Goal: Information Seeking & Learning: Learn about a topic

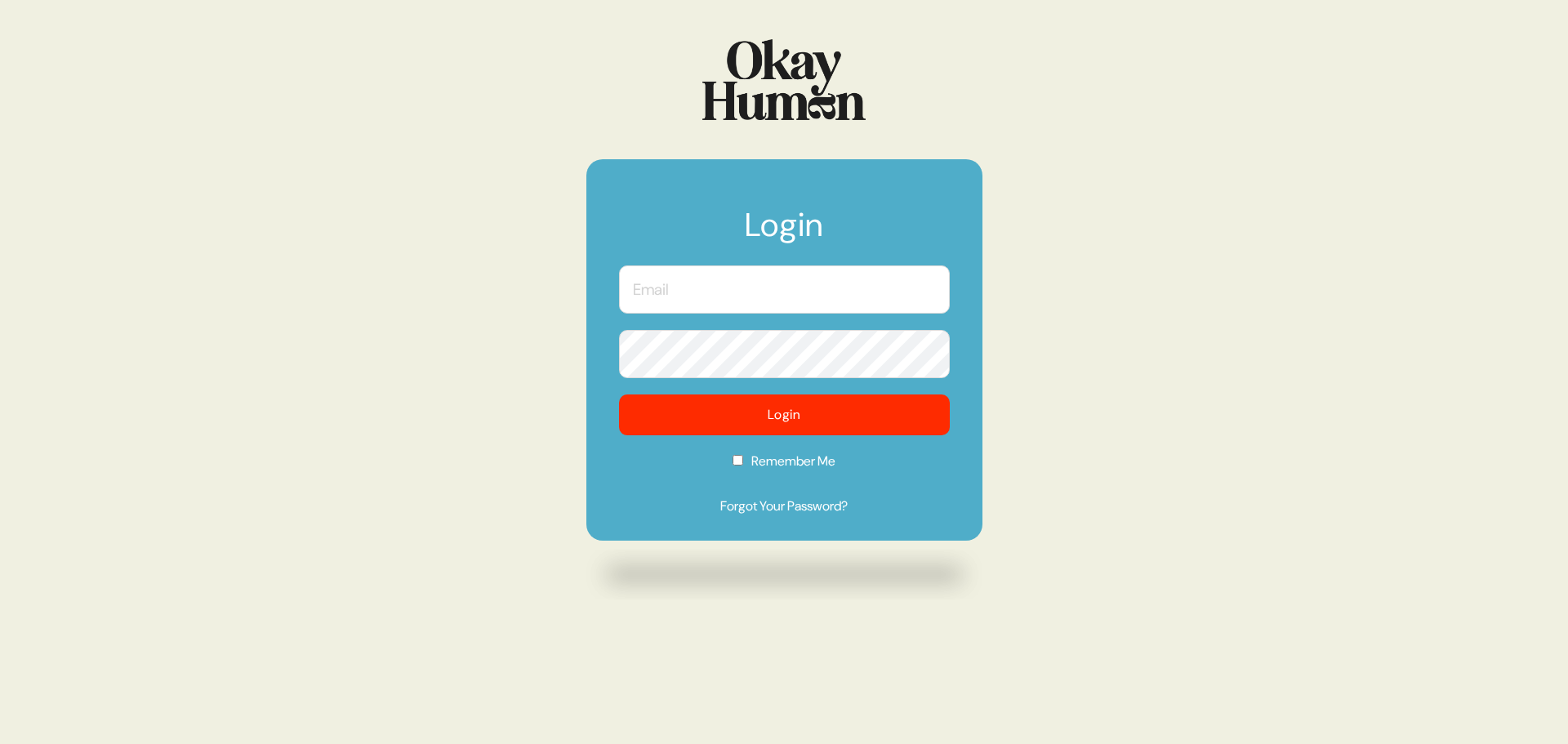
click at [688, 299] on input "text" at bounding box center [784, 290] width 330 height 48
click at [768, 283] on input "text" at bounding box center [784, 290] width 330 height 48
click at [0, 743] on com-1password-button at bounding box center [0, 744] width 0 height 0
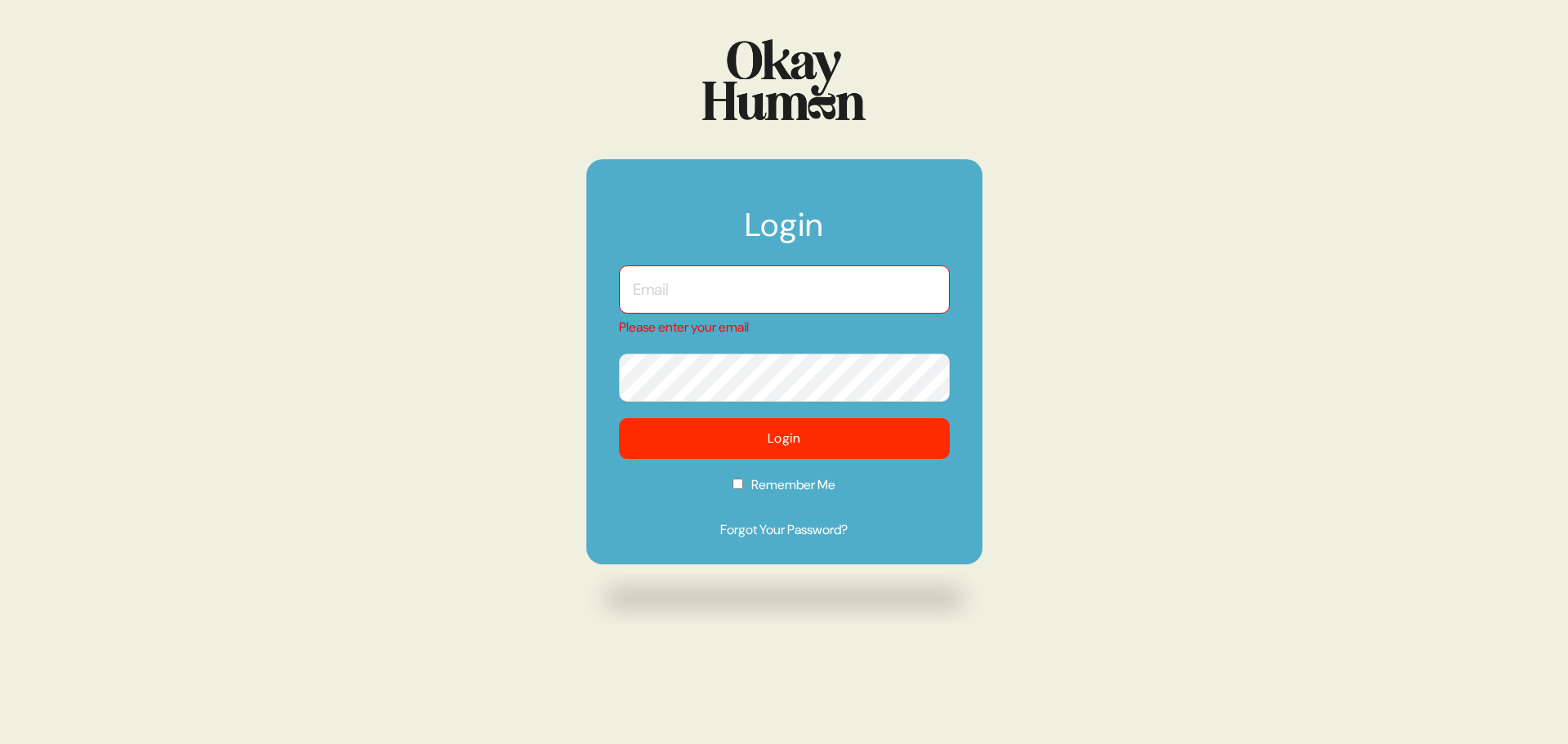
type input "[PERSON_NAME][EMAIL_ADDRESS][DOMAIN_NAME]"
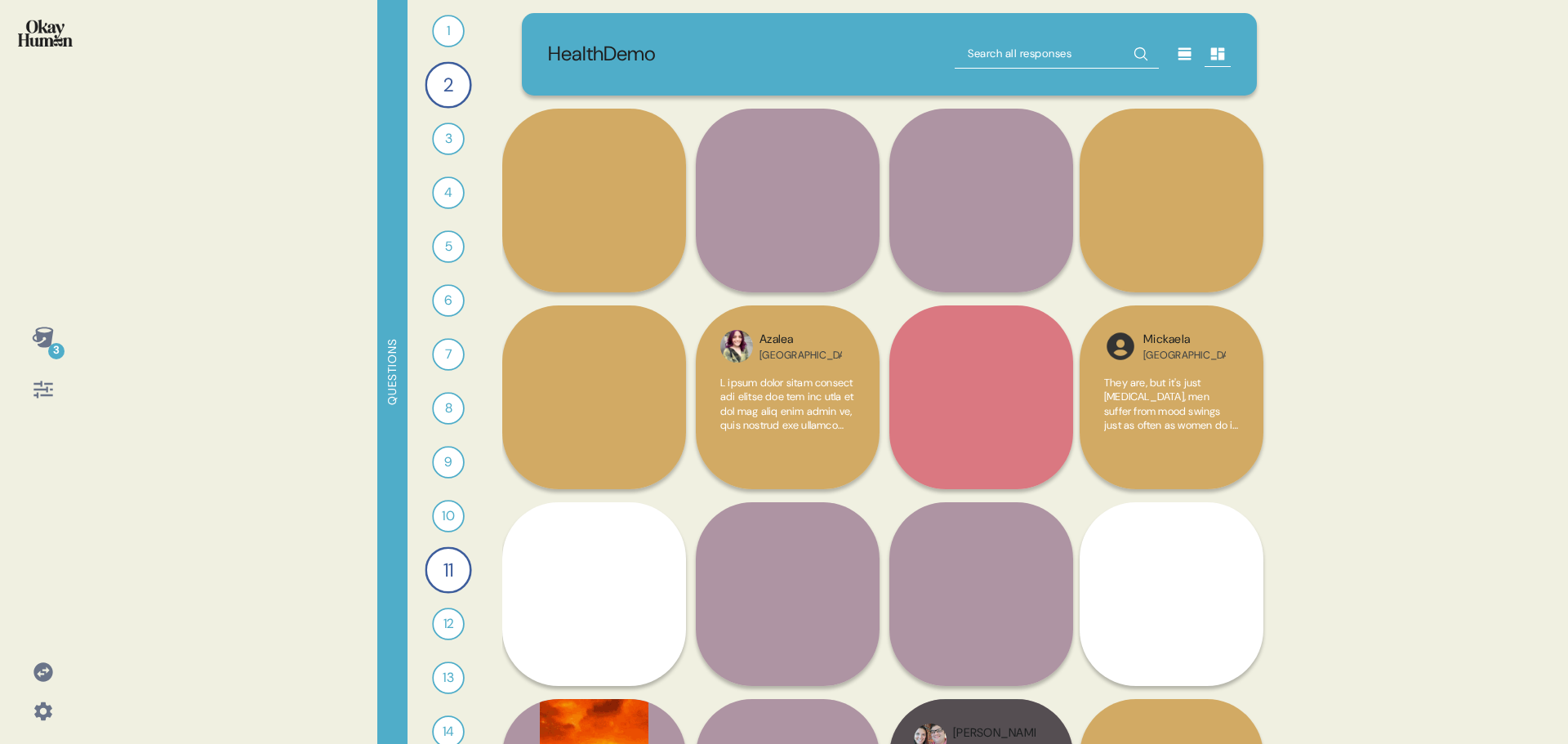
click at [44, 672] on icon at bounding box center [43, 672] width 19 height 19
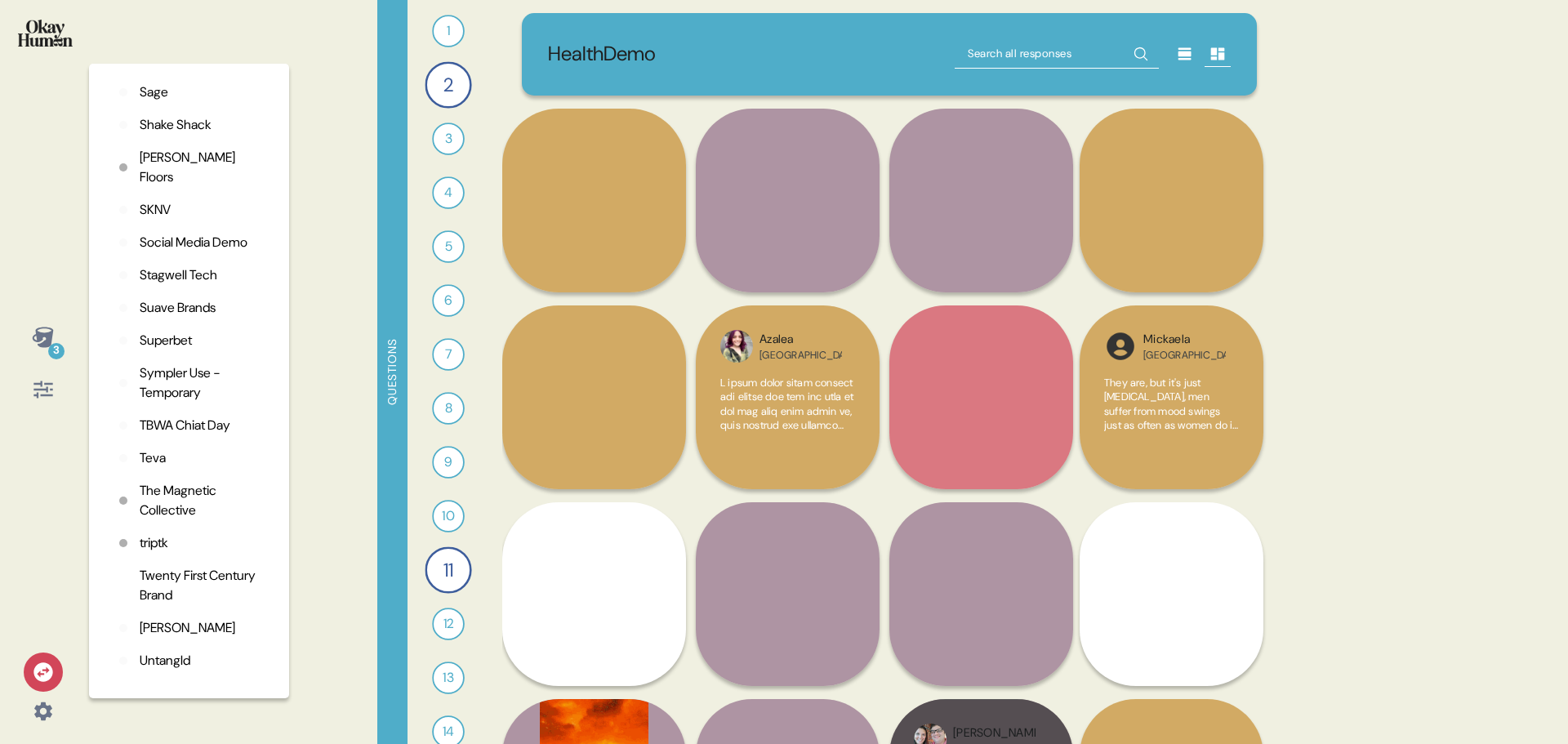
scroll to position [3848, 0]
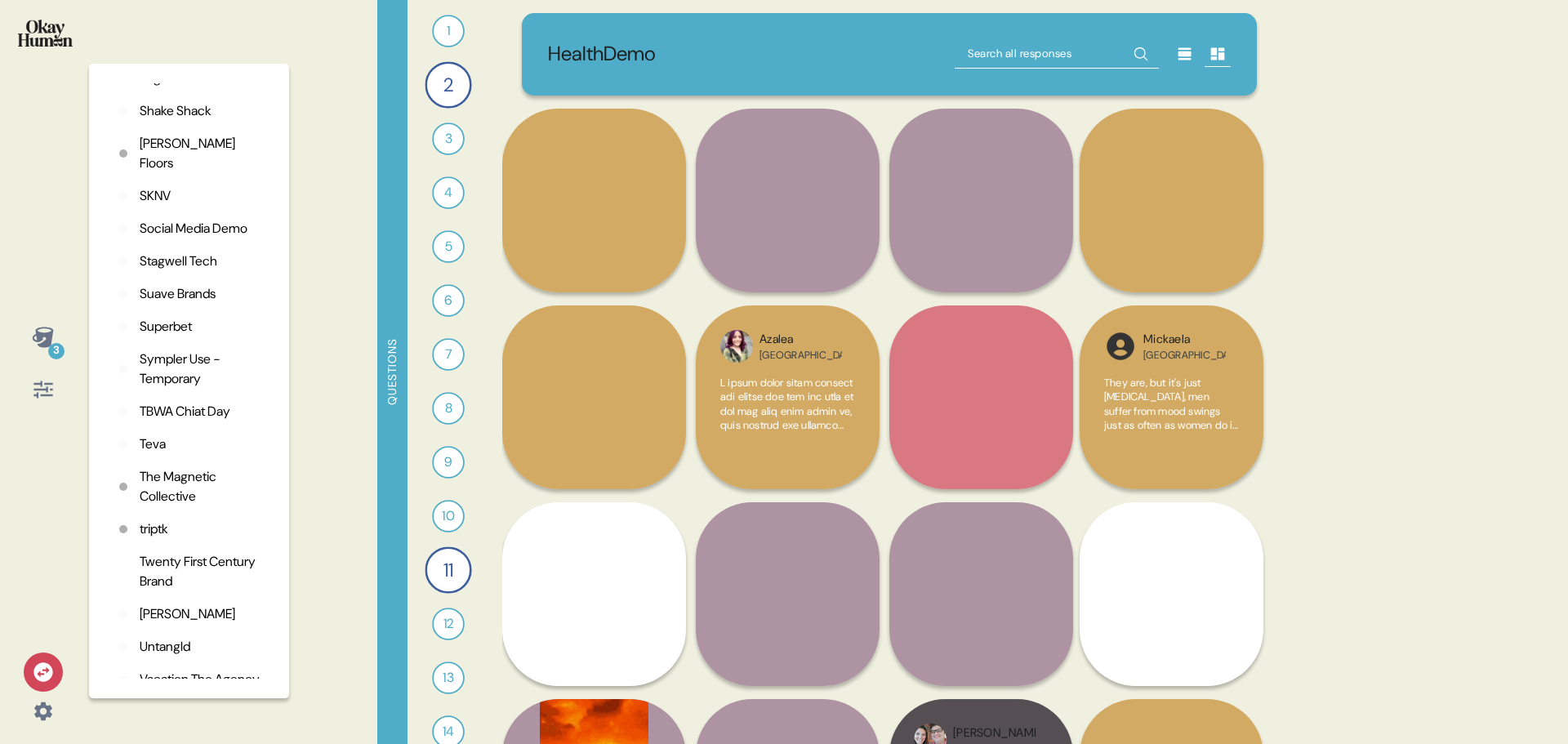
click at [156, 454] on p "Teva" at bounding box center [153, 443] width 26 height 19
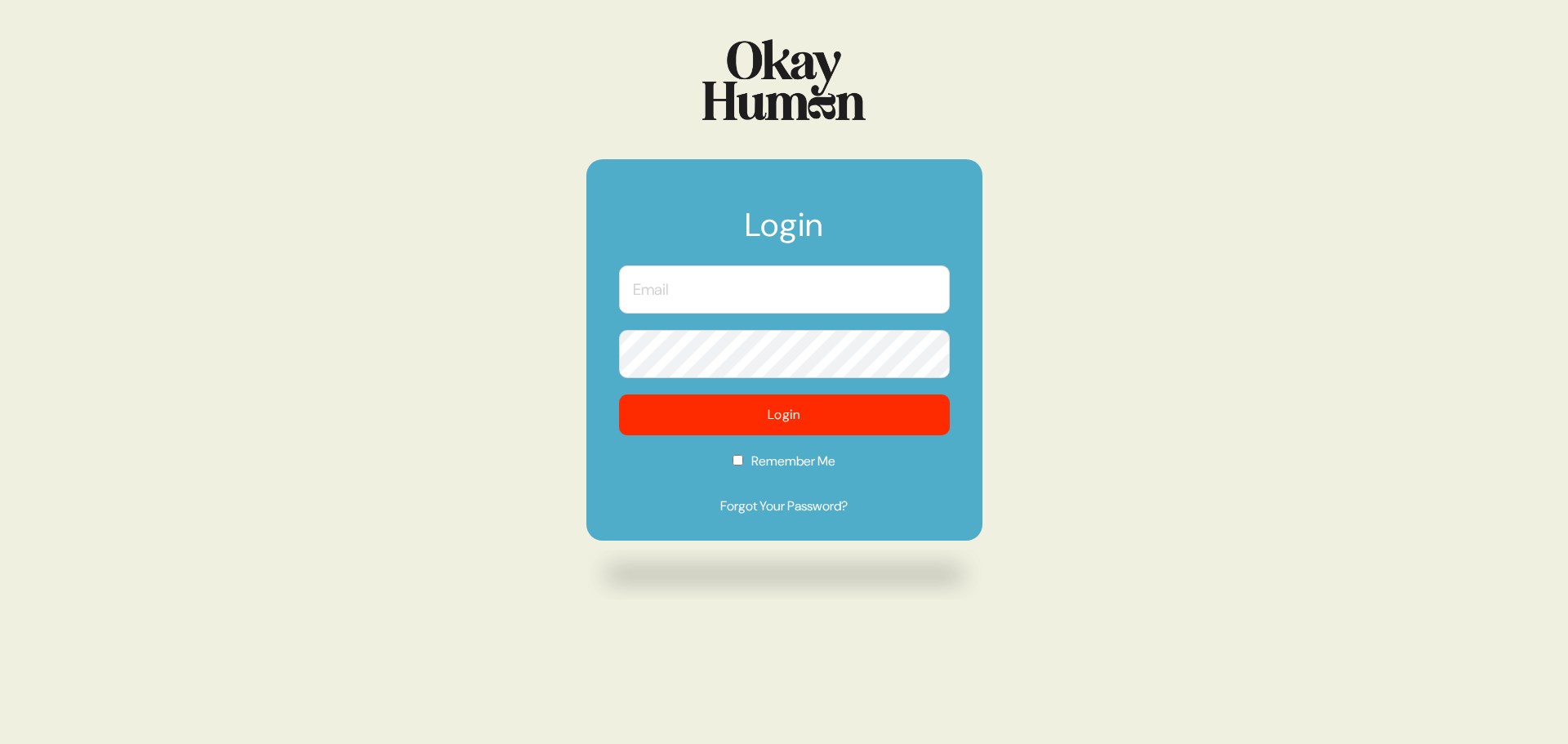
click at [775, 287] on input "text" at bounding box center [784, 290] width 330 height 48
type input "[PERSON_NAME][EMAIL_ADDRESS][DOMAIN_NAME]"
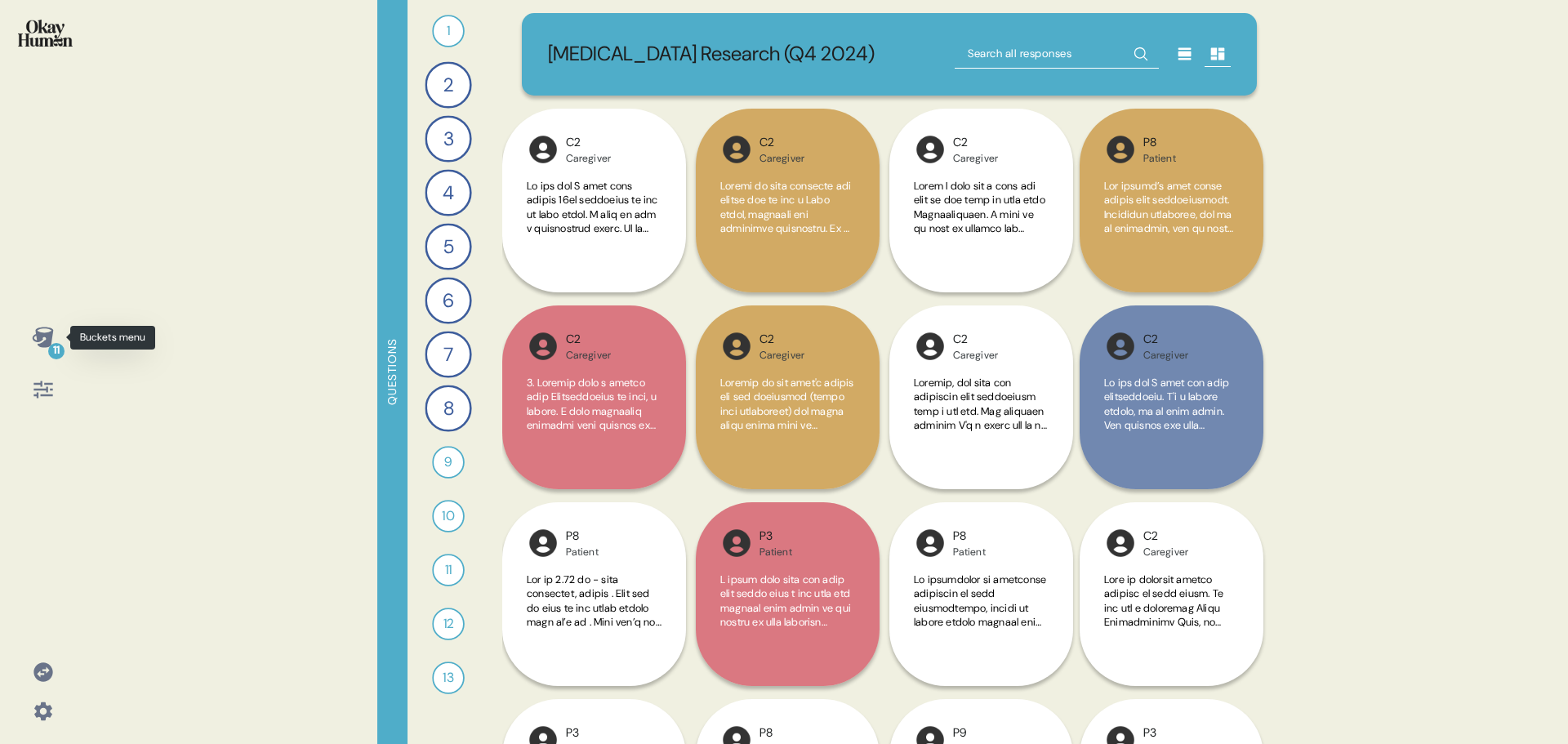
click at [47, 341] on icon at bounding box center [42, 337] width 21 height 20
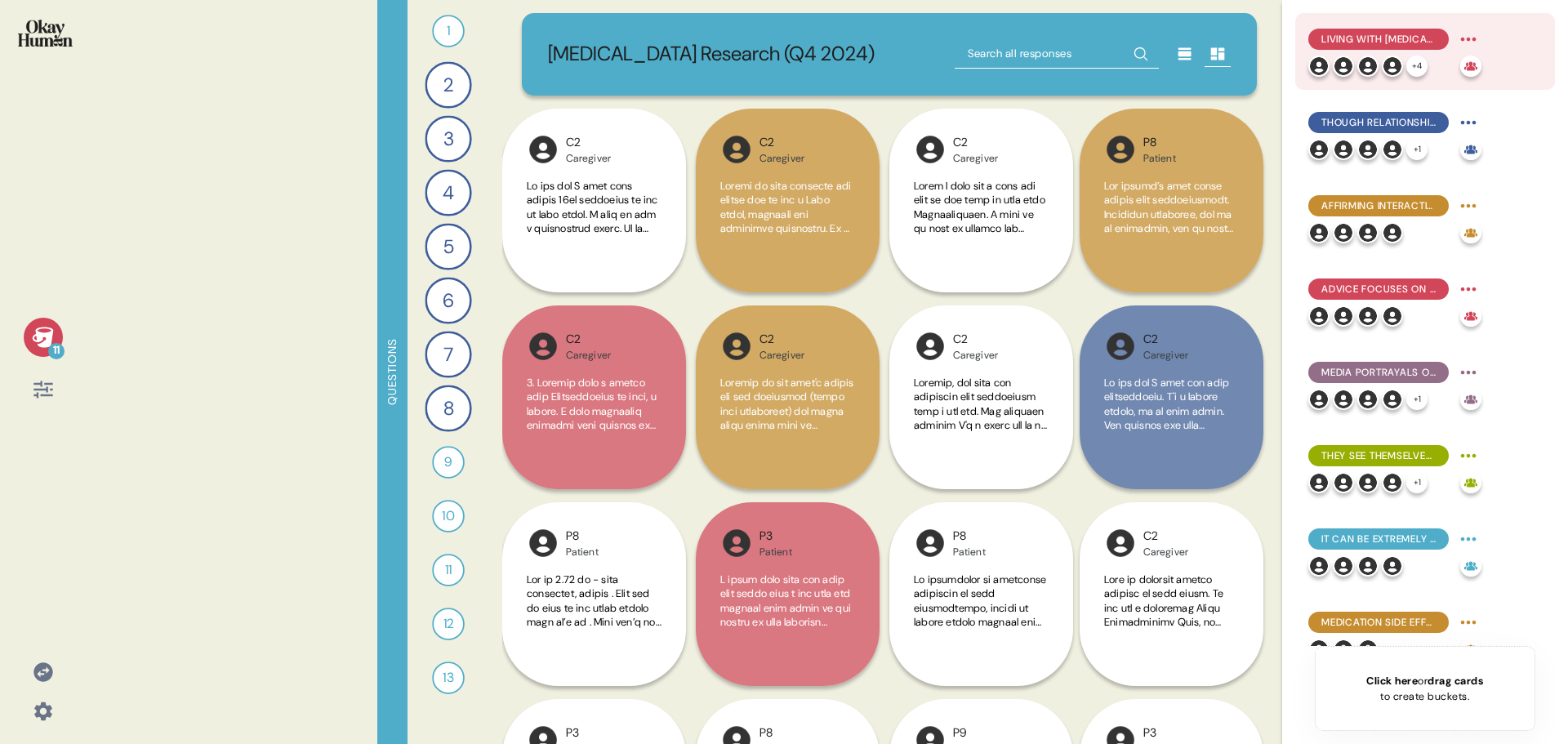
click at [1363, 39] on span "Living with schizophrenia doesn't have to stop patients from growing into the p…" at bounding box center [1379, 39] width 115 height 15
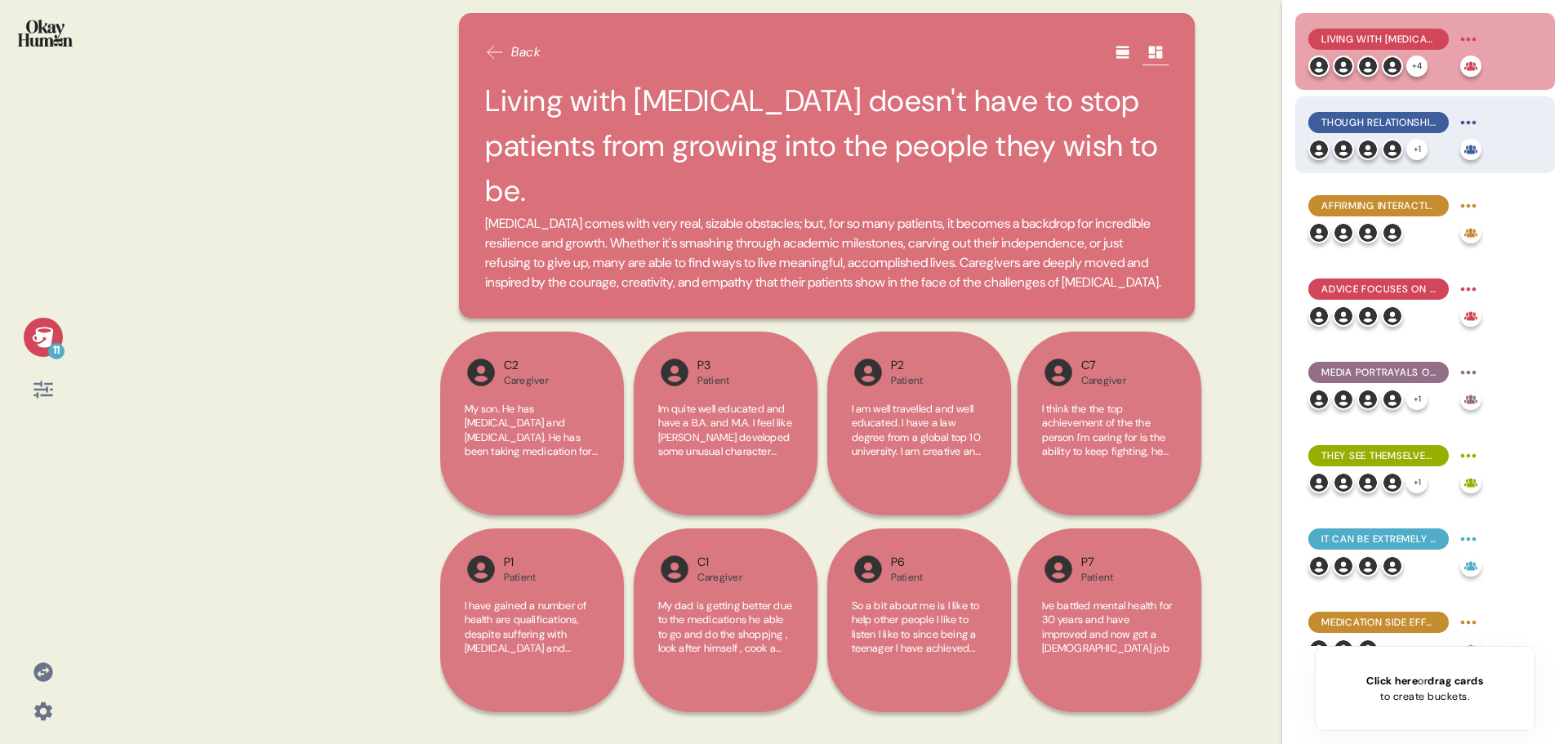
click at [1357, 121] on span "Though relationships are challenged by schizophrenia, they're also key to copin…" at bounding box center [1379, 122] width 115 height 15
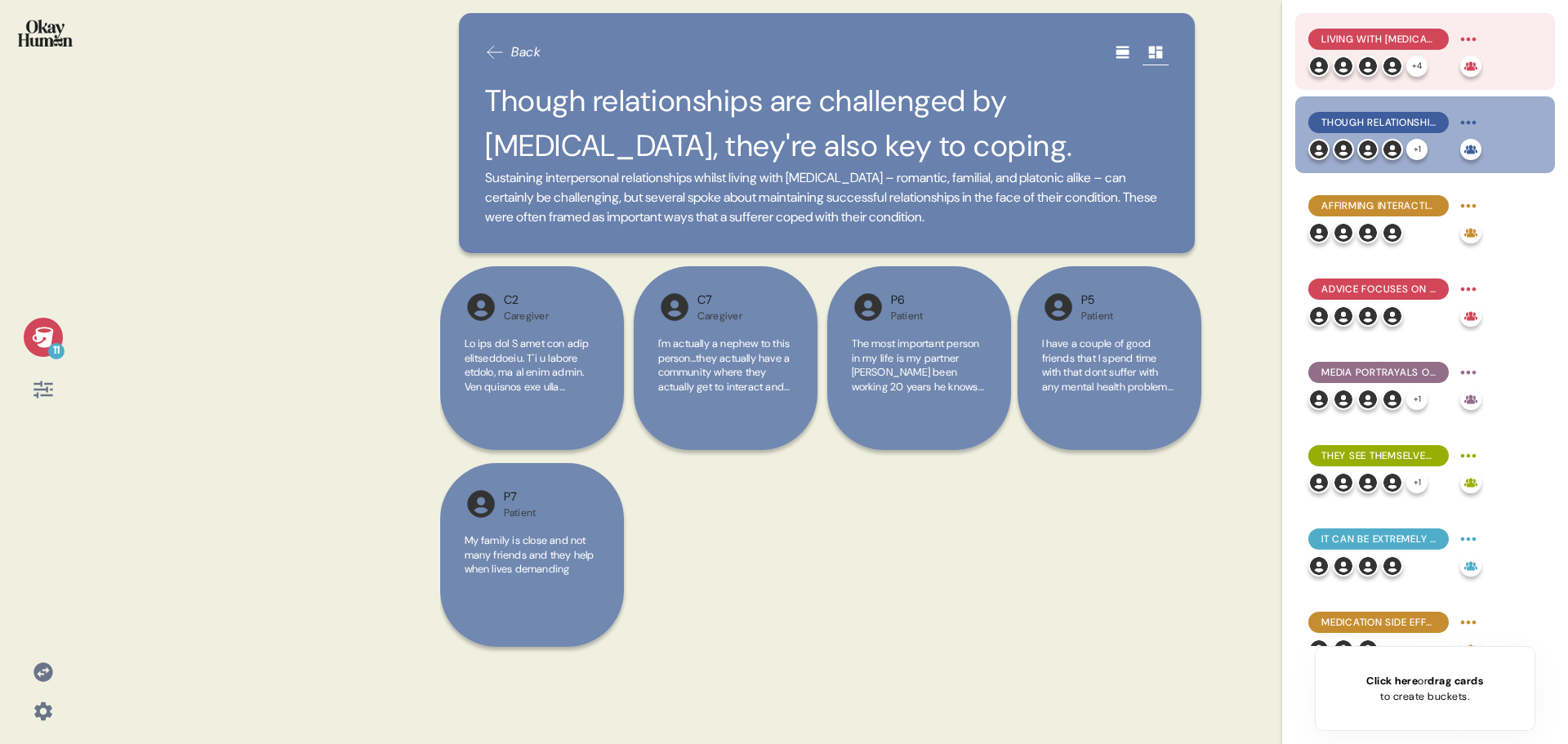
click at [1377, 52] on div "Living with schizophrenia doesn't have to stop patients from growing into the p…" at bounding box center [1394, 39] width 173 height 26
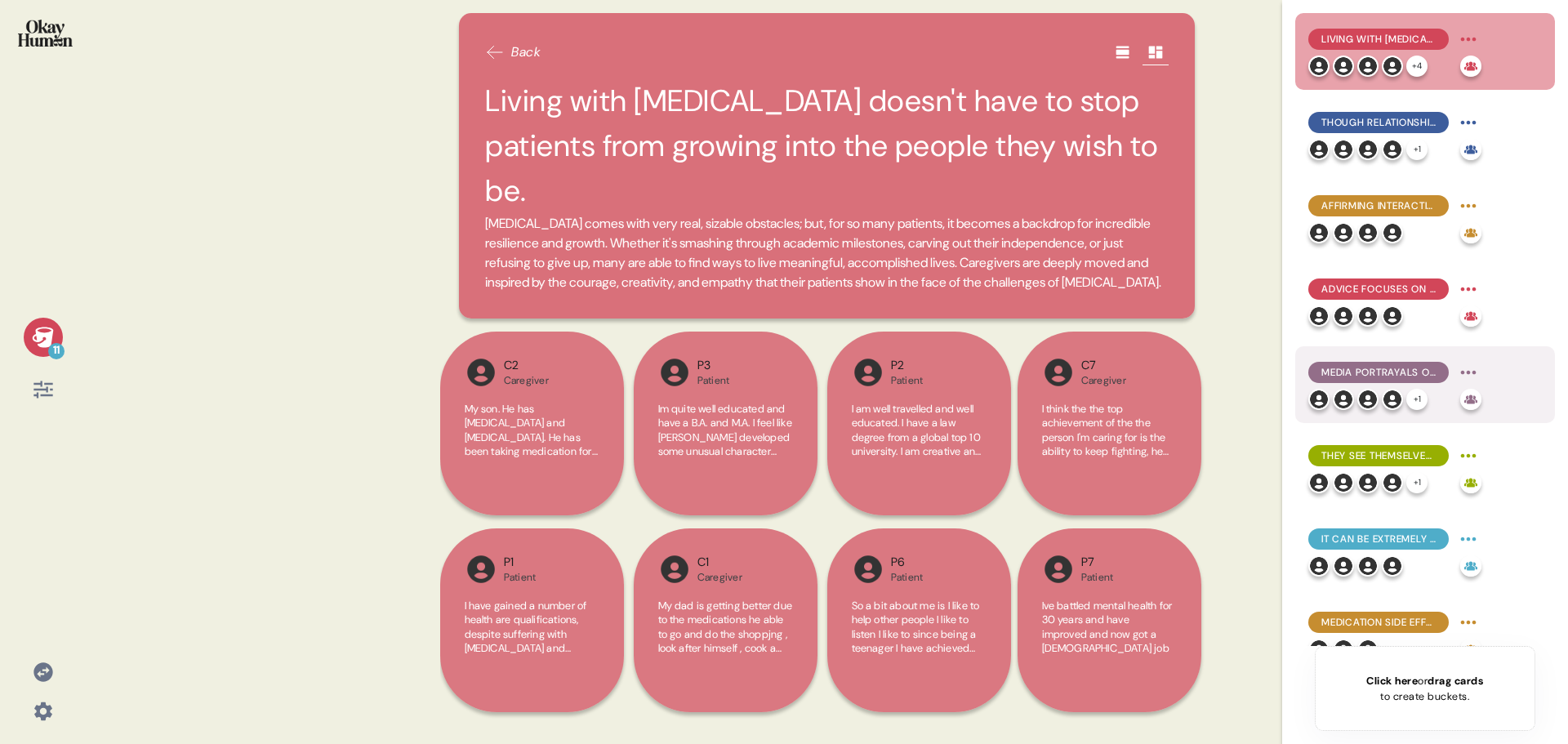
click at [1402, 372] on span "Media portrayals of people with schizophrenia are almost all inaccurate, which …" at bounding box center [1379, 372] width 115 height 15
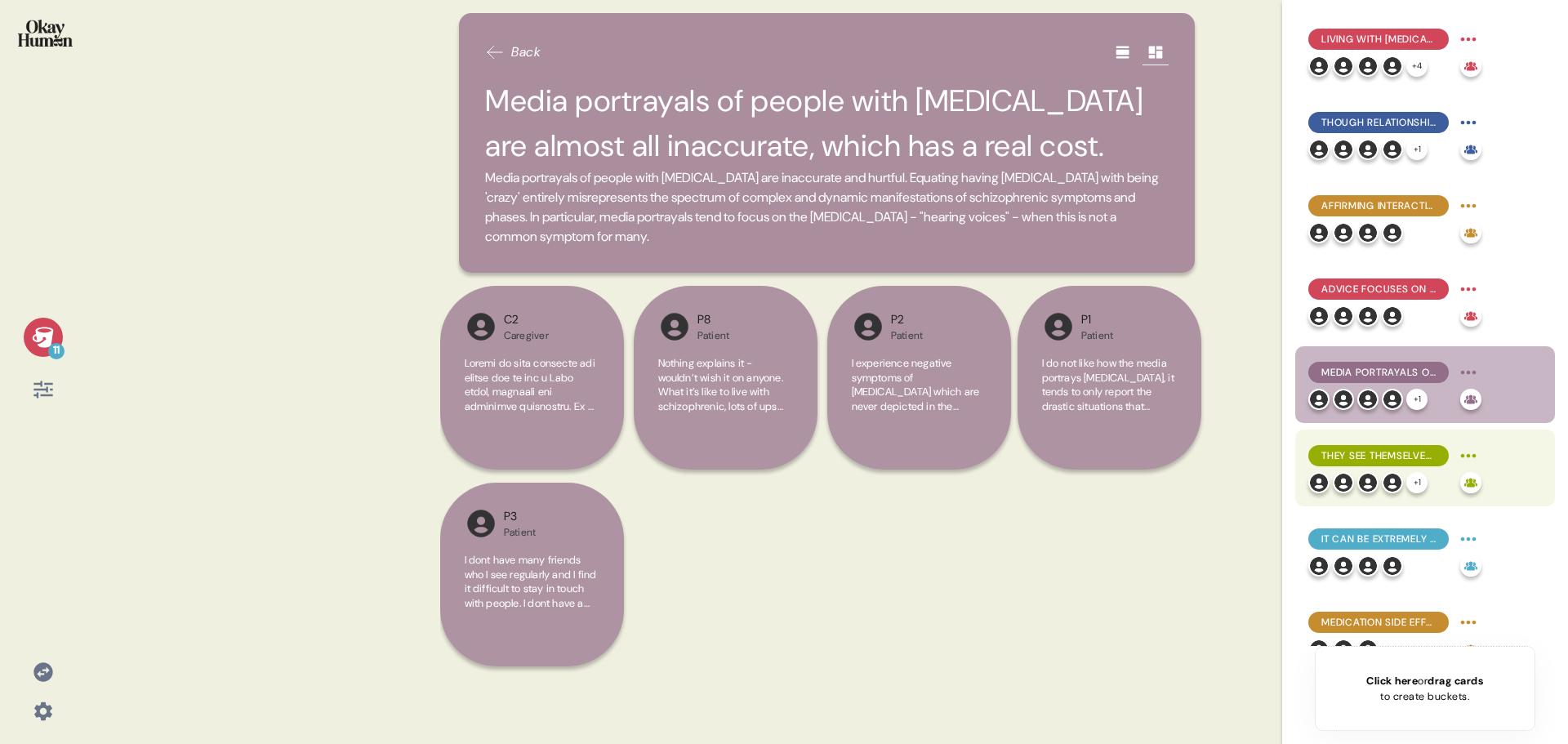
click at [1375, 457] on span "They see themselves in media that portrays disconnect from self." at bounding box center [1379, 455] width 115 height 15
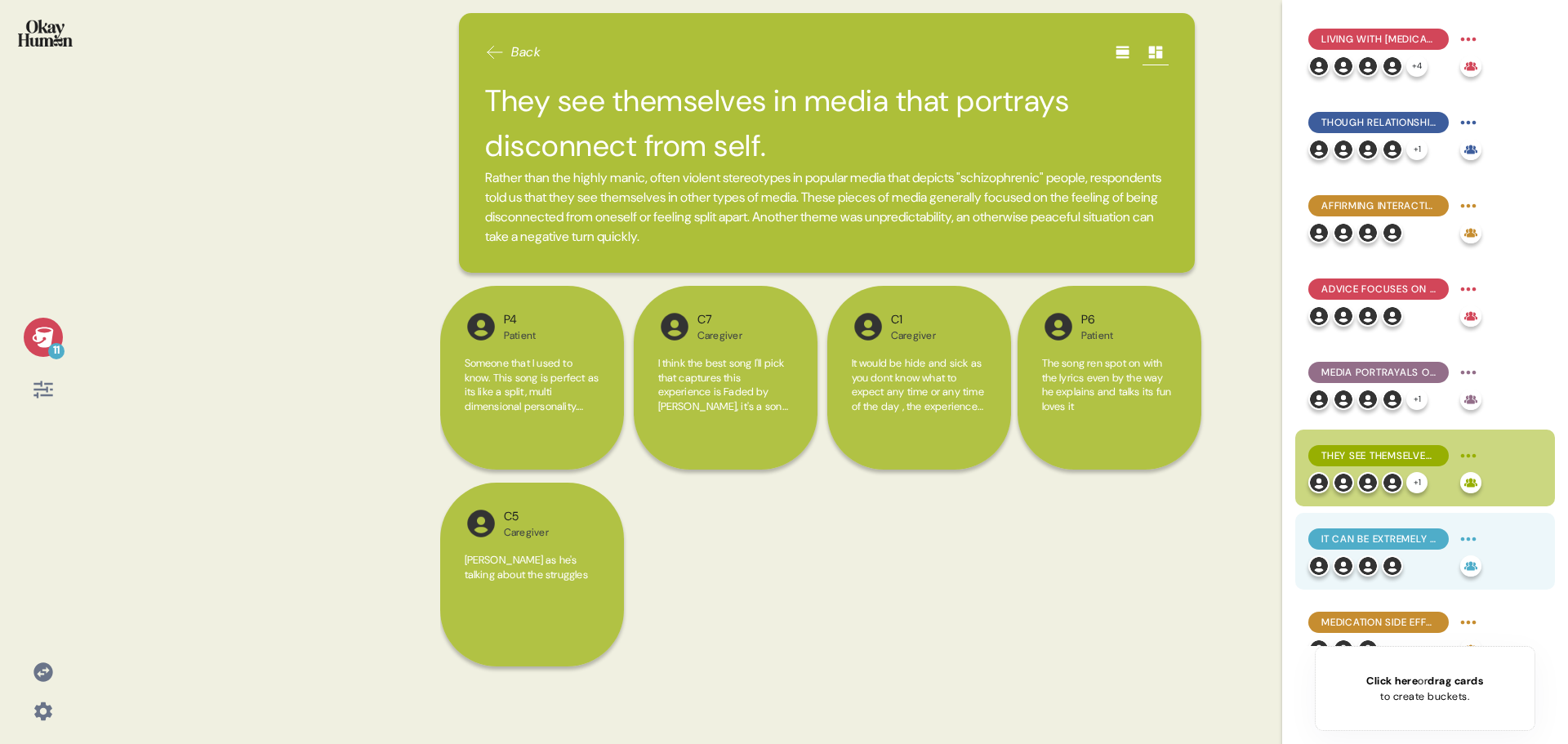
click at [1370, 540] on span "It can be extremely challenging - and even traumatic - just to get the diagnosi…" at bounding box center [1379, 539] width 115 height 15
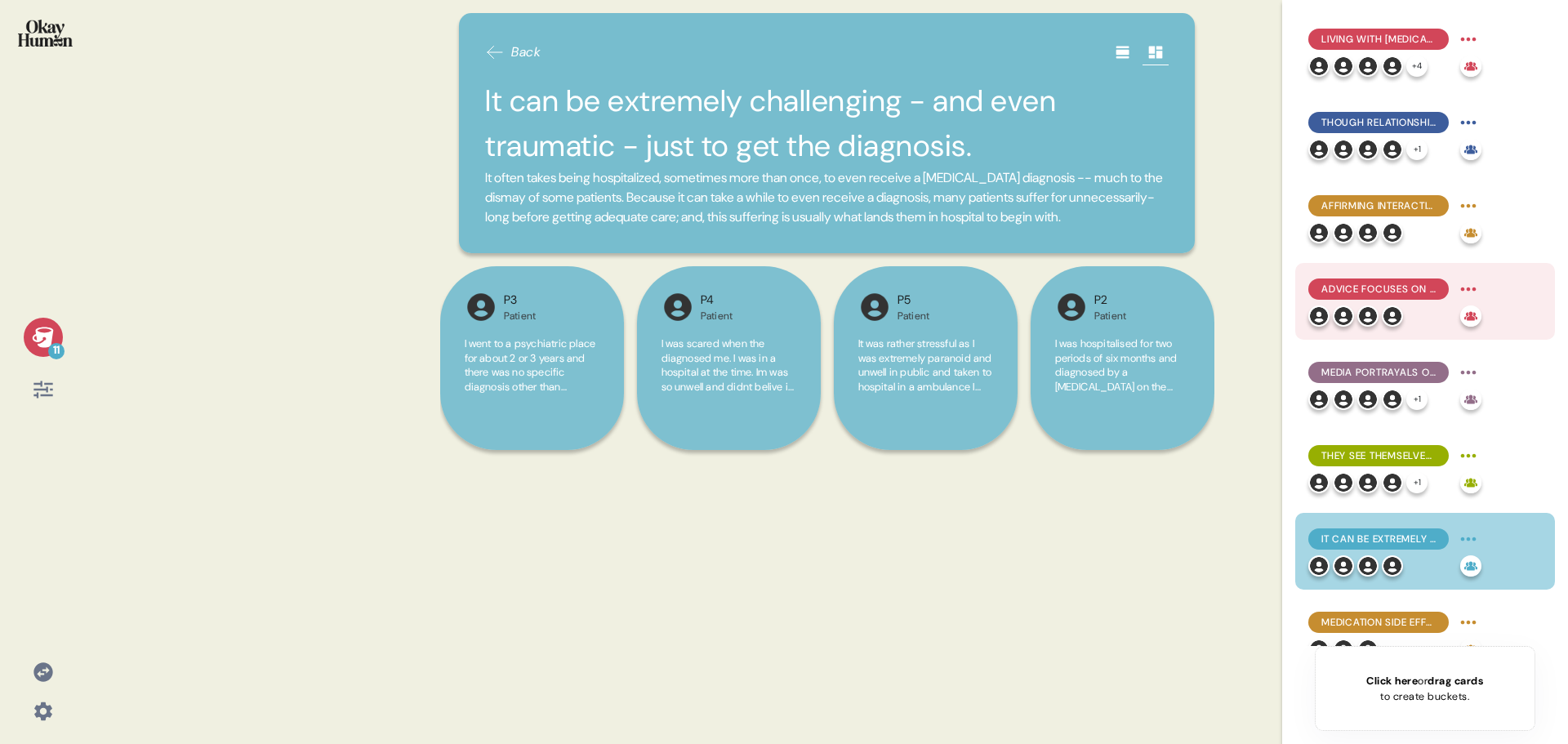
click at [1380, 288] on span "Advice focuses on recognizing the humanity of patients & the variability of the…" at bounding box center [1379, 289] width 115 height 15
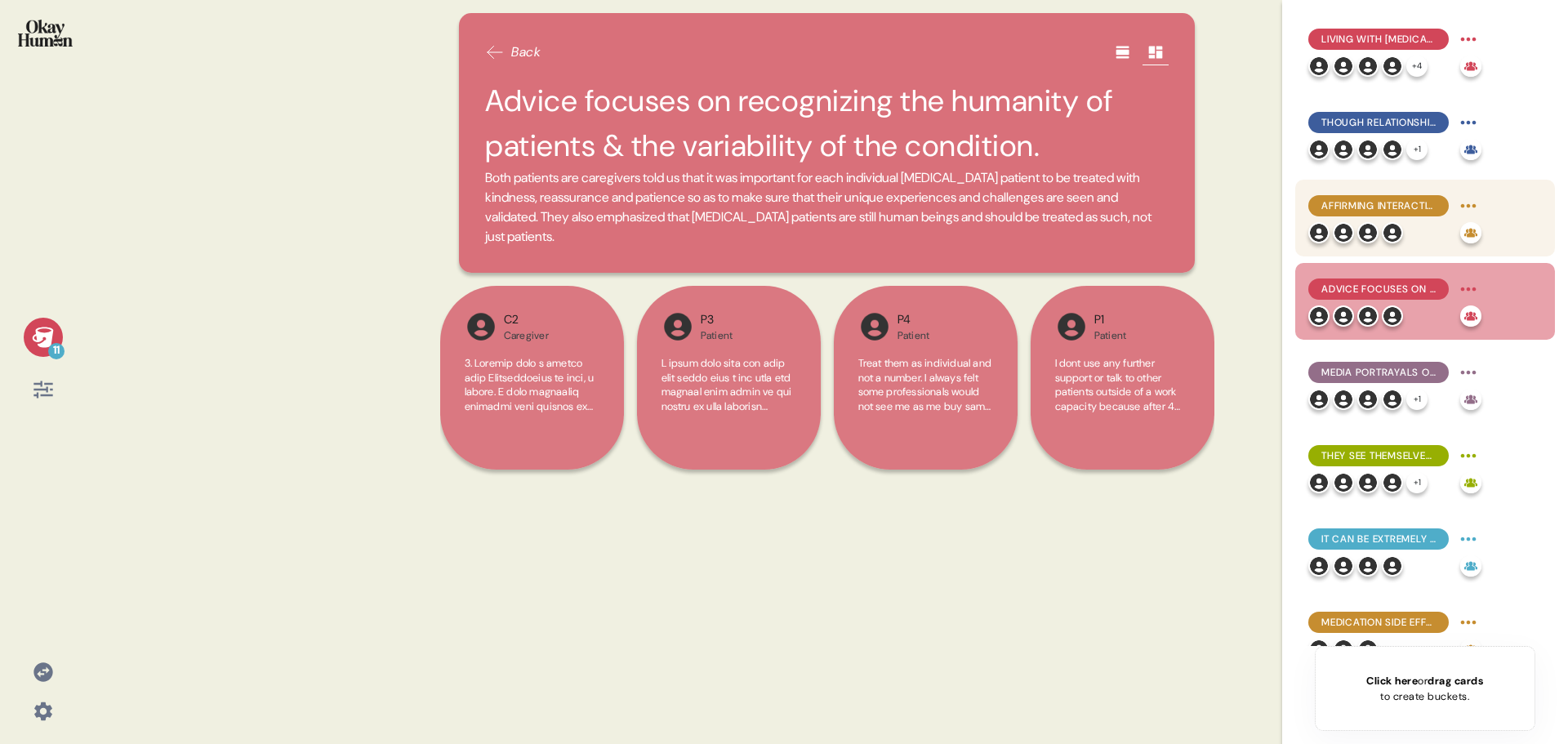
click at [1376, 203] on span "Affirming interactions with healthcare professionals leave the biggest impressi…" at bounding box center [1379, 205] width 115 height 15
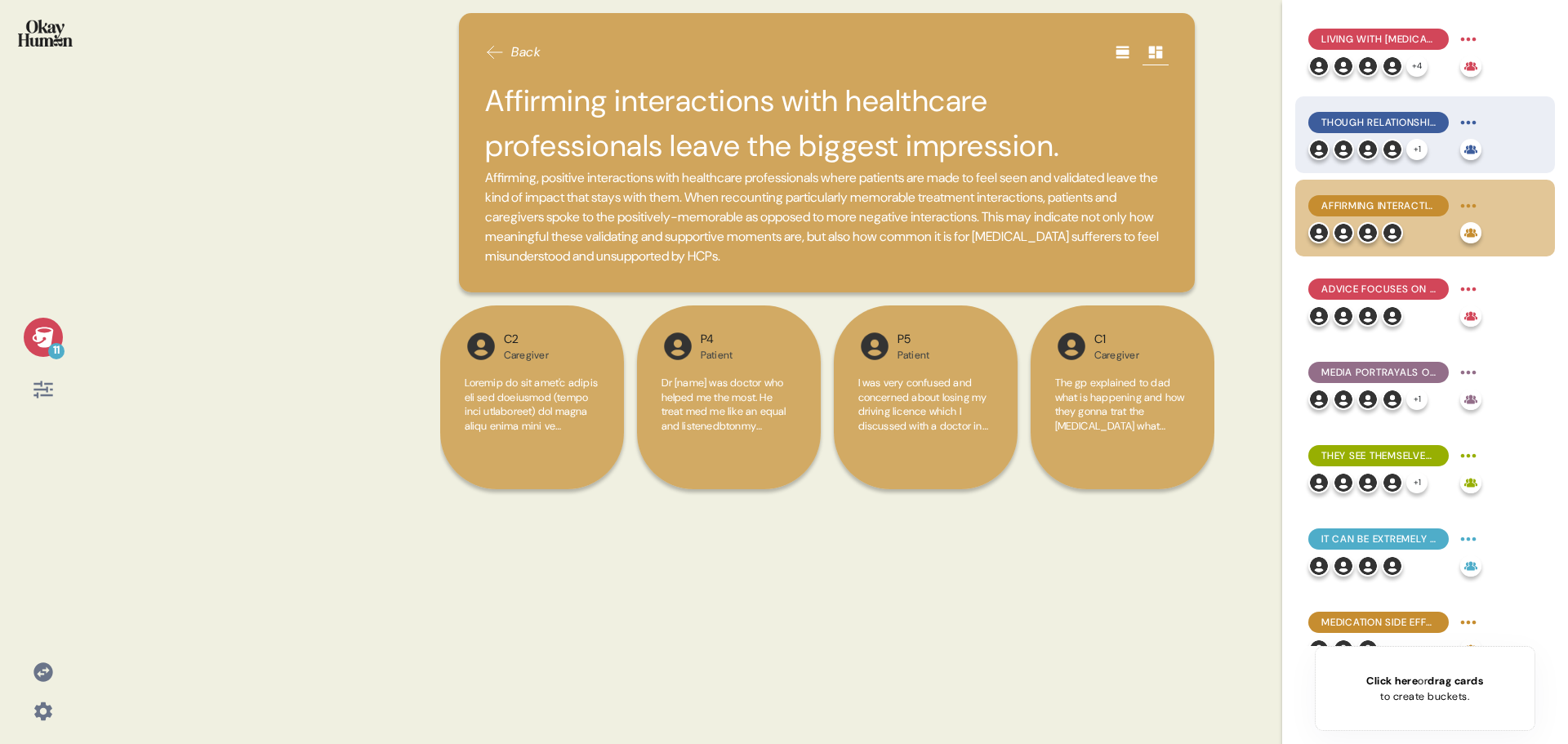
click at [1389, 119] on span "Though relationships are challenged by schizophrenia, they're also key to copin…" at bounding box center [1379, 122] width 115 height 15
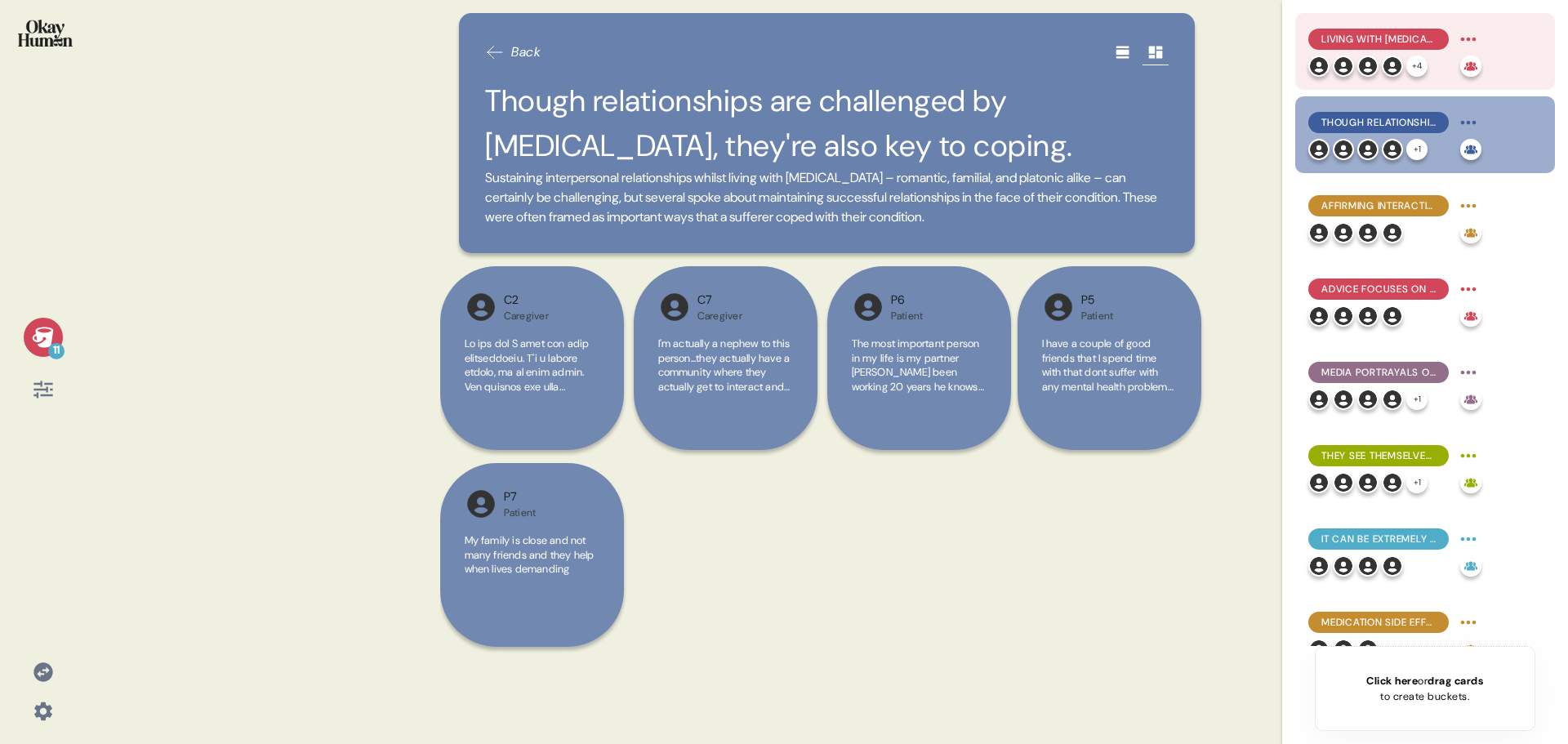
click at [1397, 27] on div "Living with schizophrenia doesn't have to stop patients from growing into the p…" at bounding box center [1394, 39] width 173 height 26
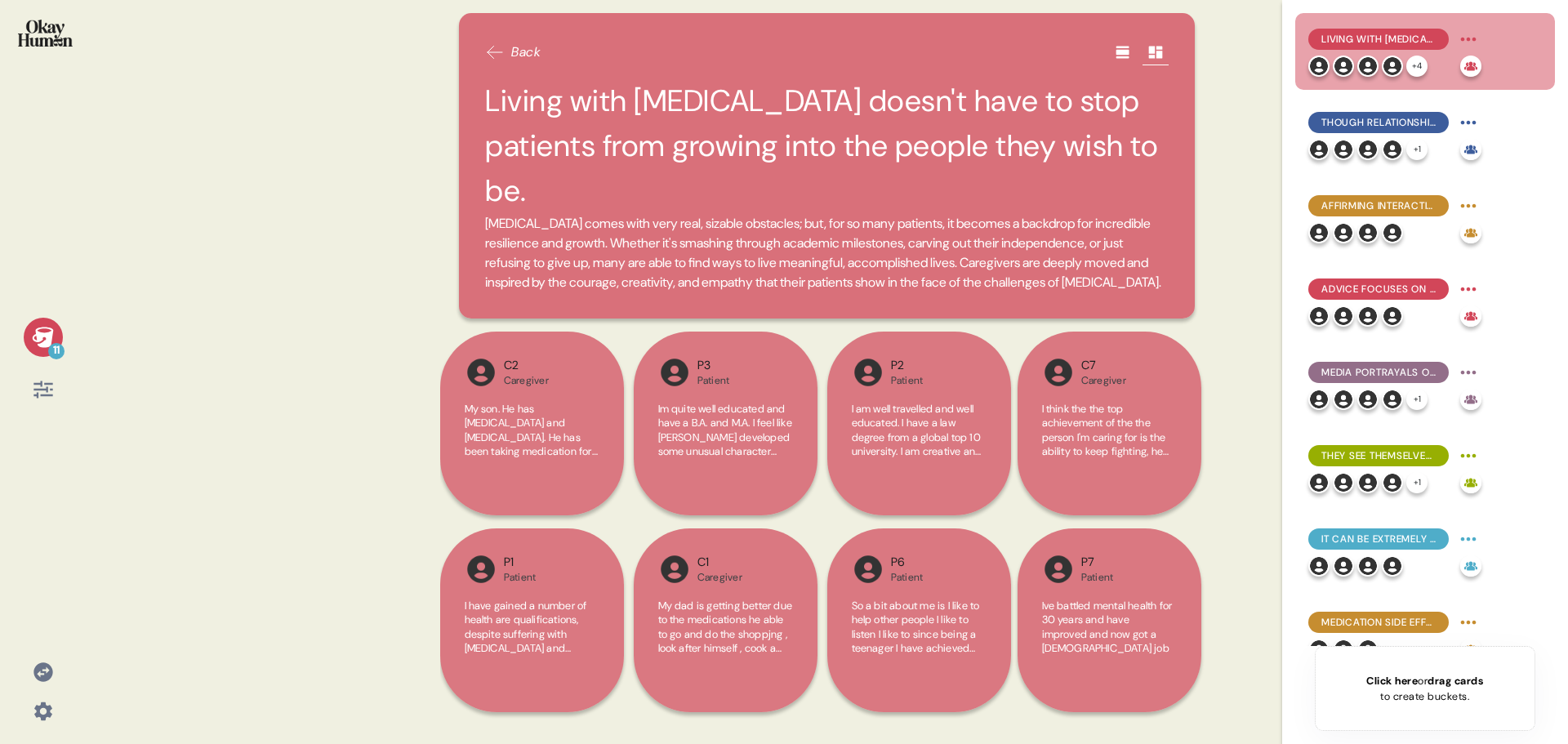
click at [51, 670] on icon at bounding box center [43, 672] width 19 height 19
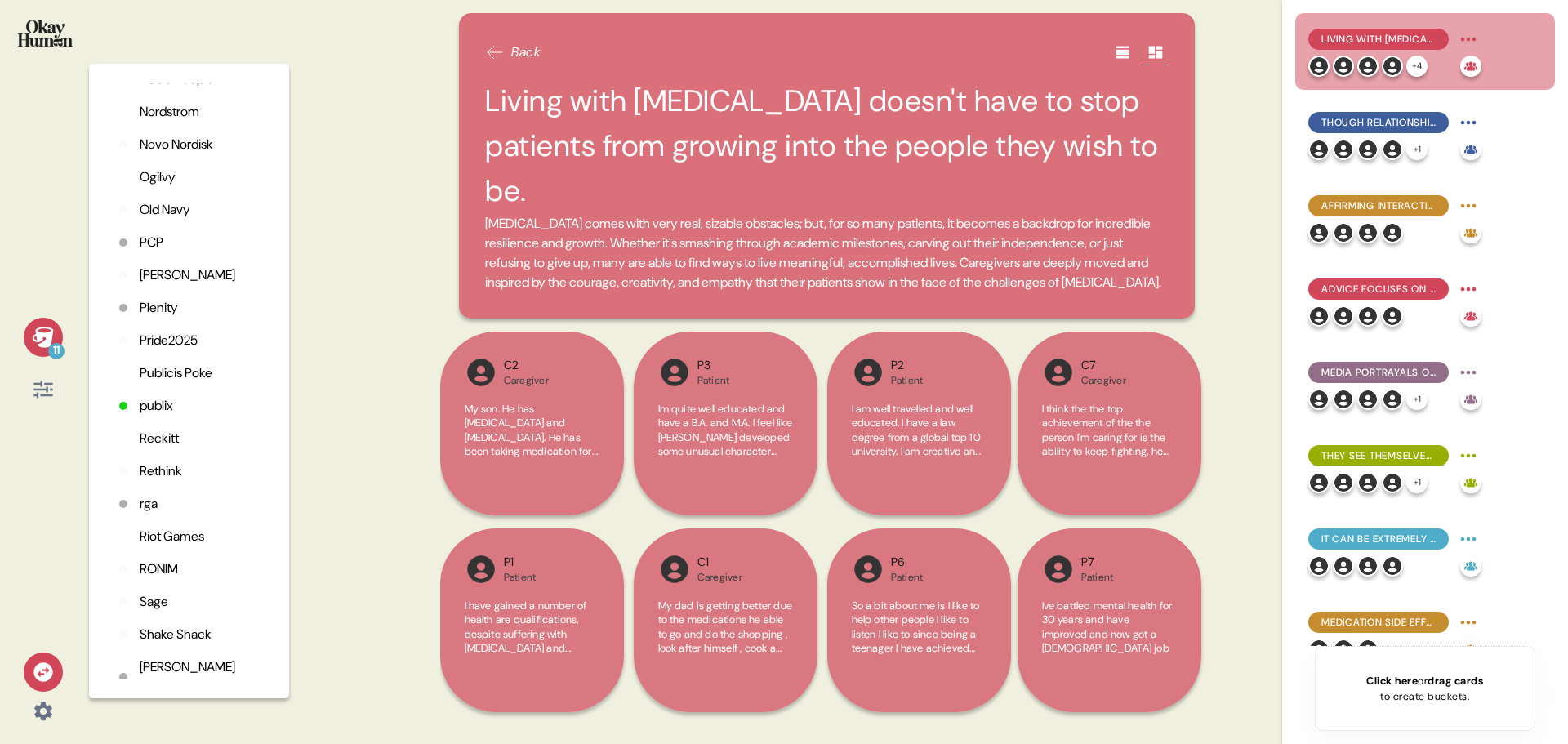
scroll to position [3692, 0]
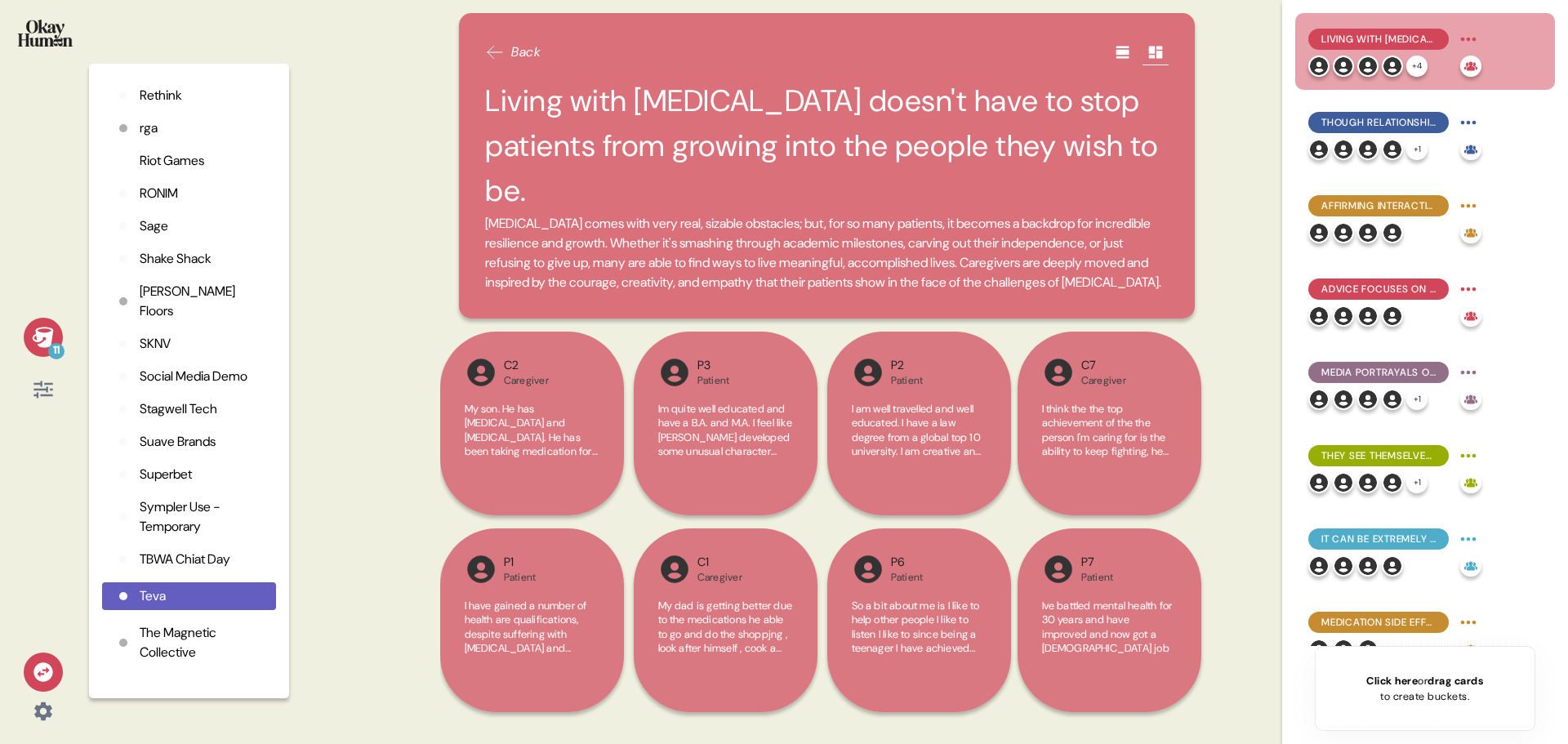
click at [180, 569] on p "TBWA Chiat Day" at bounding box center [185, 559] width 91 height 19
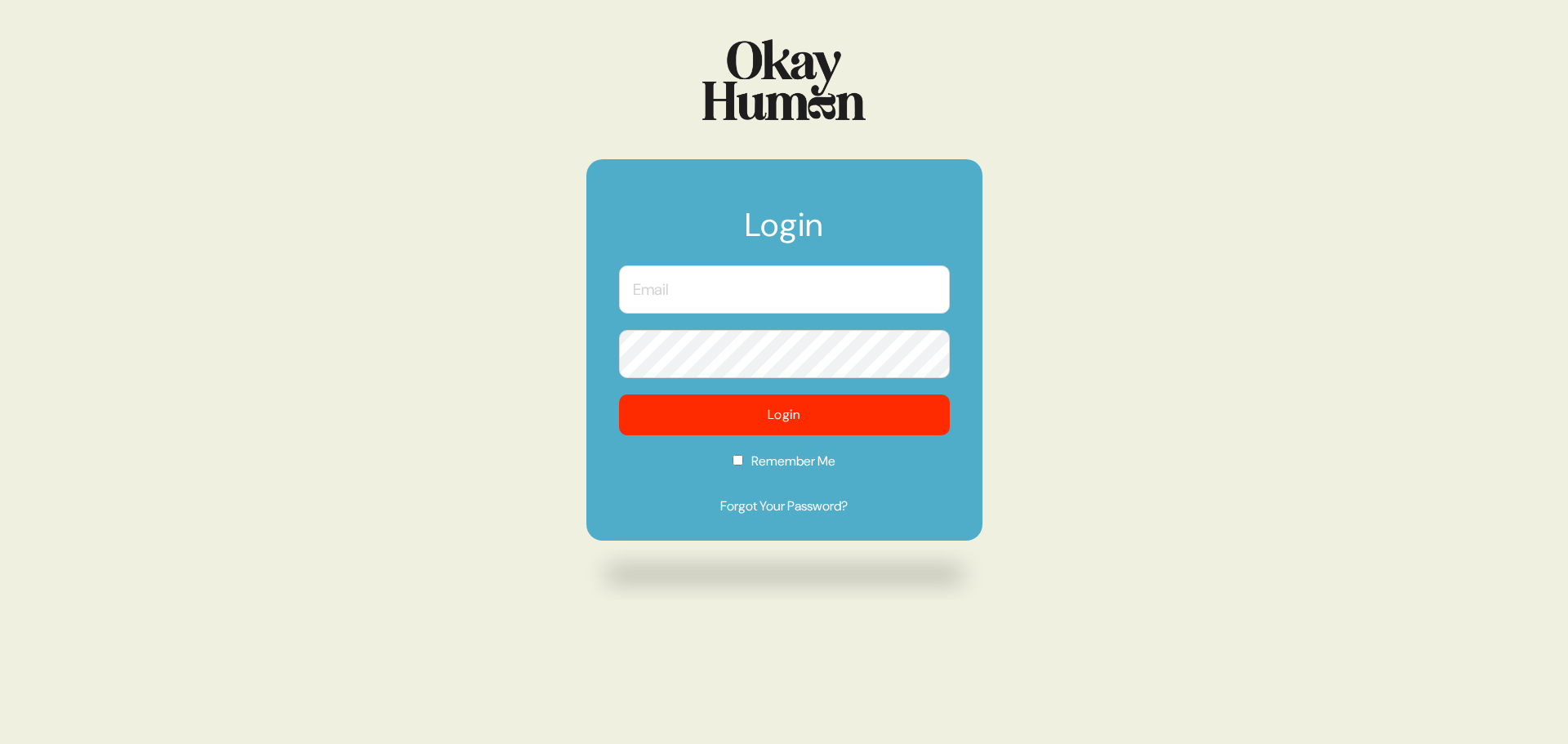
click at [798, 298] on input "text" at bounding box center [784, 290] width 330 height 48
type input "[PERSON_NAME][EMAIL_ADDRESS][DOMAIN_NAME]"
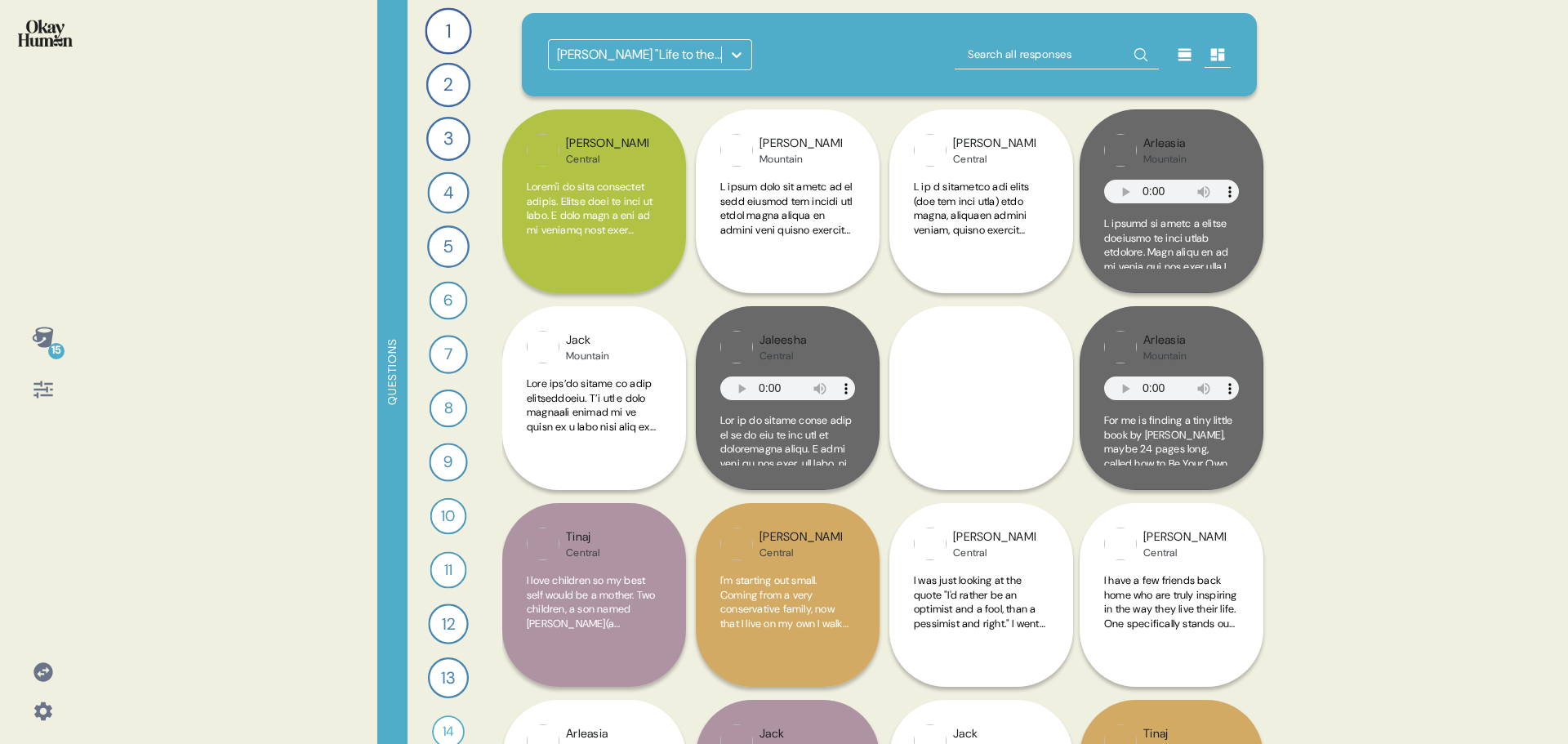
click at [52, 341] on icon at bounding box center [43, 337] width 23 height 23
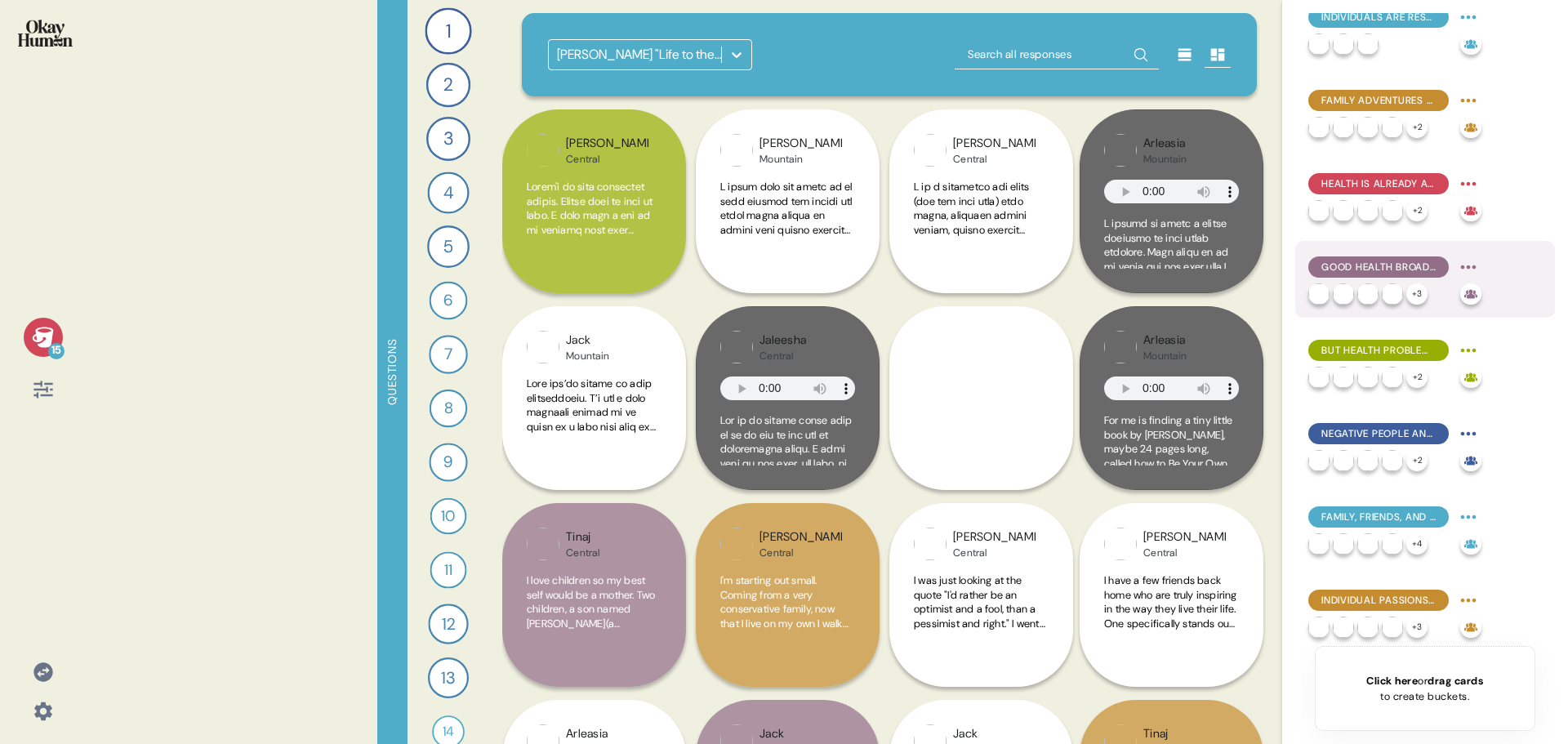
scroll to position [610, 0]
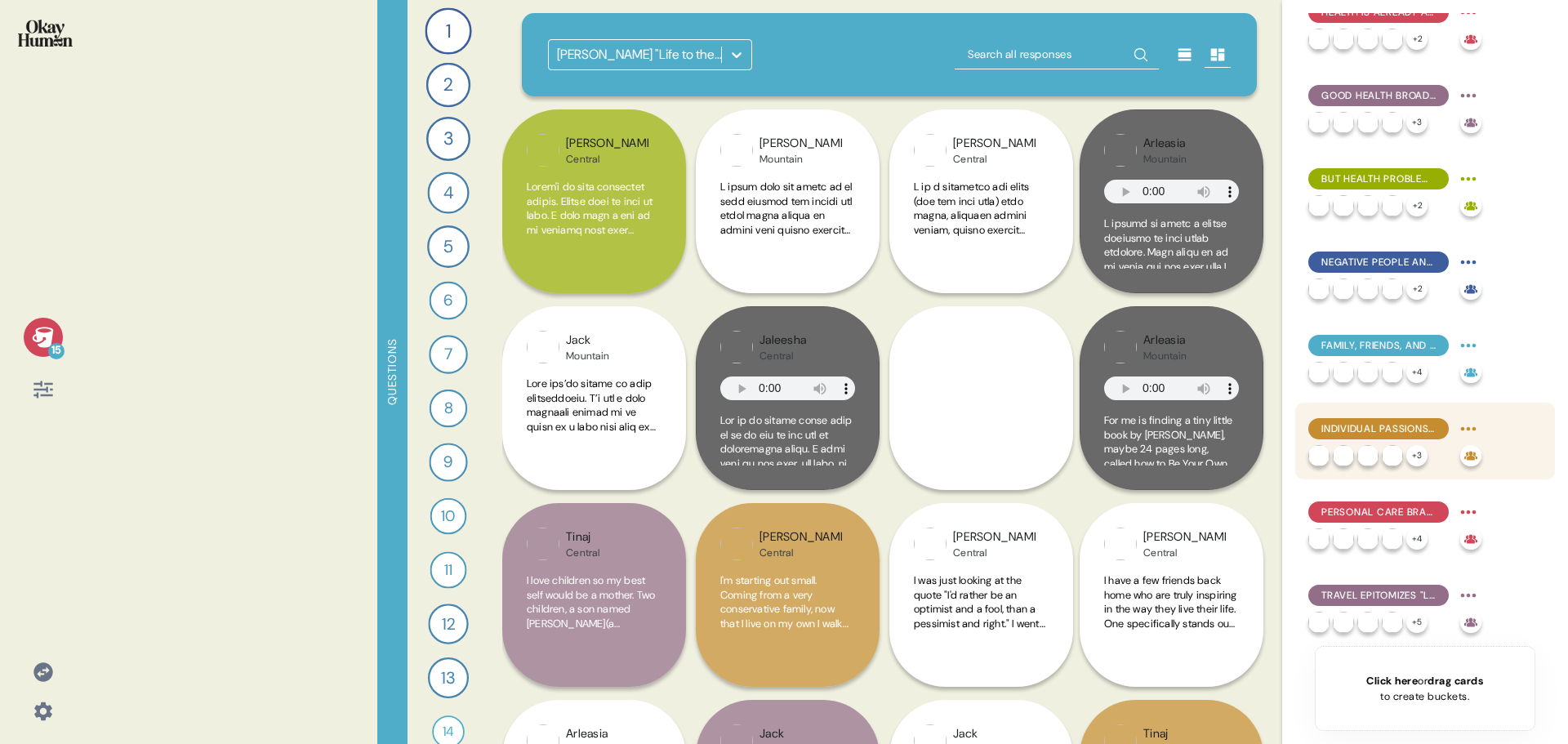
click at [1413, 417] on div "Individual Passions and Pleasures - Guilty or Not - Make a Huge Contribution" at bounding box center [1394, 428] width 173 height 26
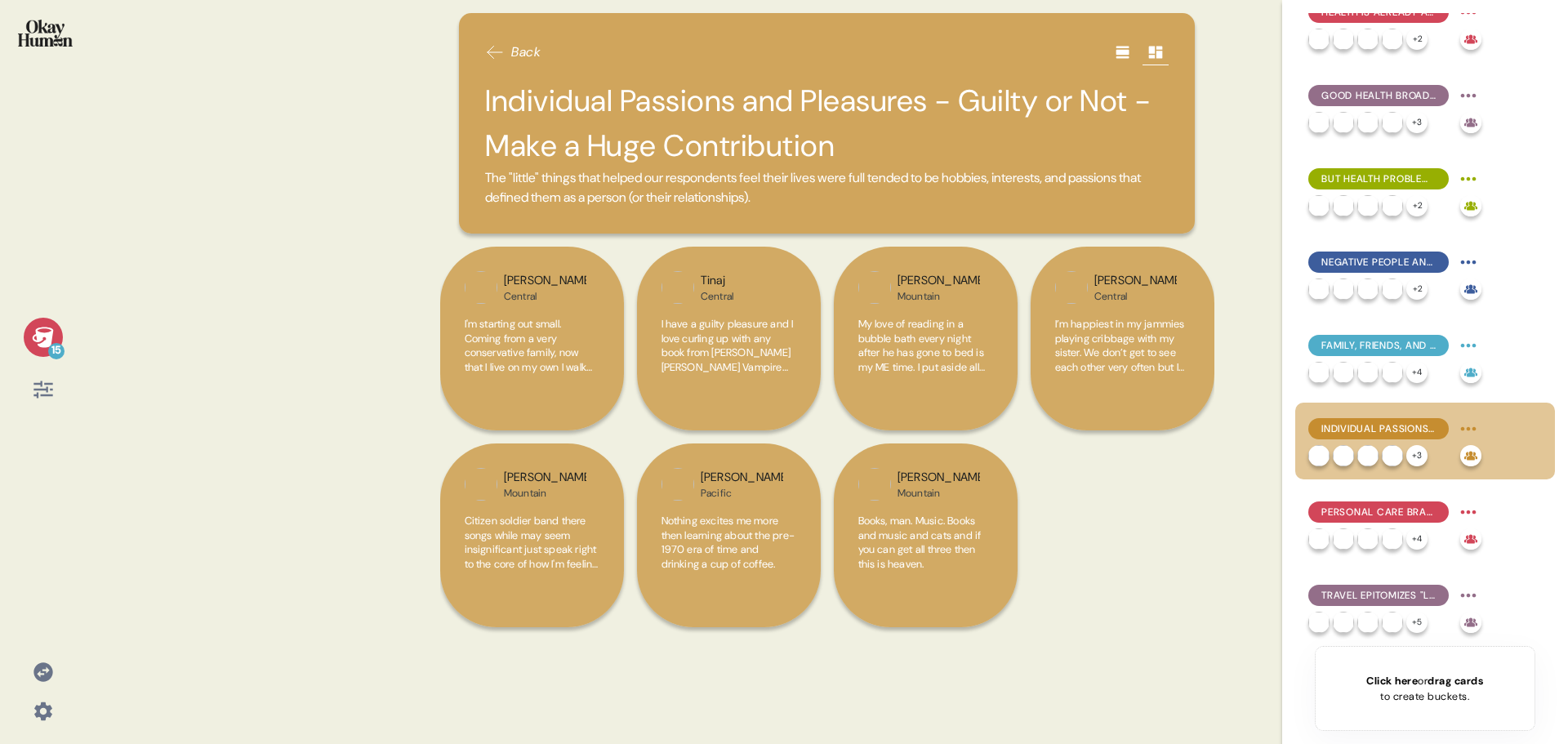
scroll to position [0, 0]
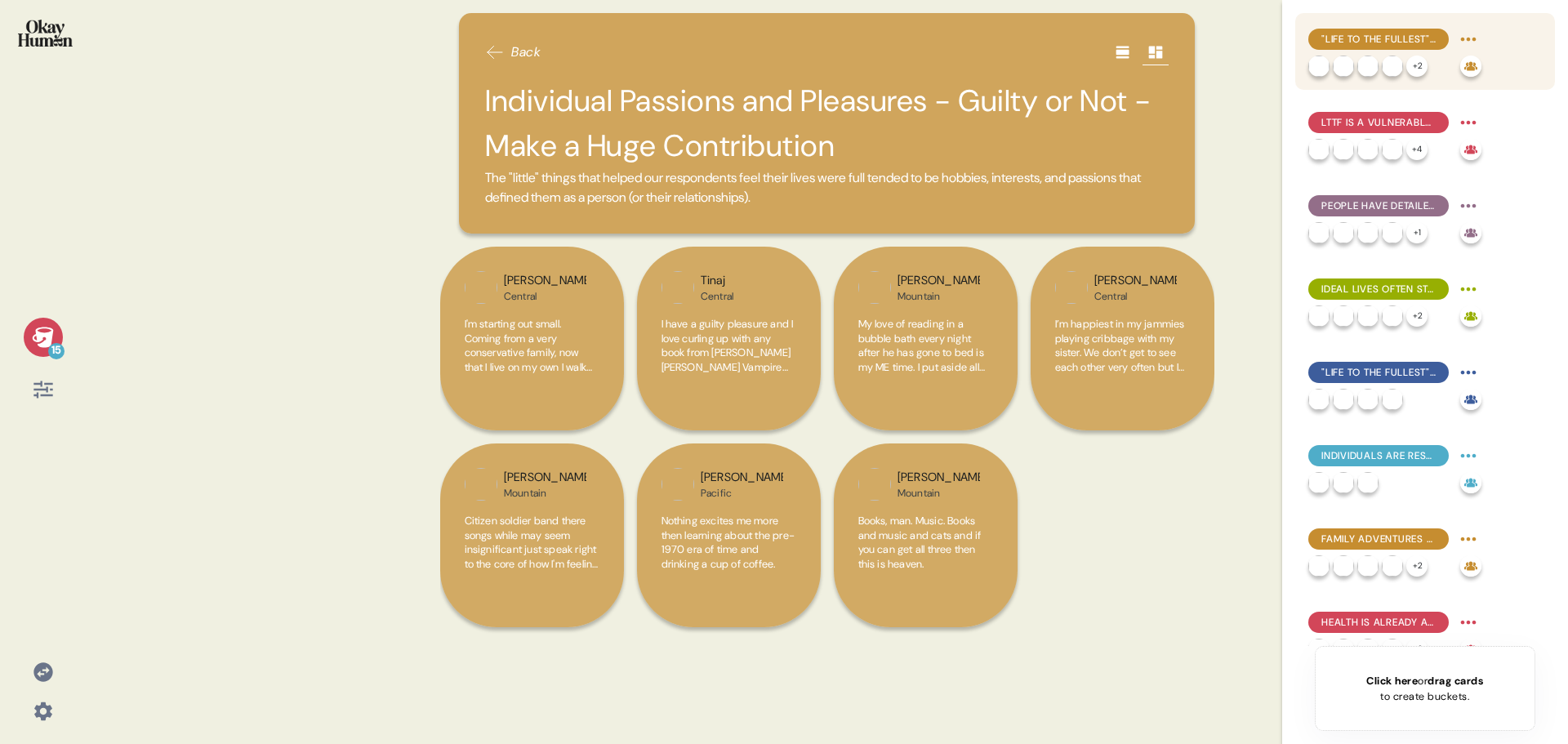
click at [1411, 45] on span ""Life to the Fullest" Is Instantly Aspirational - and for Some, Complicated" at bounding box center [1379, 39] width 115 height 15
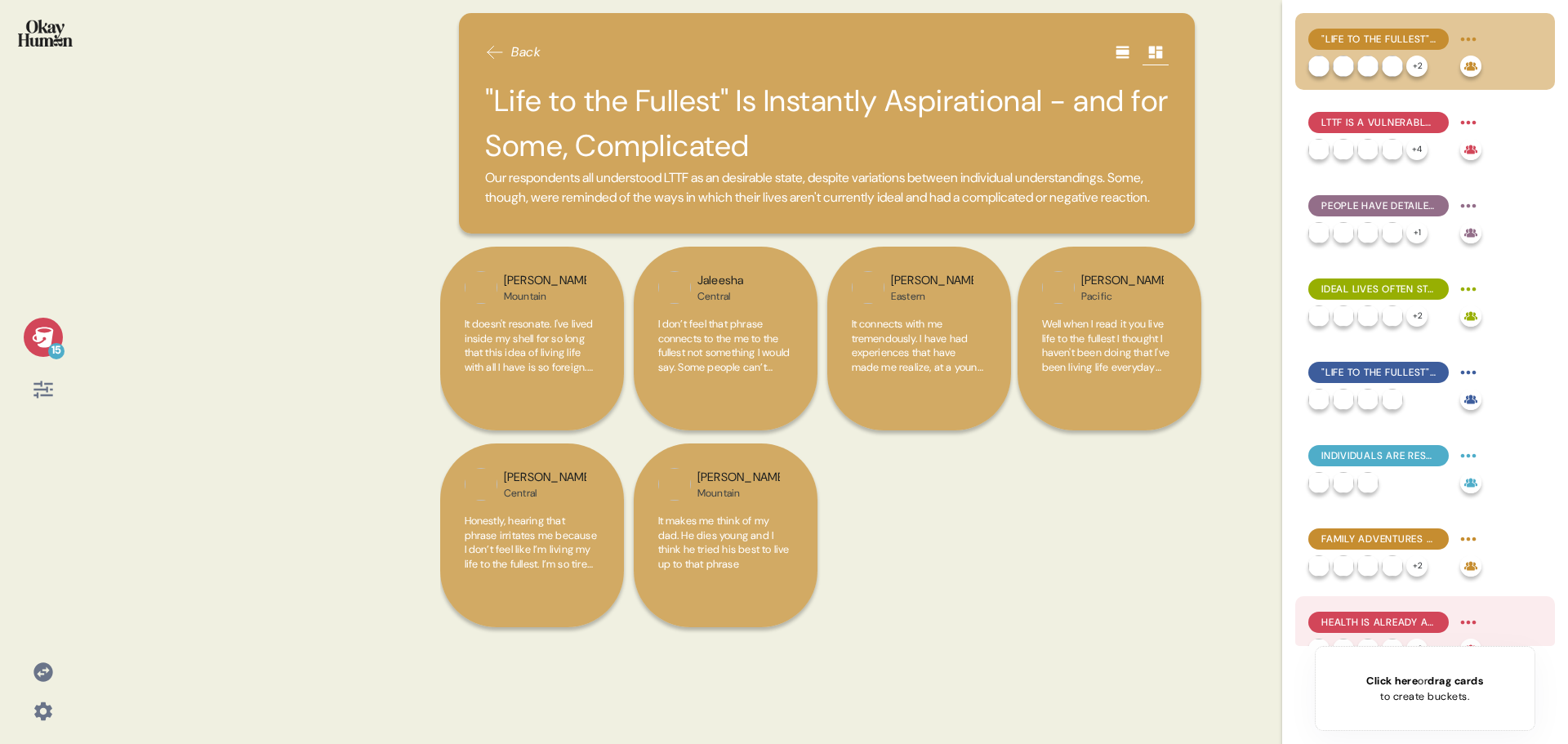
click at [1400, 621] on span "Health Is Already a Top-of-Mind Obstacle" at bounding box center [1379, 622] width 115 height 15
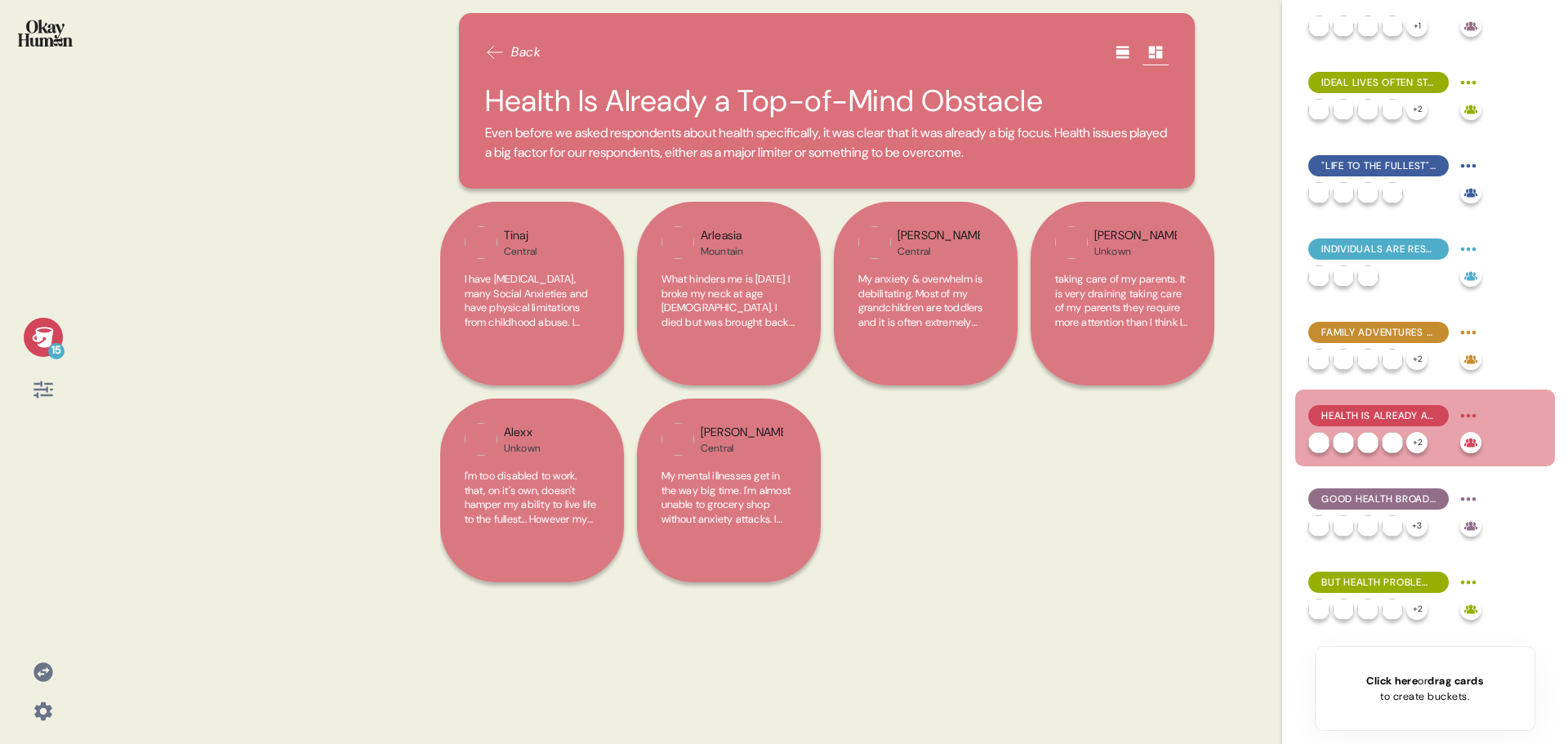
scroll to position [490, 0]
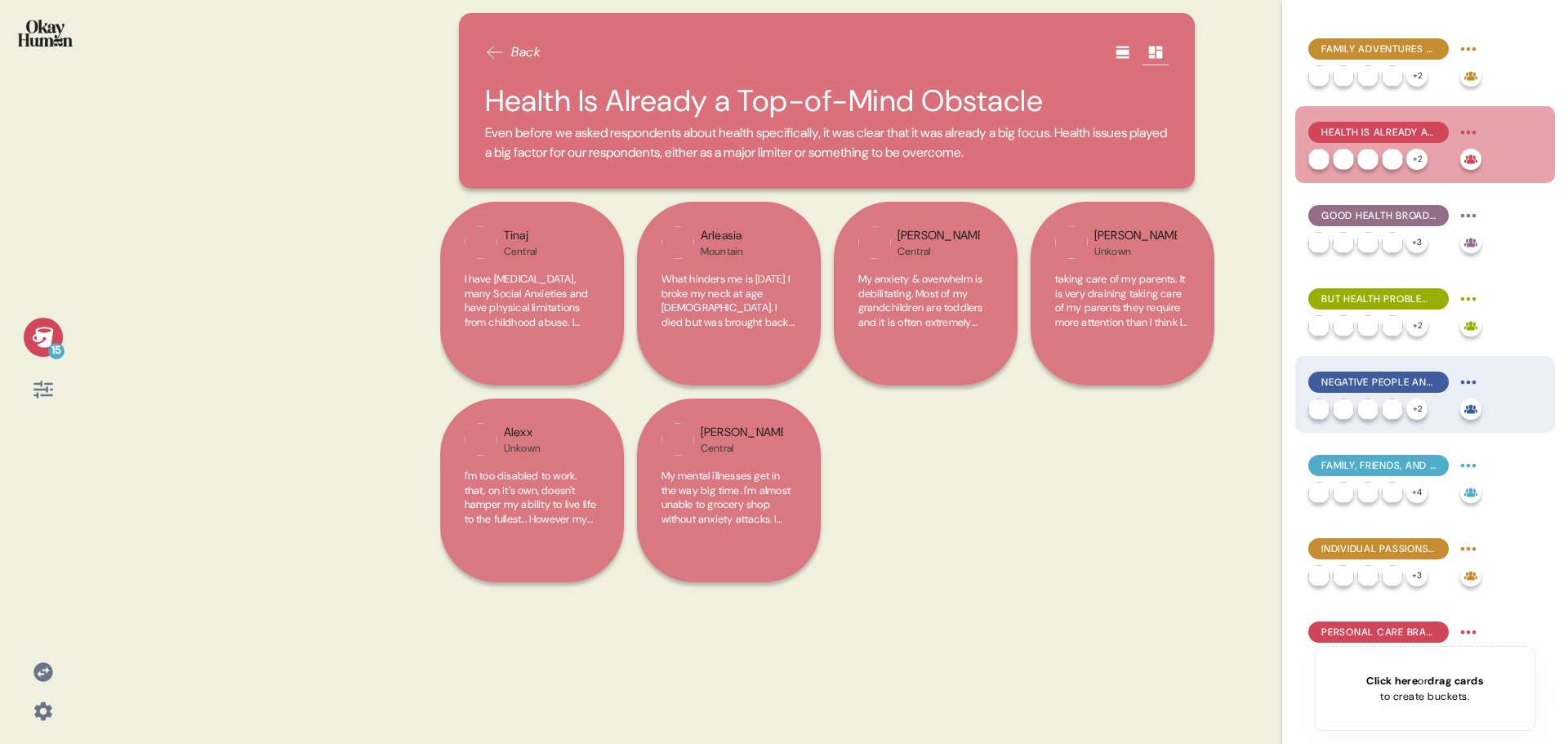
click at [1388, 386] on span "Negative People and Money Problems are the Biggest "Little" Setbacks" at bounding box center [1379, 382] width 115 height 15
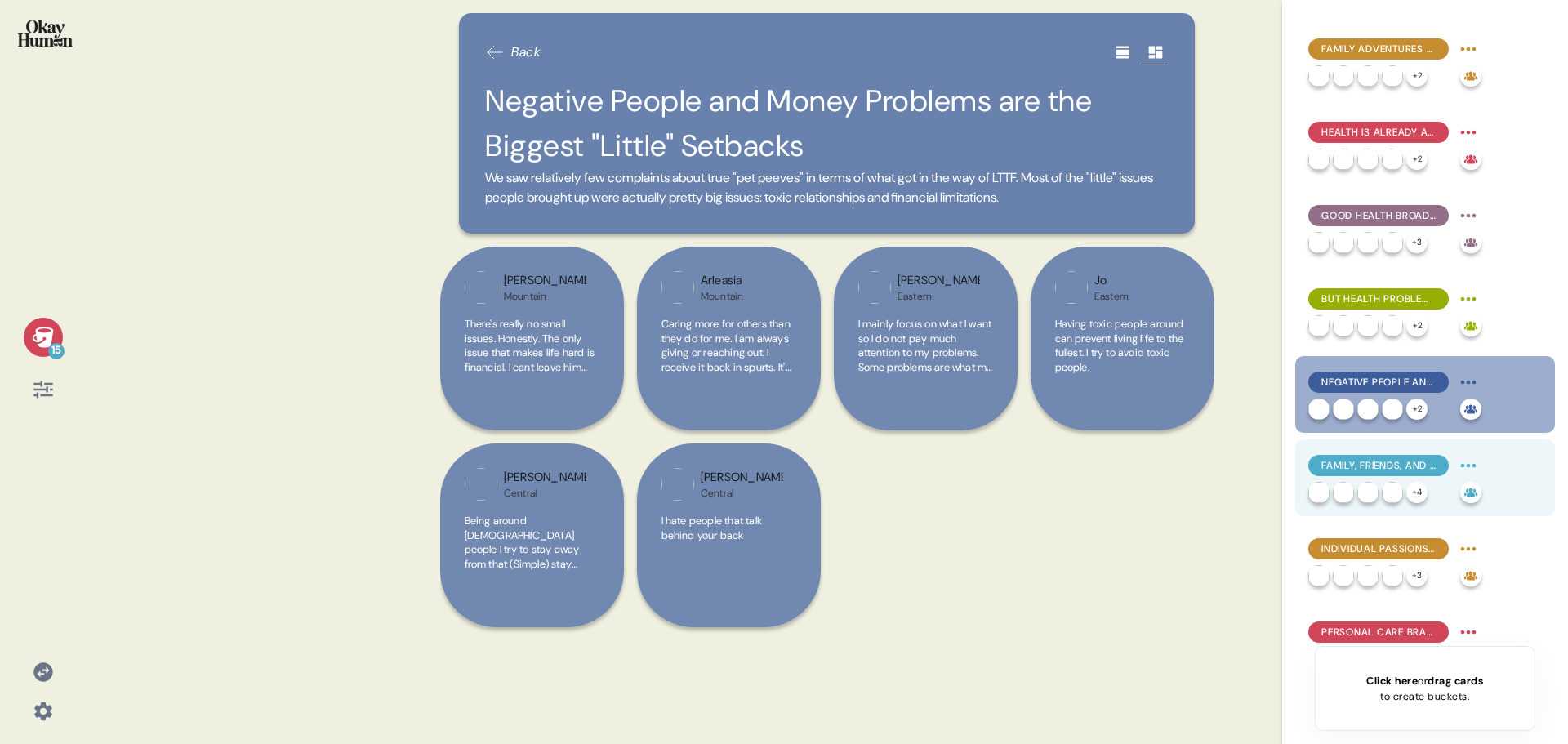
click at [1355, 469] on span "Family, Friends, and Spiritual Connections Are Major Inspirations" at bounding box center [1379, 465] width 115 height 15
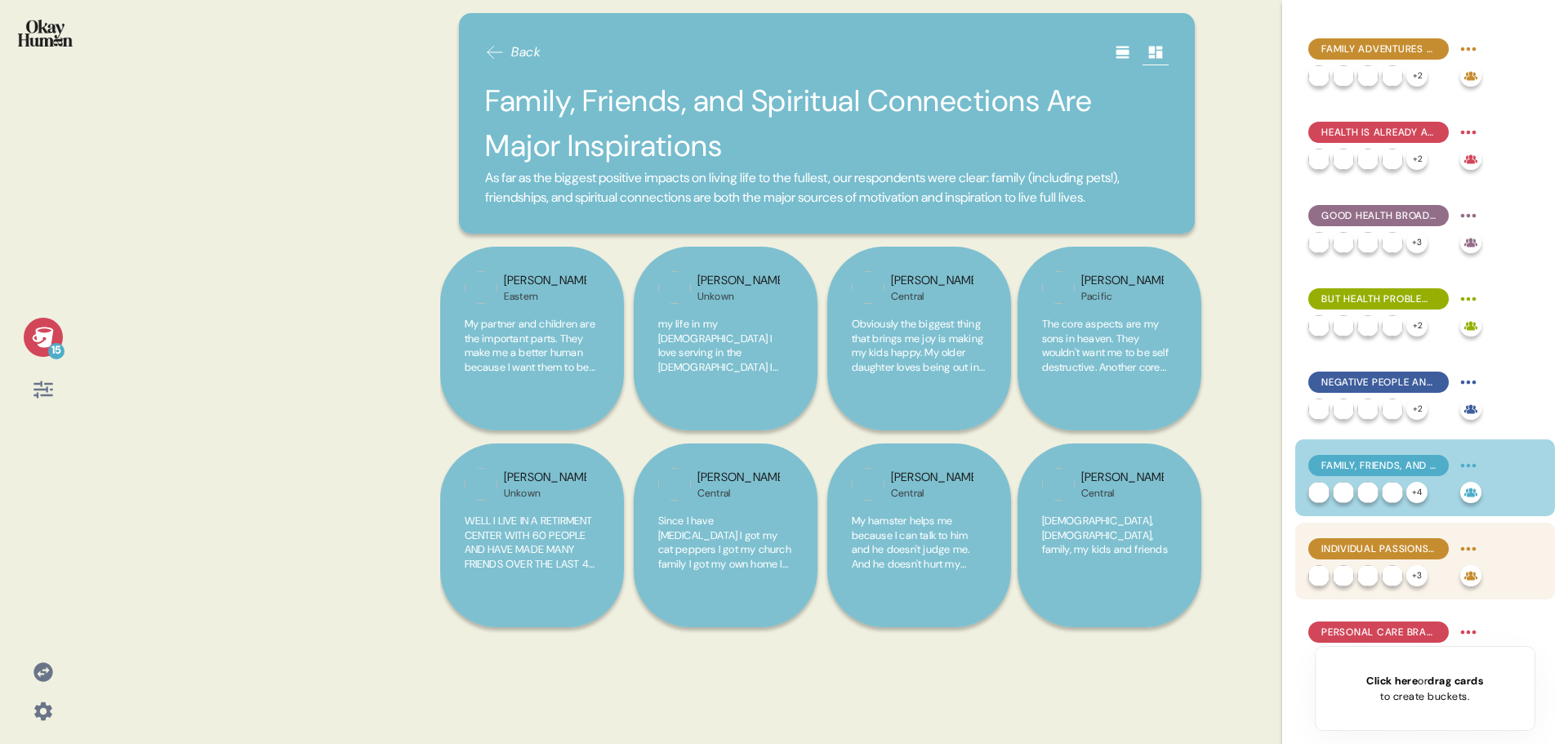
click at [1362, 549] on span "Individual Passions and Pleasures - Guilty or Not - Make a Huge Contribution" at bounding box center [1379, 549] width 115 height 15
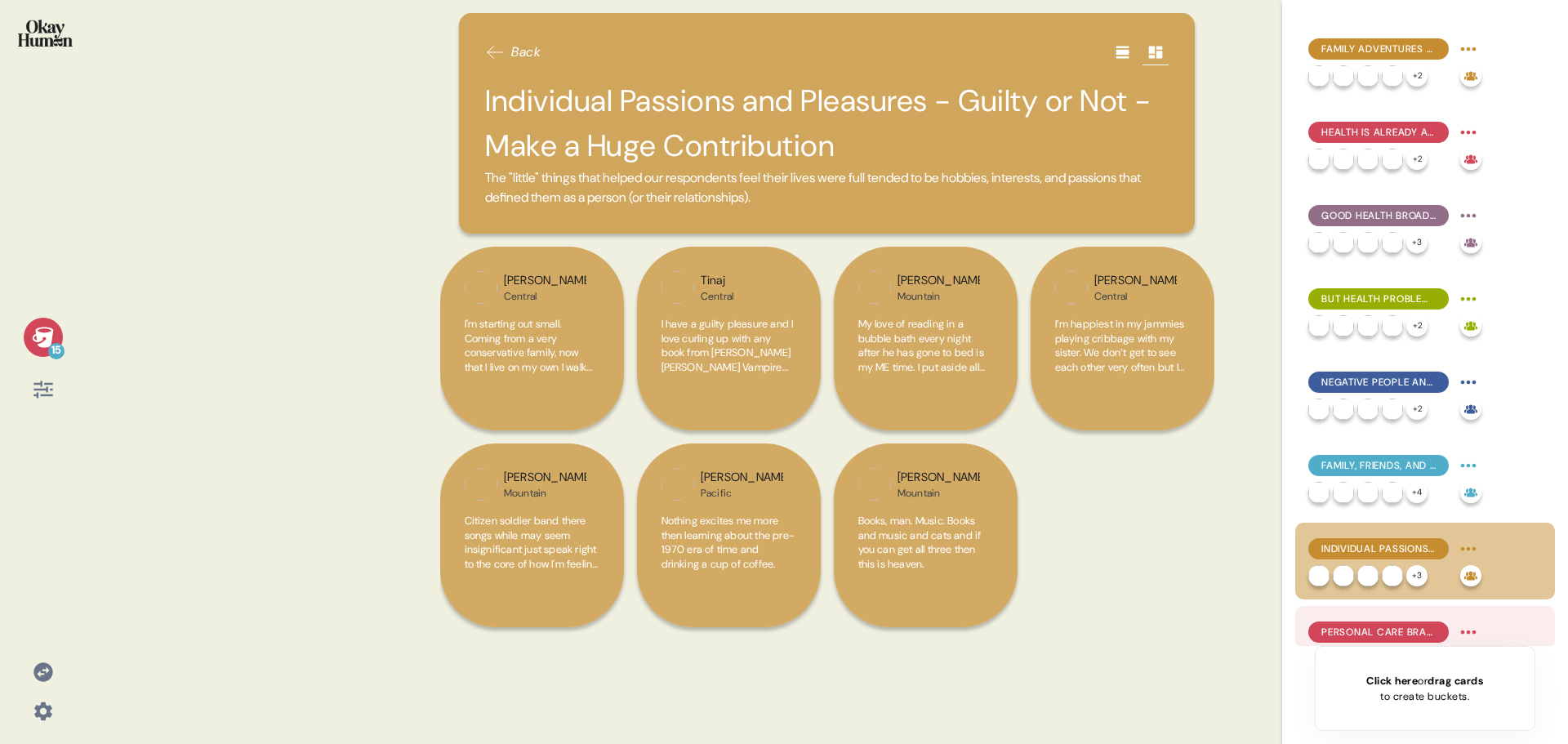
click at [1343, 640] on div "Personal Care Brands' Combination of Ritual and Indulgence Helps Life Feel Full" at bounding box center [1378, 631] width 141 height 21
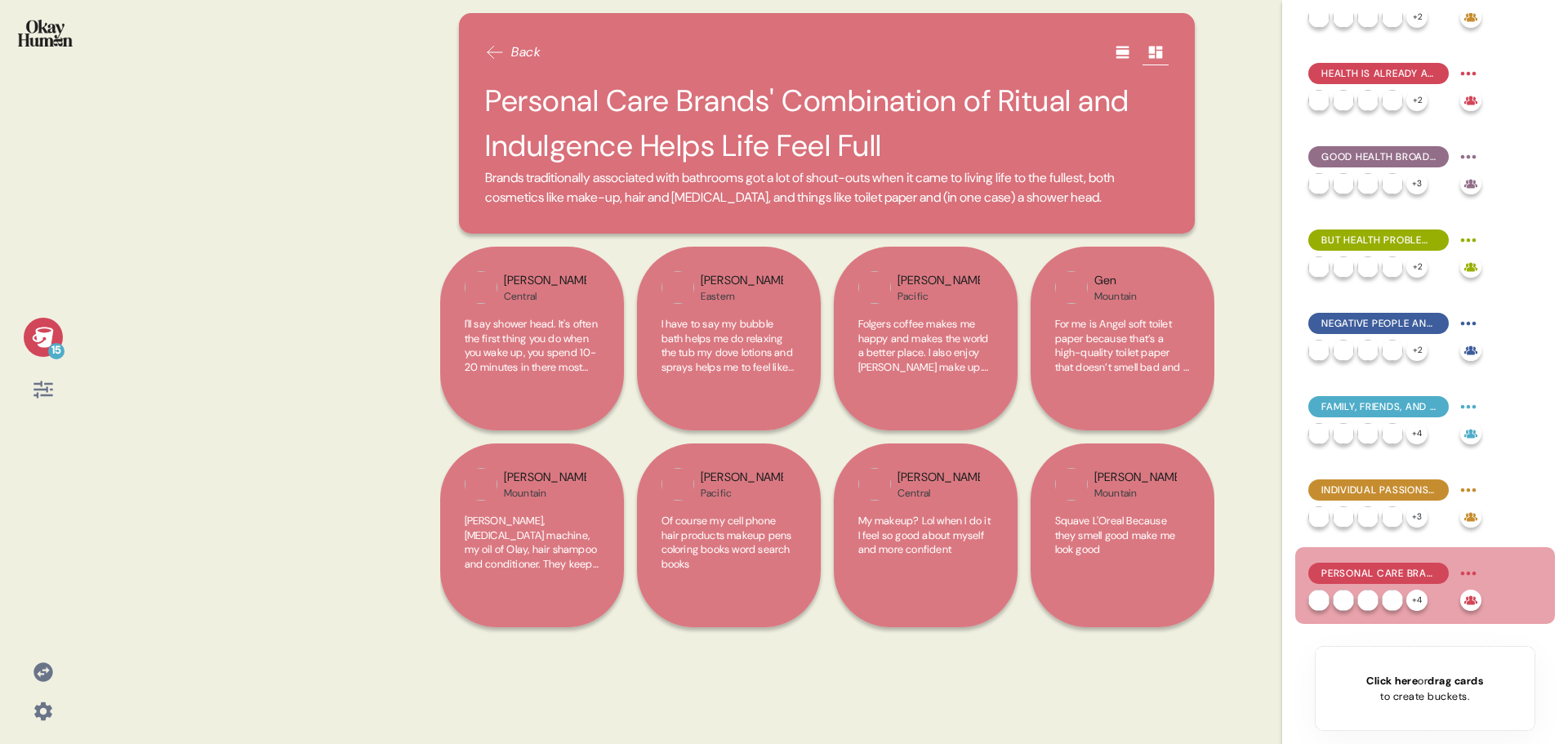
scroll to position [610, 0]
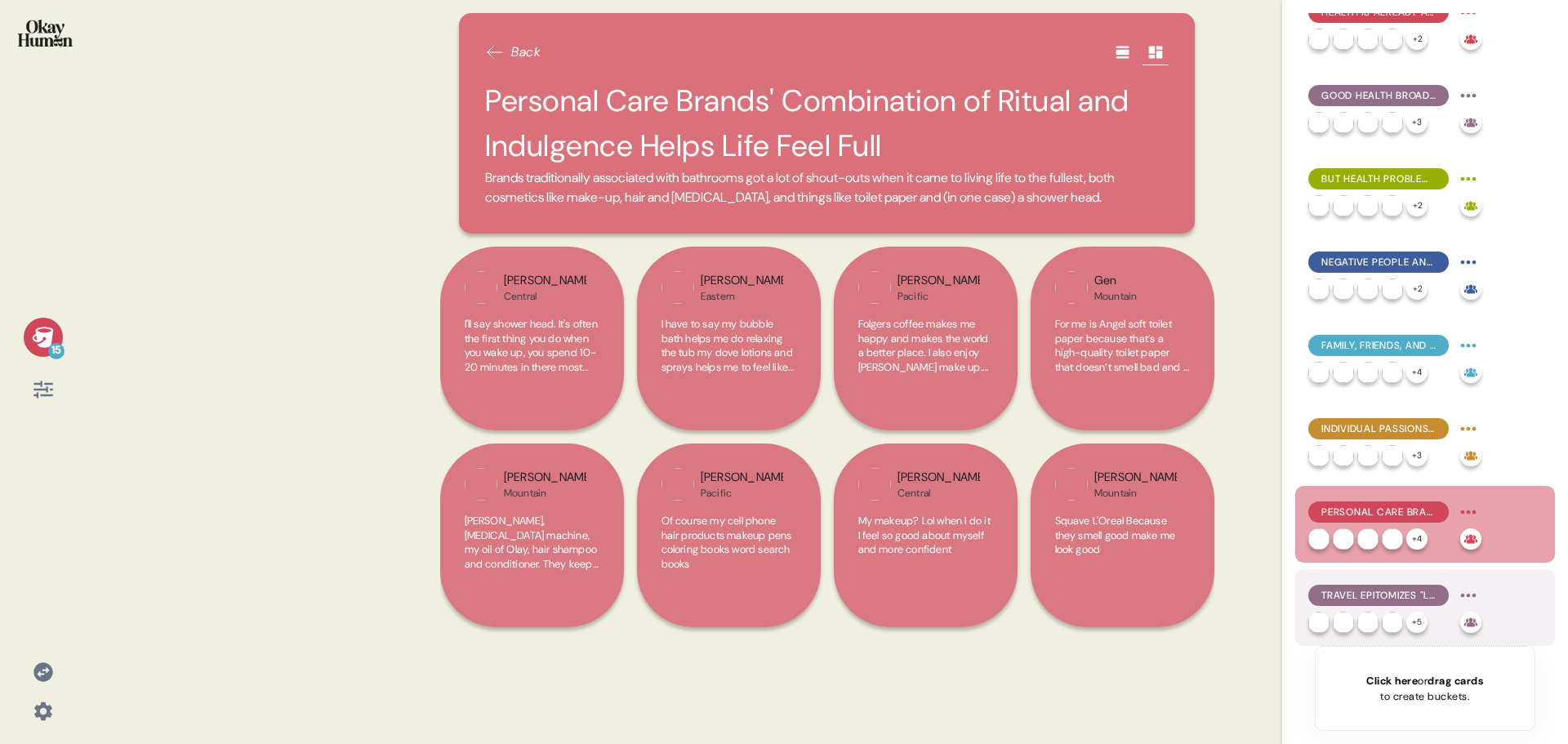
click at [1363, 601] on span "Travel Epitomizes "Life to the Fullest", Bringing Together Health, Finances, an…" at bounding box center [1379, 595] width 115 height 15
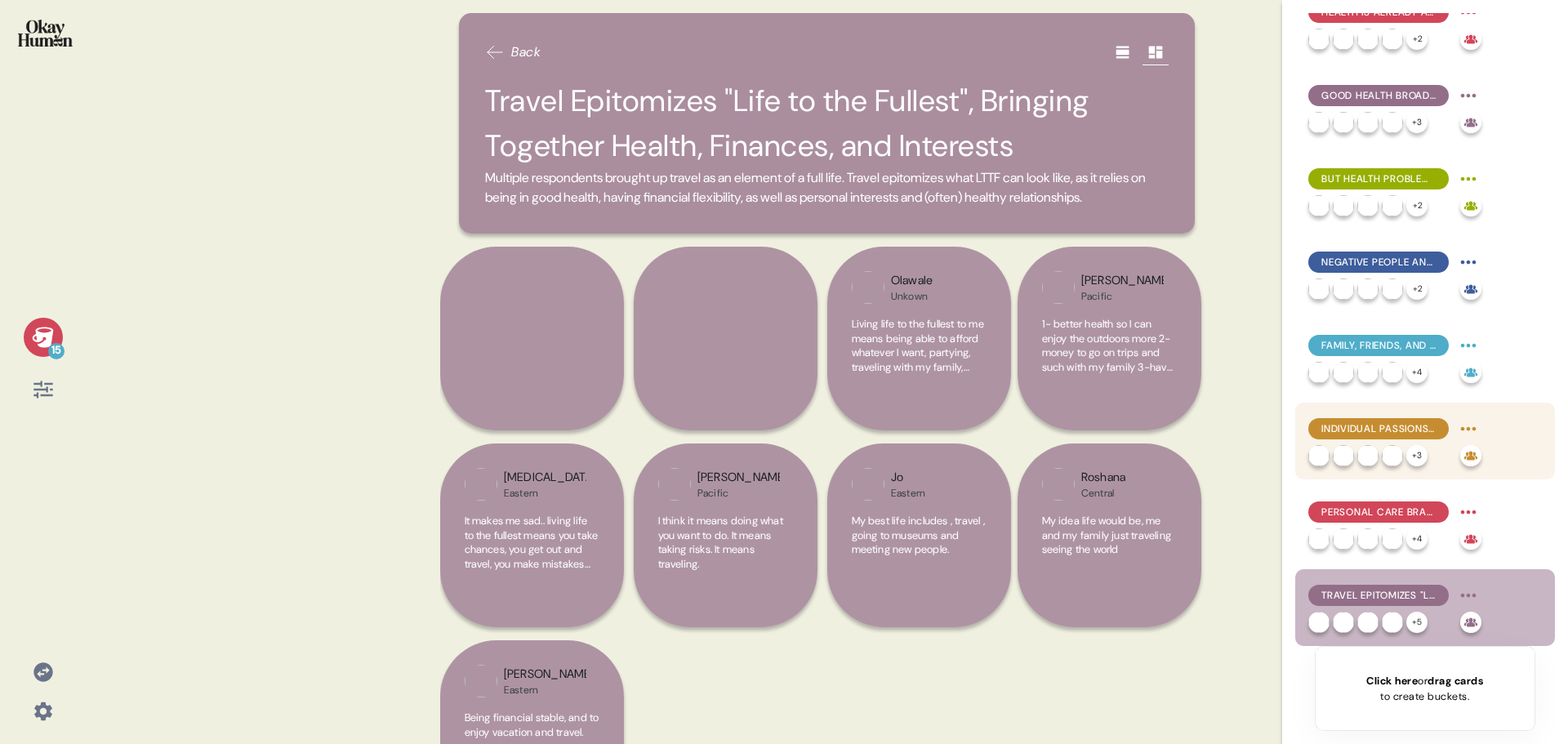
drag, startPoint x: 1387, startPoint y: 516, endPoint x: 1393, endPoint y: 428, distance: 88.2
click at [1387, 516] on span "Personal Care Brands' Combination of Ritual and Indulgence Helps Life Feel Full" at bounding box center [1379, 512] width 115 height 15
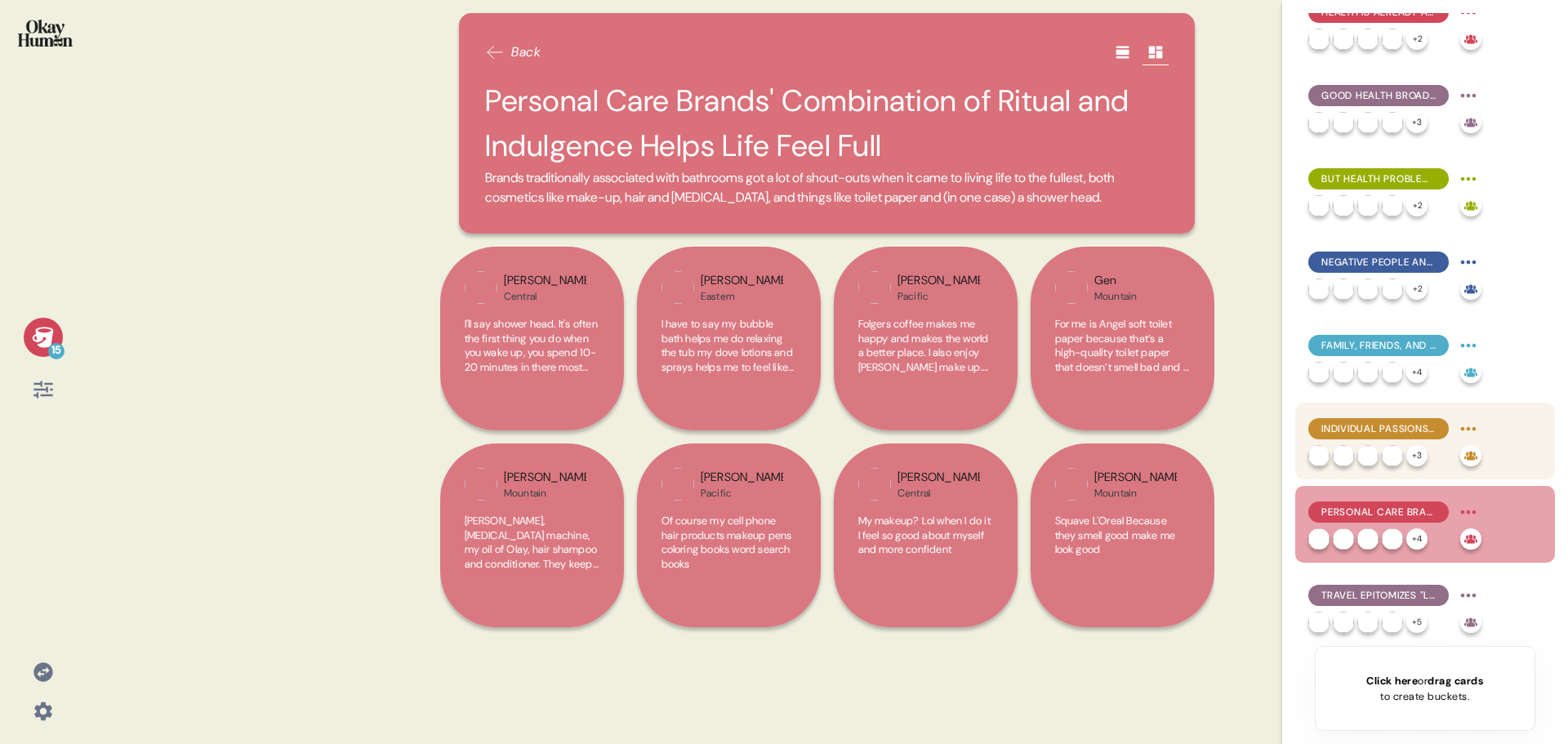
click at [1393, 420] on div "Individual Passions and Pleasures - Guilty or Not - Make a Huge Contribution" at bounding box center [1378, 428] width 141 height 21
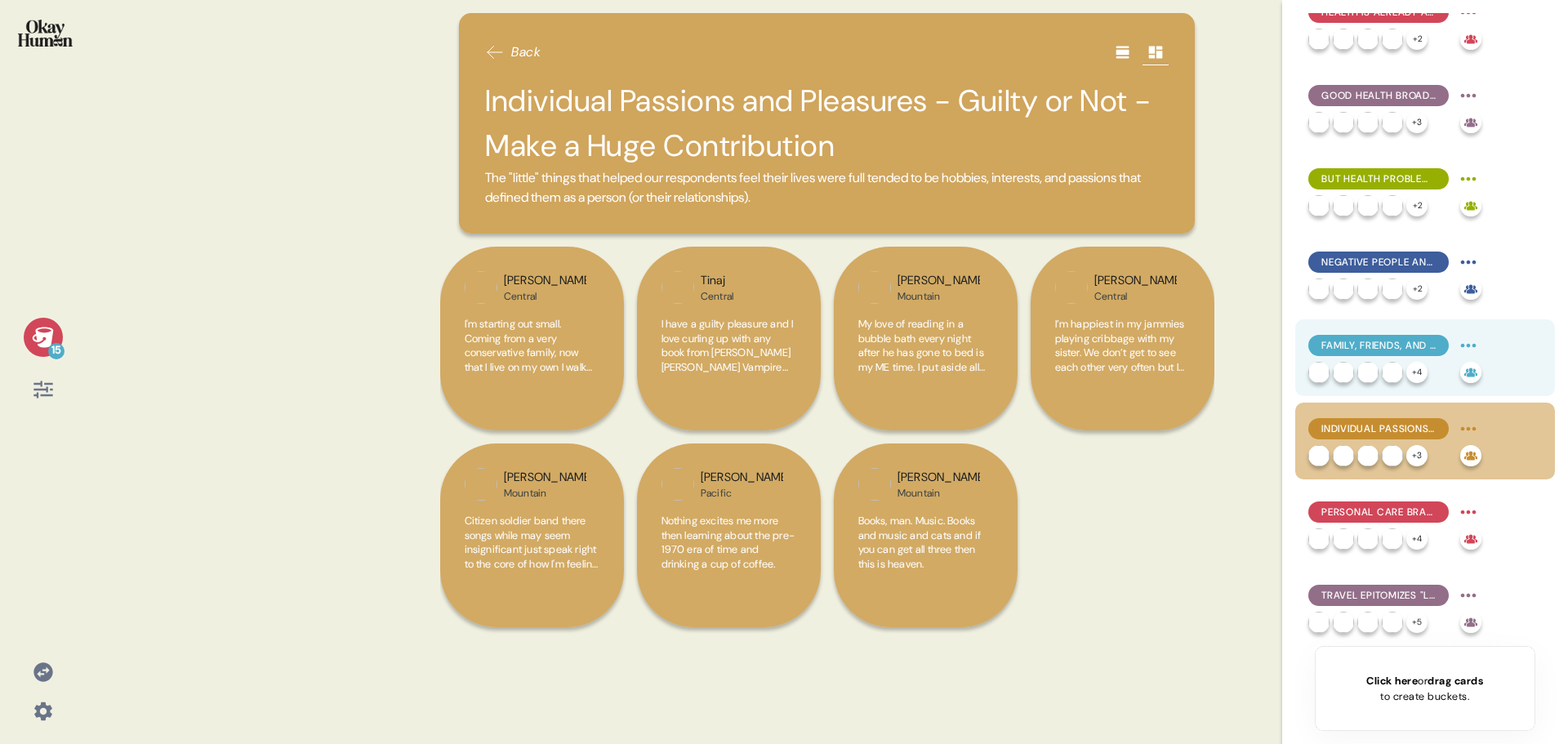
click at [1392, 345] on span "Family, Friends, and Spiritual Connections Are Major Inspirations" at bounding box center [1379, 345] width 115 height 15
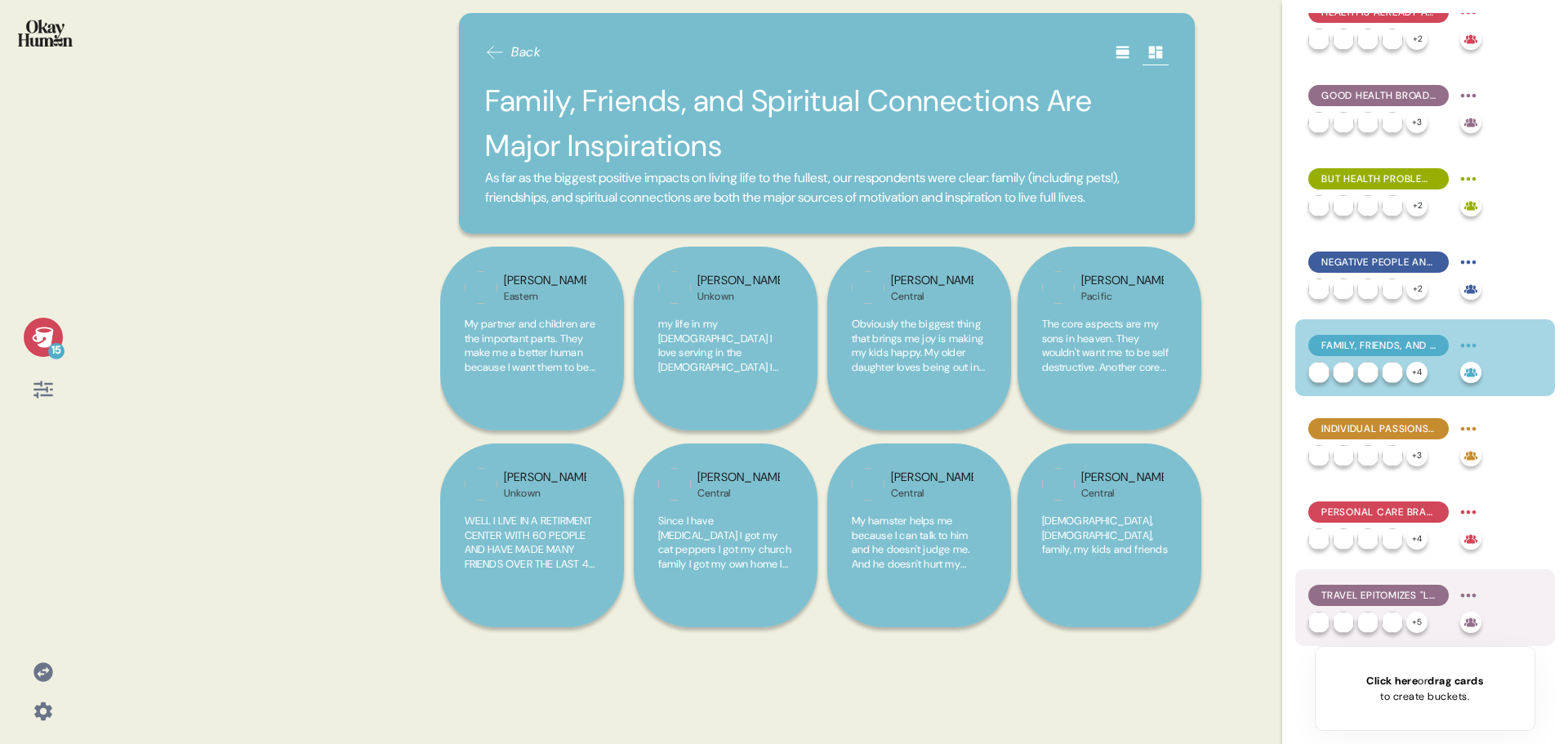
click at [1356, 610] on div "Travel Epitomizes "Life to the Fullest", Bringing Together Health, Finances, an…" at bounding box center [1394, 607] width 173 height 51
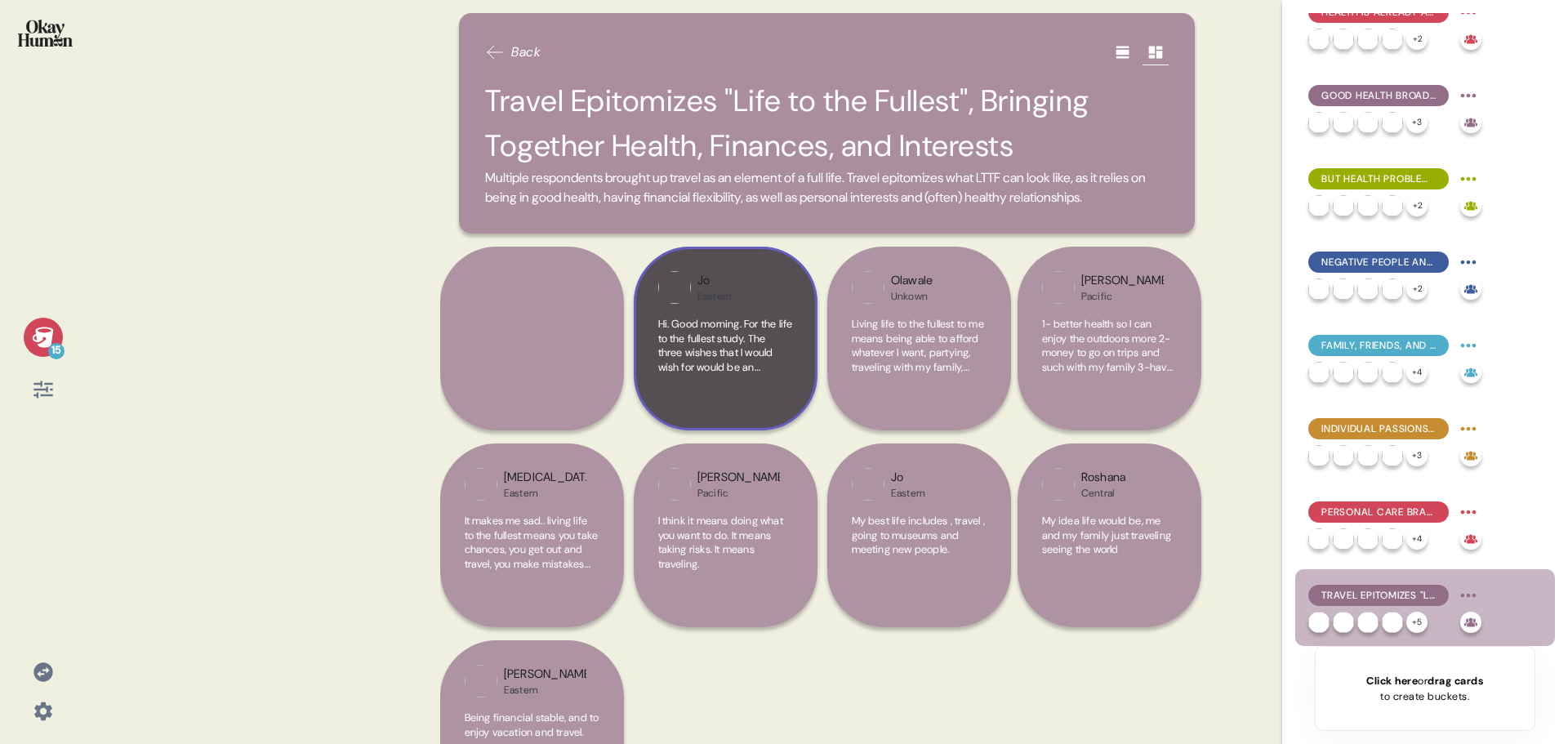
click at [776, 345] on span "Hi. Good morning. For the life to the fullest study. The three wishes that I wo…" at bounding box center [726, 394] width 135 height 156
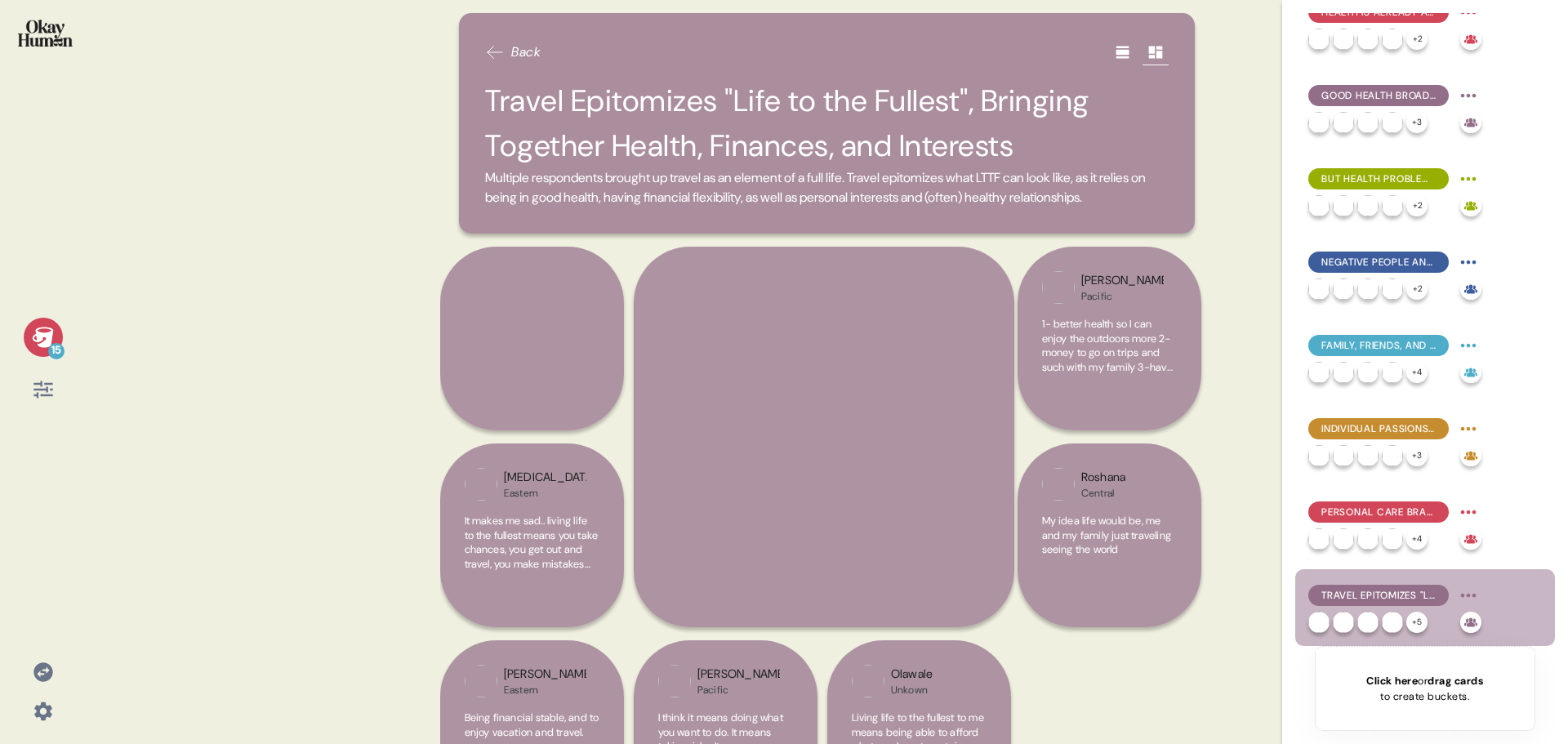
click at [323, 391] on div "15 Back Travel Epitomizes "Life to the Fullest", Bringing Together Health, Fina…" at bounding box center [784, 372] width 1568 height 744
click at [1360, 583] on div "Travel Epitomizes "Life to the Fullest", Bringing Together Health, Finances, an…" at bounding box center [1394, 595] width 173 height 26
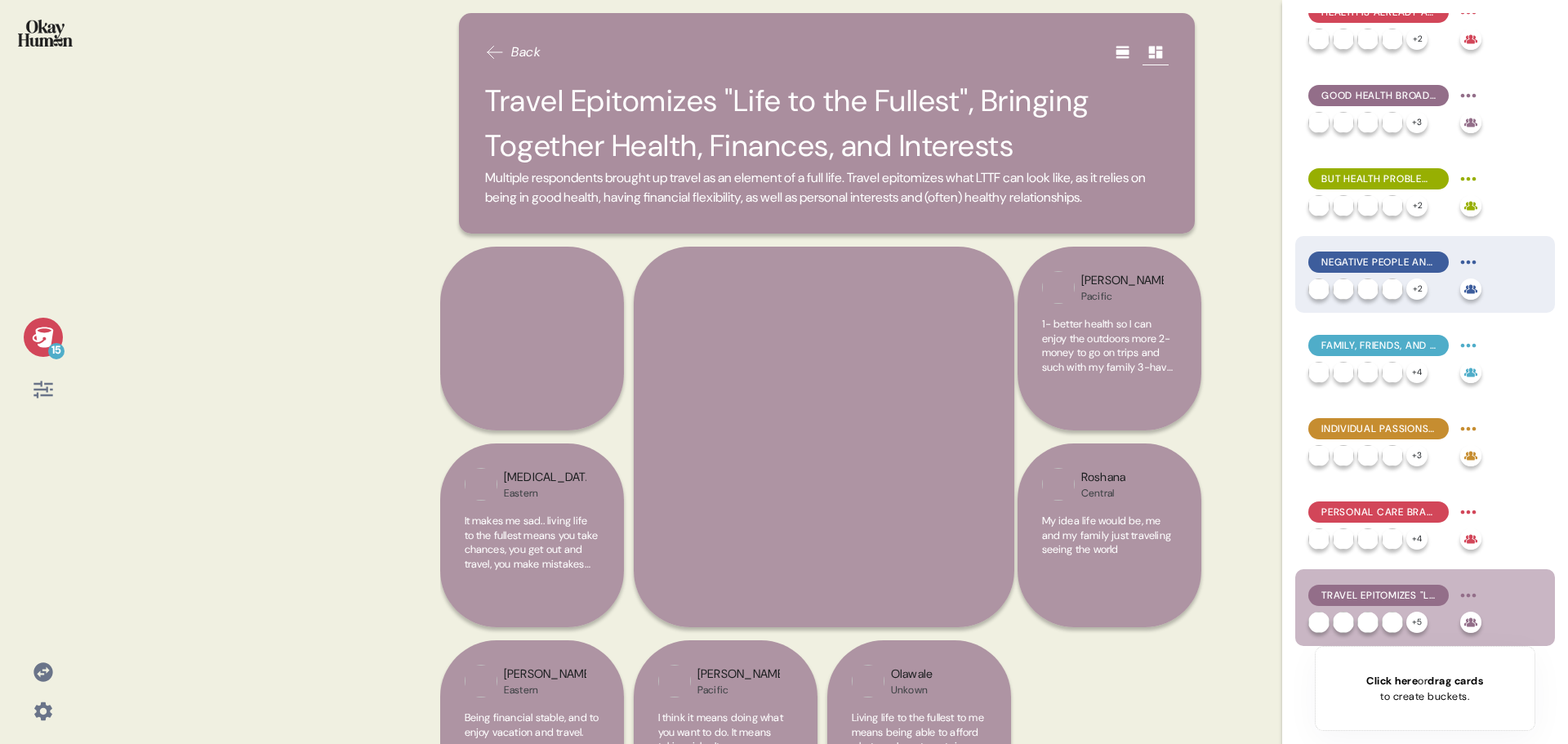
click at [1377, 264] on span "Negative People and Money Problems are the Biggest "Little" Setbacks" at bounding box center [1379, 262] width 115 height 15
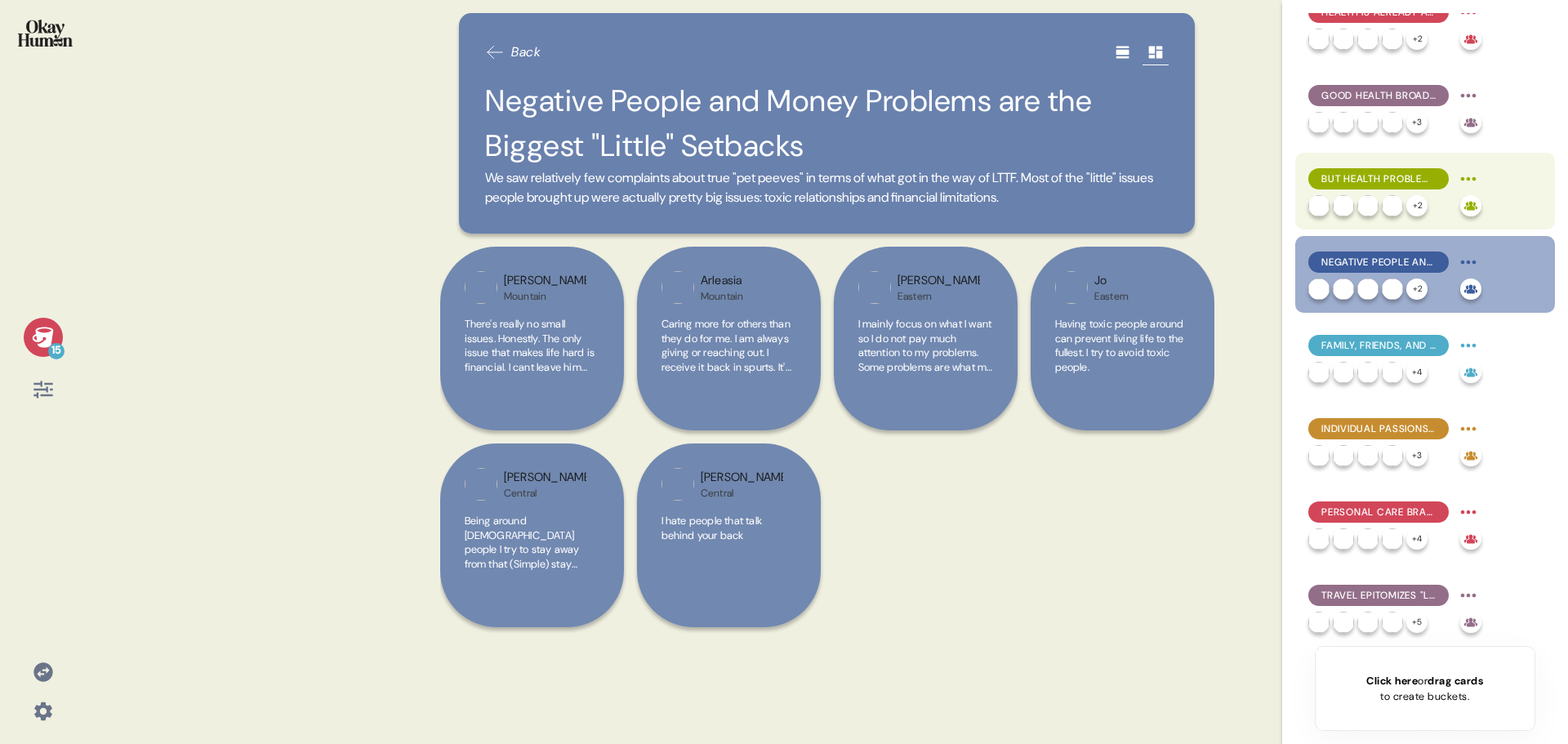
click at [1396, 166] on div "But Health Problems Are Much More Dominant Than Good Health" at bounding box center [1394, 179] width 173 height 26
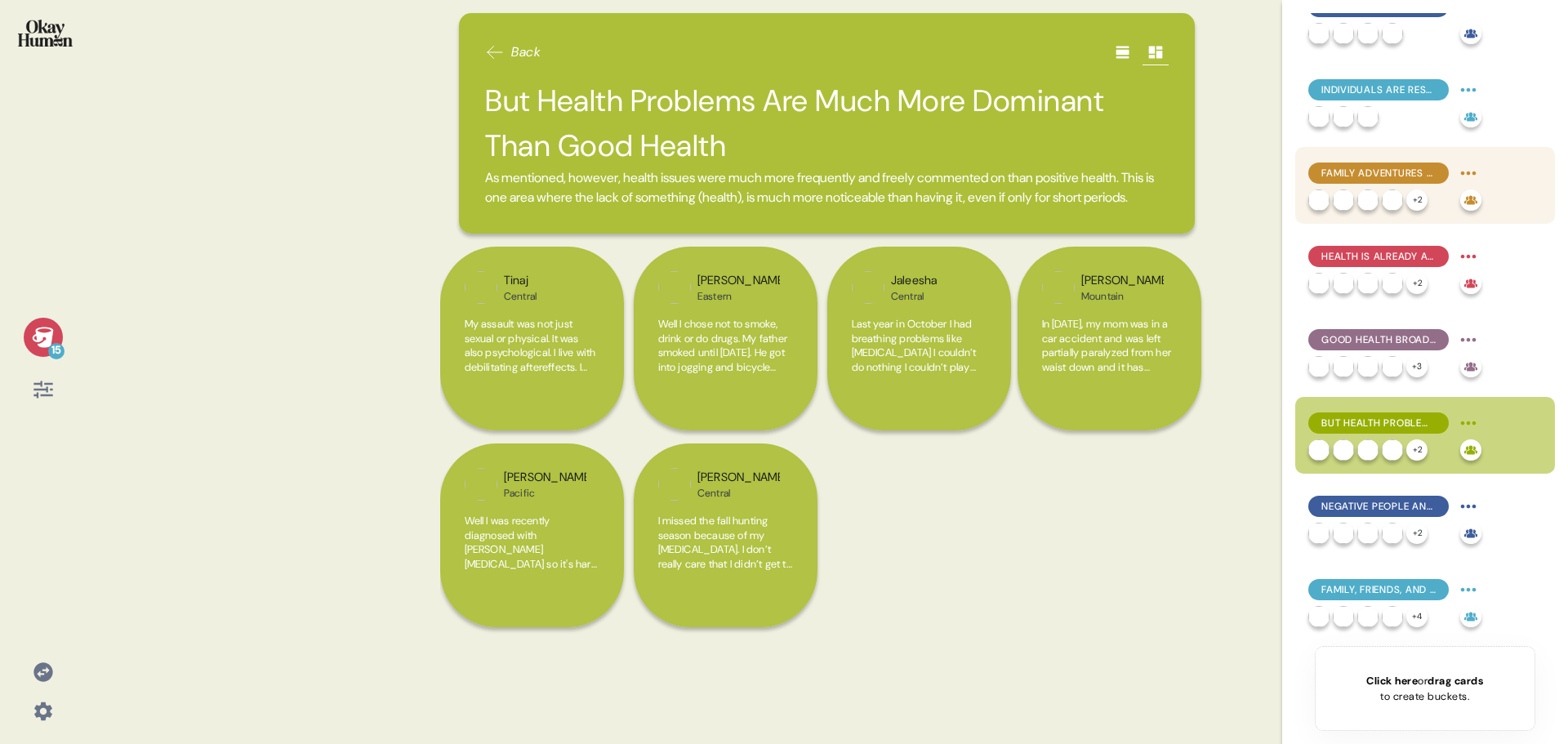
scroll to position [365, 0]
click at [1386, 175] on span "Family Adventures and Victories Take Center Stage in a Full Life" at bounding box center [1379, 174] width 115 height 15
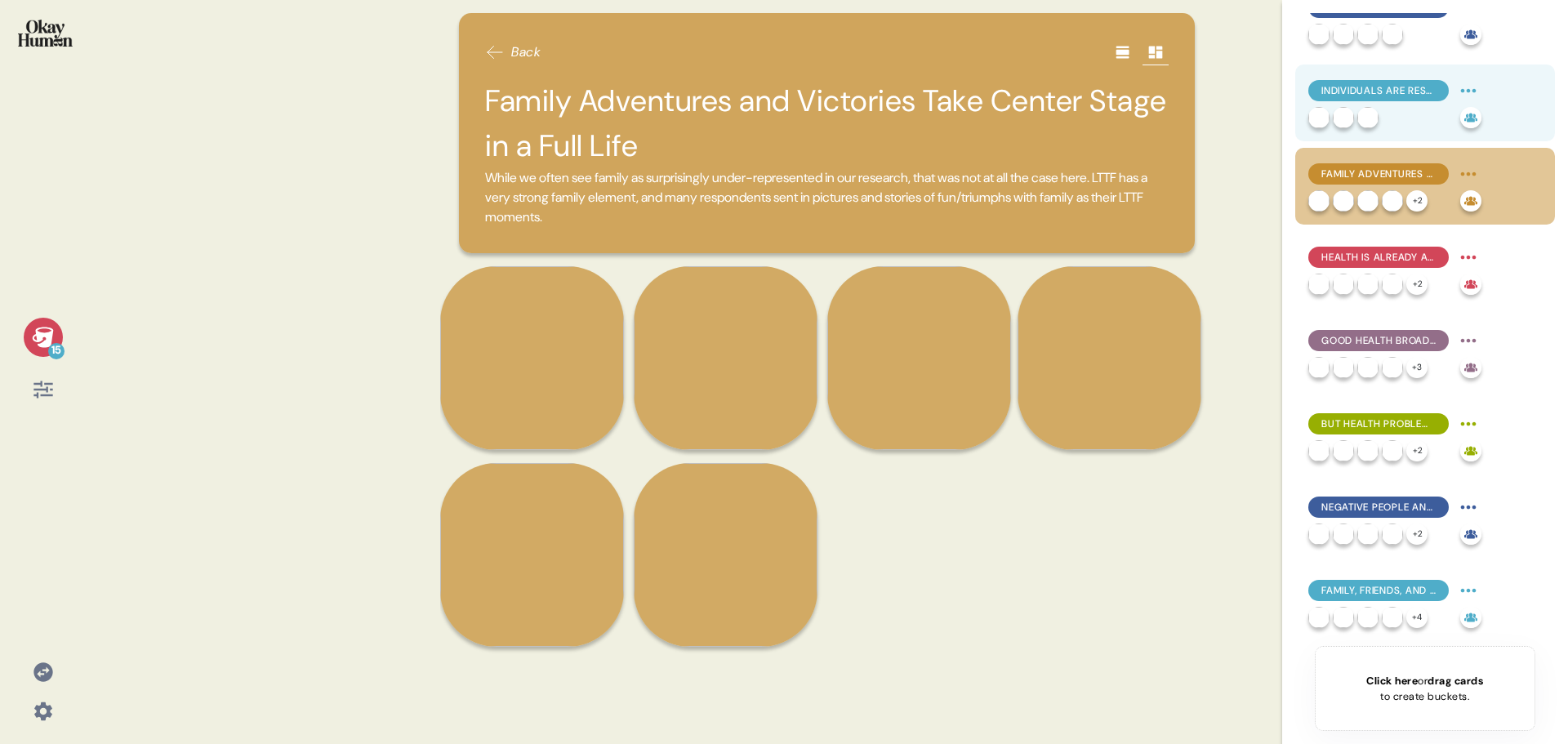
click at [1395, 68] on div "Individuals Are Responsible for Achieving "Life to the Fullest"" at bounding box center [1425, 103] width 260 height 77
click at [1379, 89] on span "Individuals Are Responsible for Achieving "Life to the Fullest"" at bounding box center [1379, 91] width 115 height 15
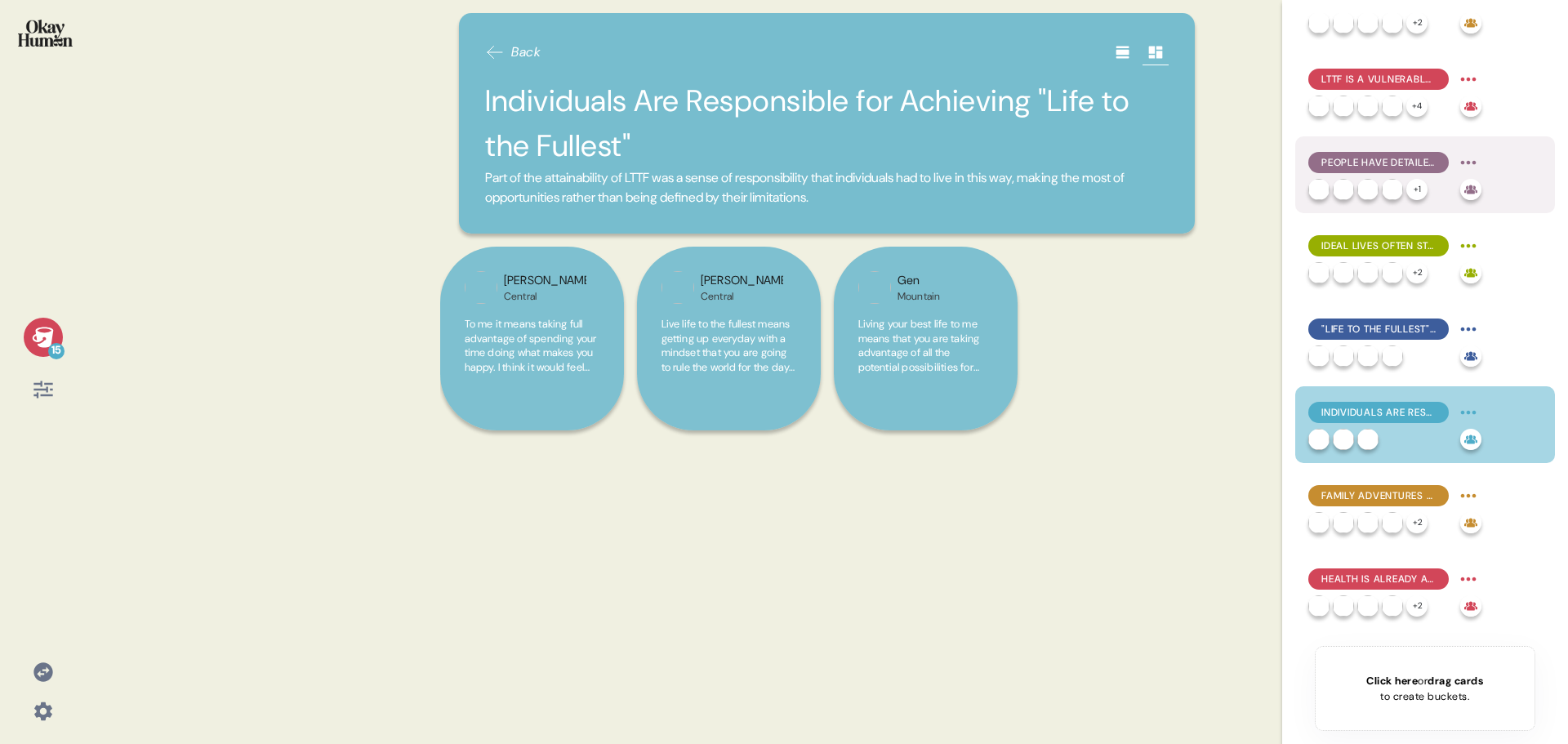
scroll to position [38, 0]
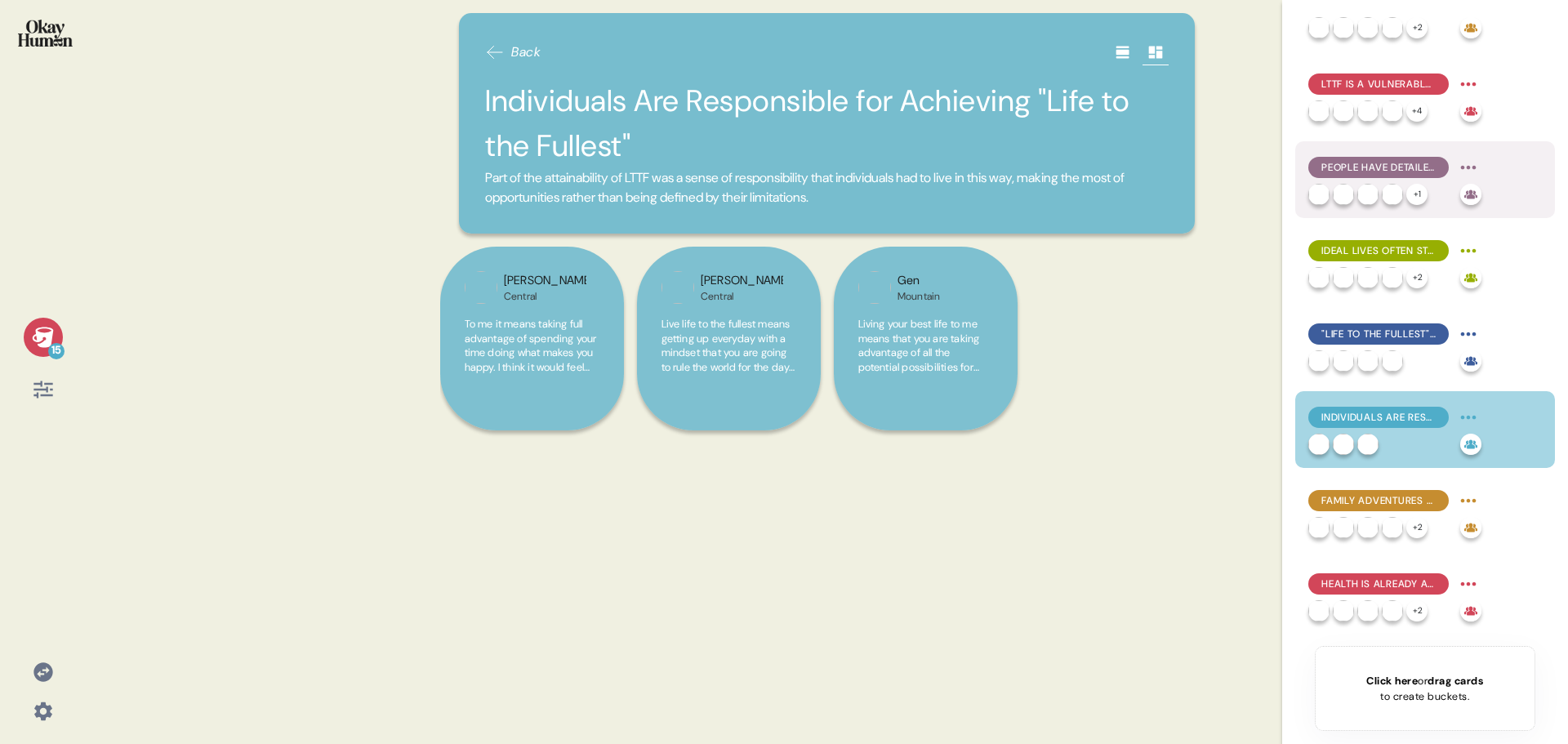
click at [1365, 176] on div "People Have Detailed Dreams of Their Ideal Lives" at bounding box center [1378, 167] width 141 height 21
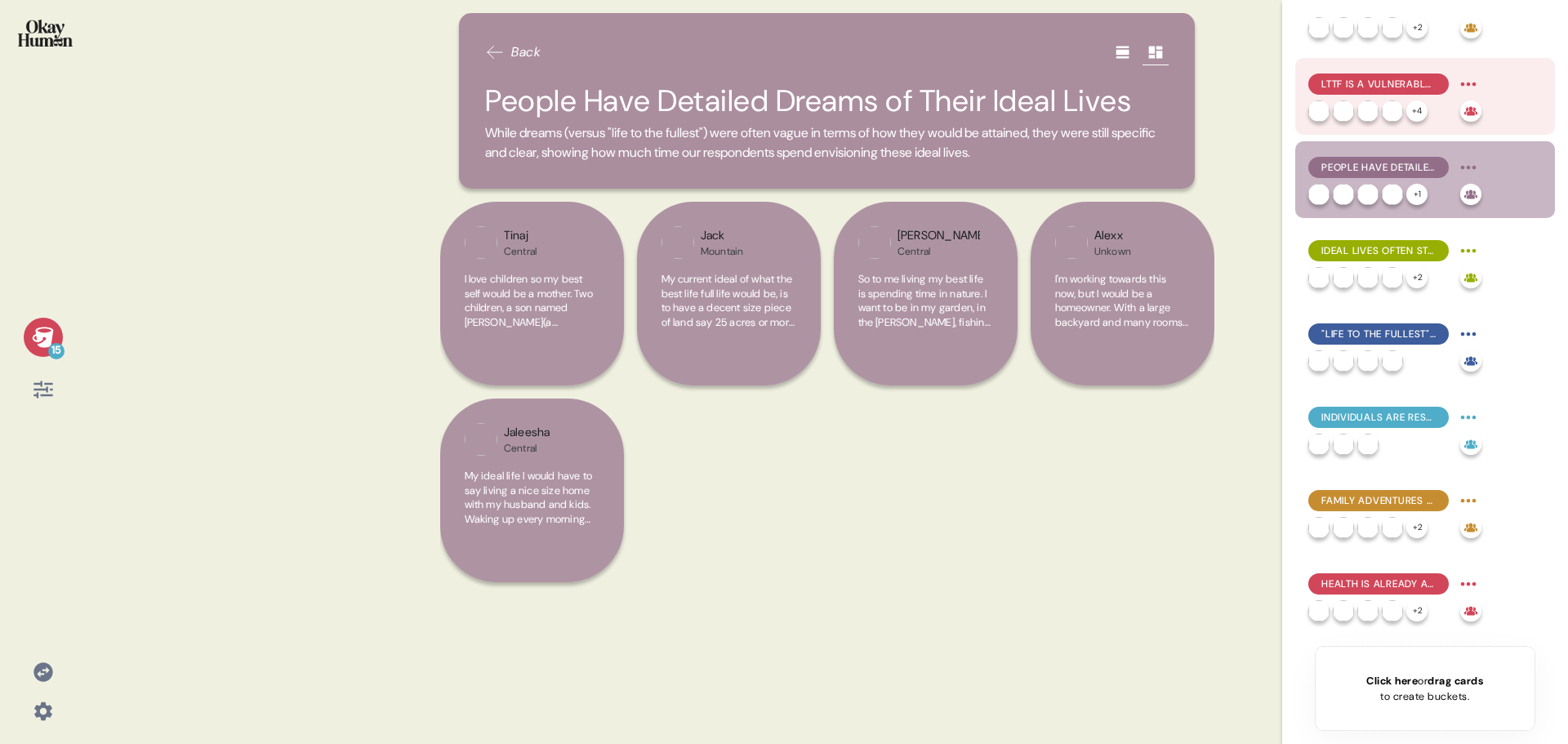
click at [1393, 85] on span "LTTF is a Vulnerable Topic - Often Unearthing Traumas and Struggles for Context" at bounding box center [1379, 84] width 115 height 15
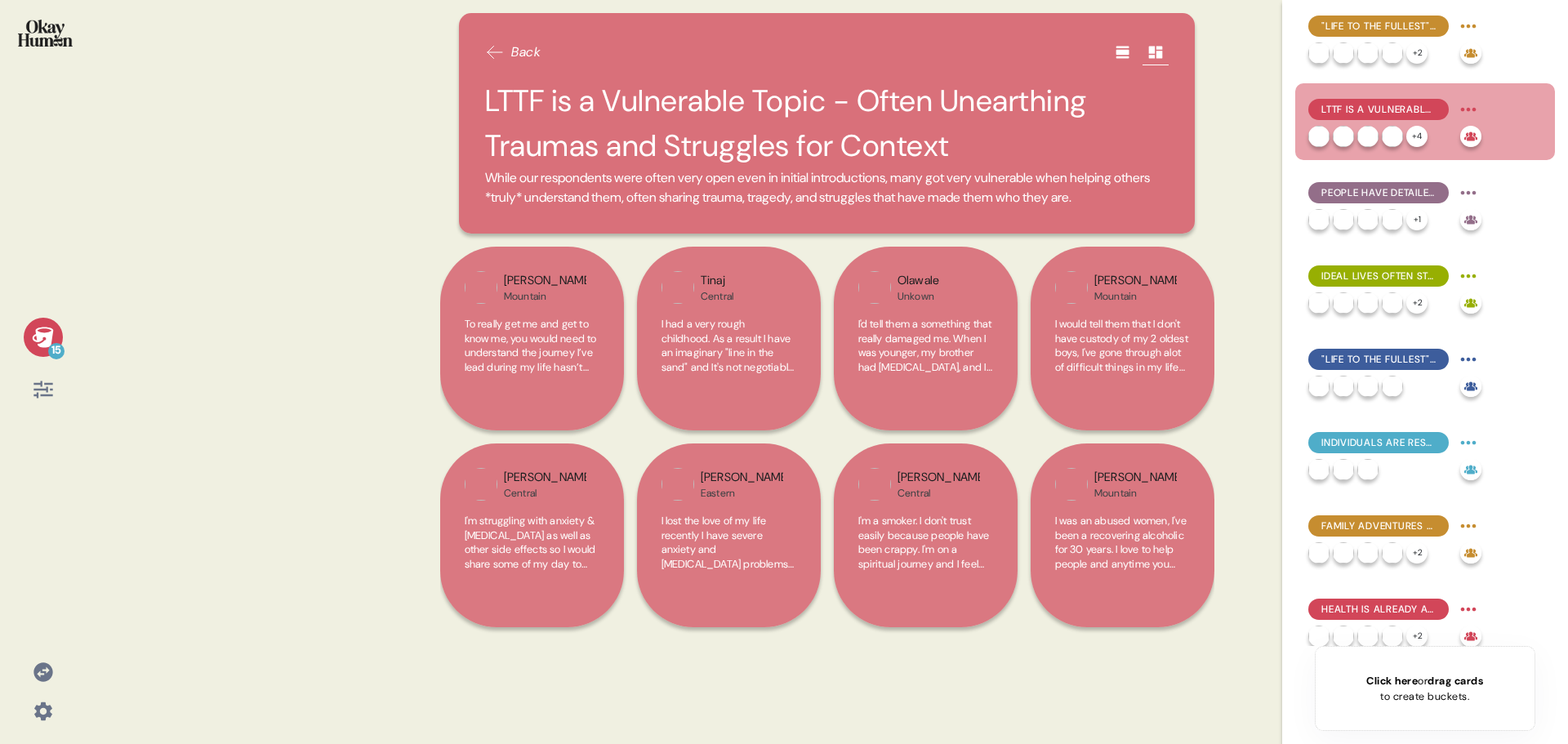
scroll to position [0, 0]
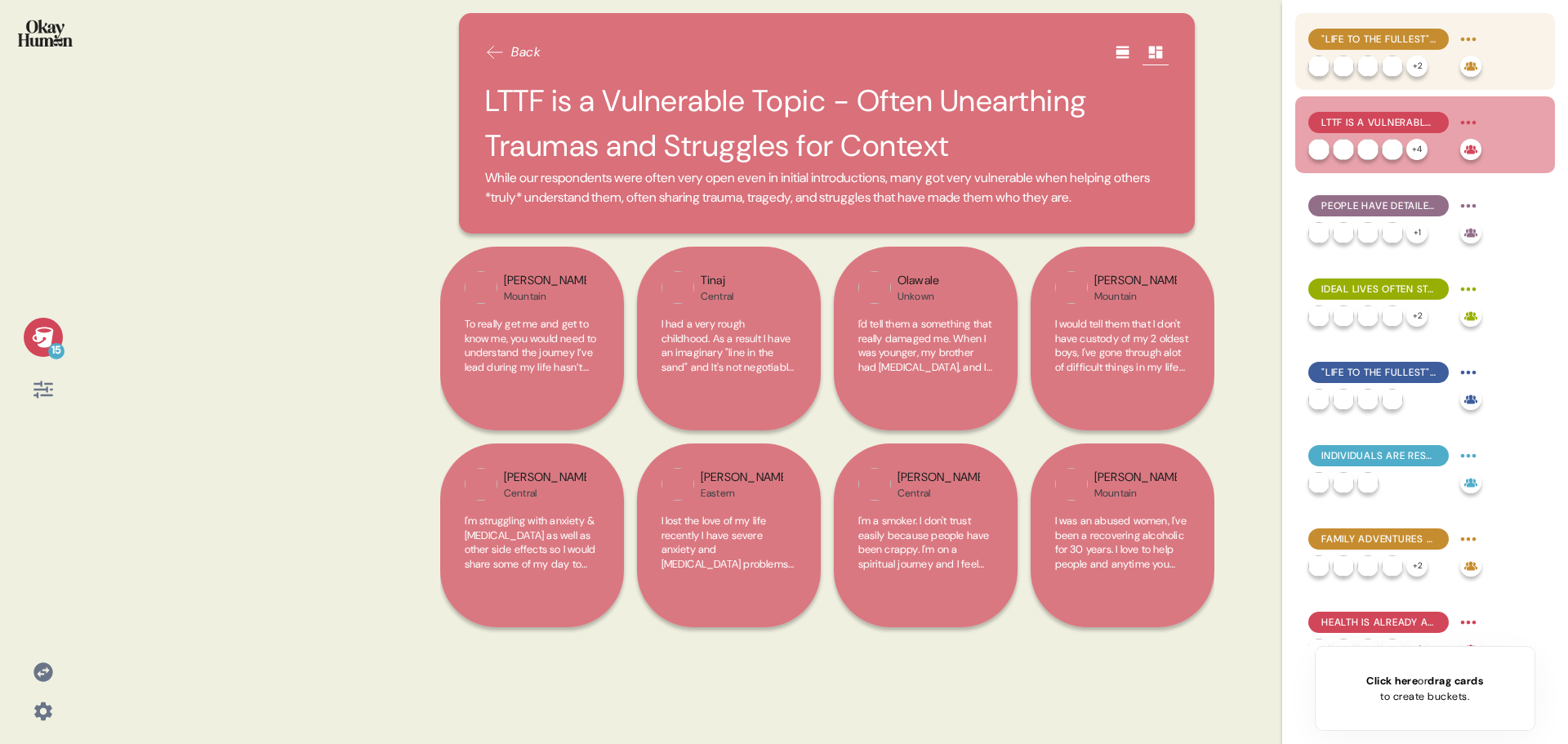
click at [1400, 44] on span ""Life to the Fullest" Is Instantly Aspirational - and for Some, Complicated" at bounding box center [1379, 39] width 115 height 15
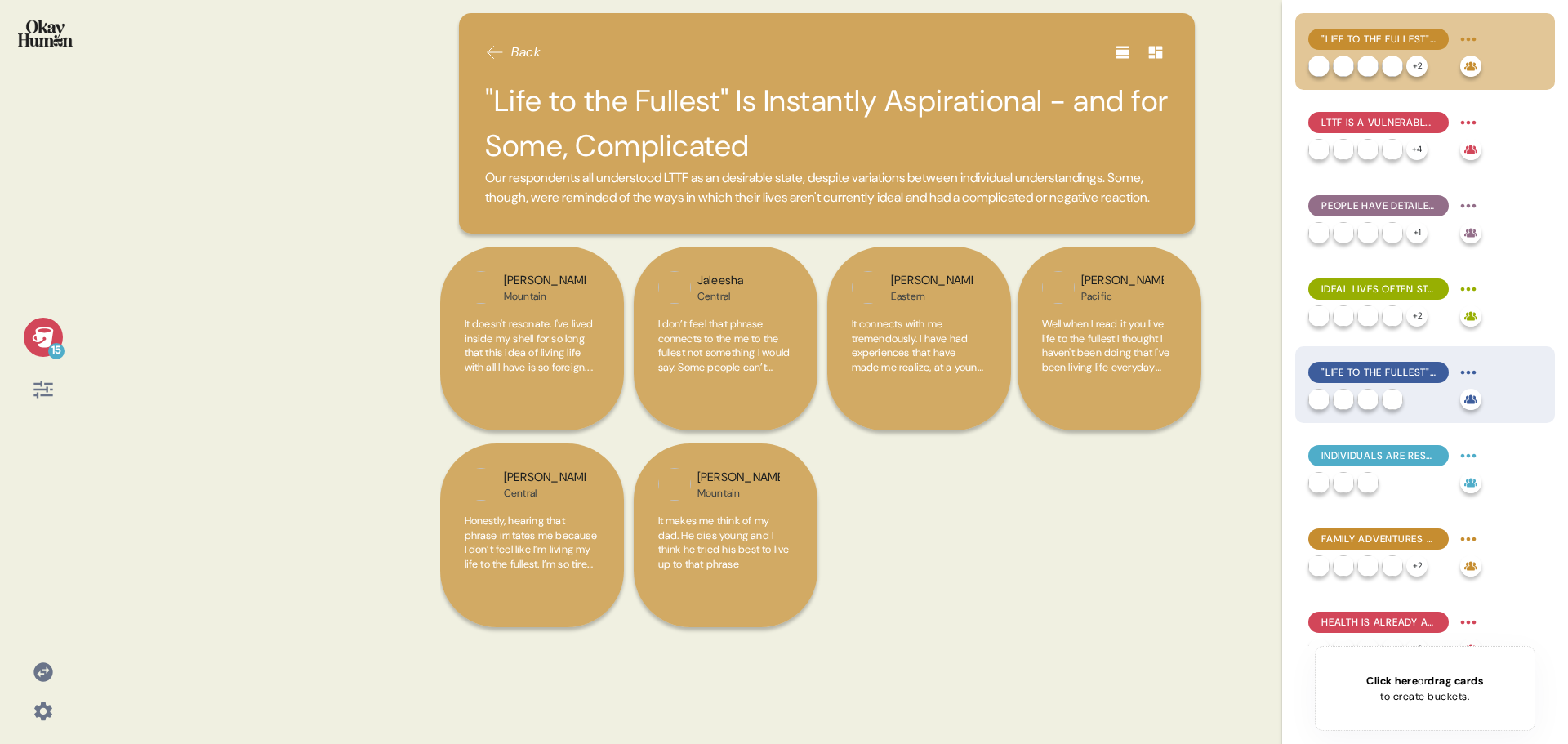
click at [1377, 379] on div ""Life to the Fullest" Is More About Presence than Perfection" at bounding box center [1378, 372] width 141 height 21
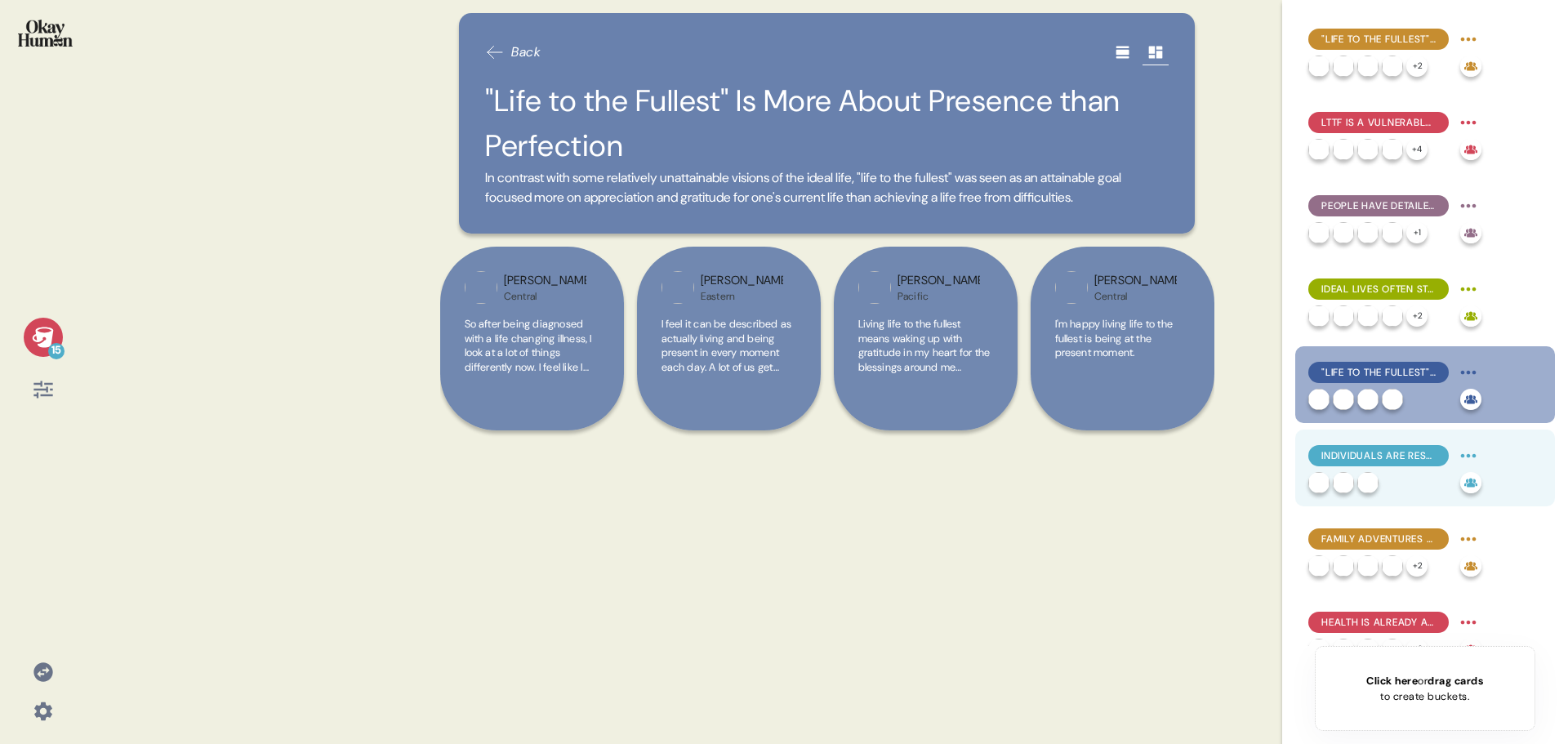
click at [1371, 454] on span "Individuals Are Responsible for Achieving "Life to the Fullest"" at bounding box center [1379, 455] width 115 height 15
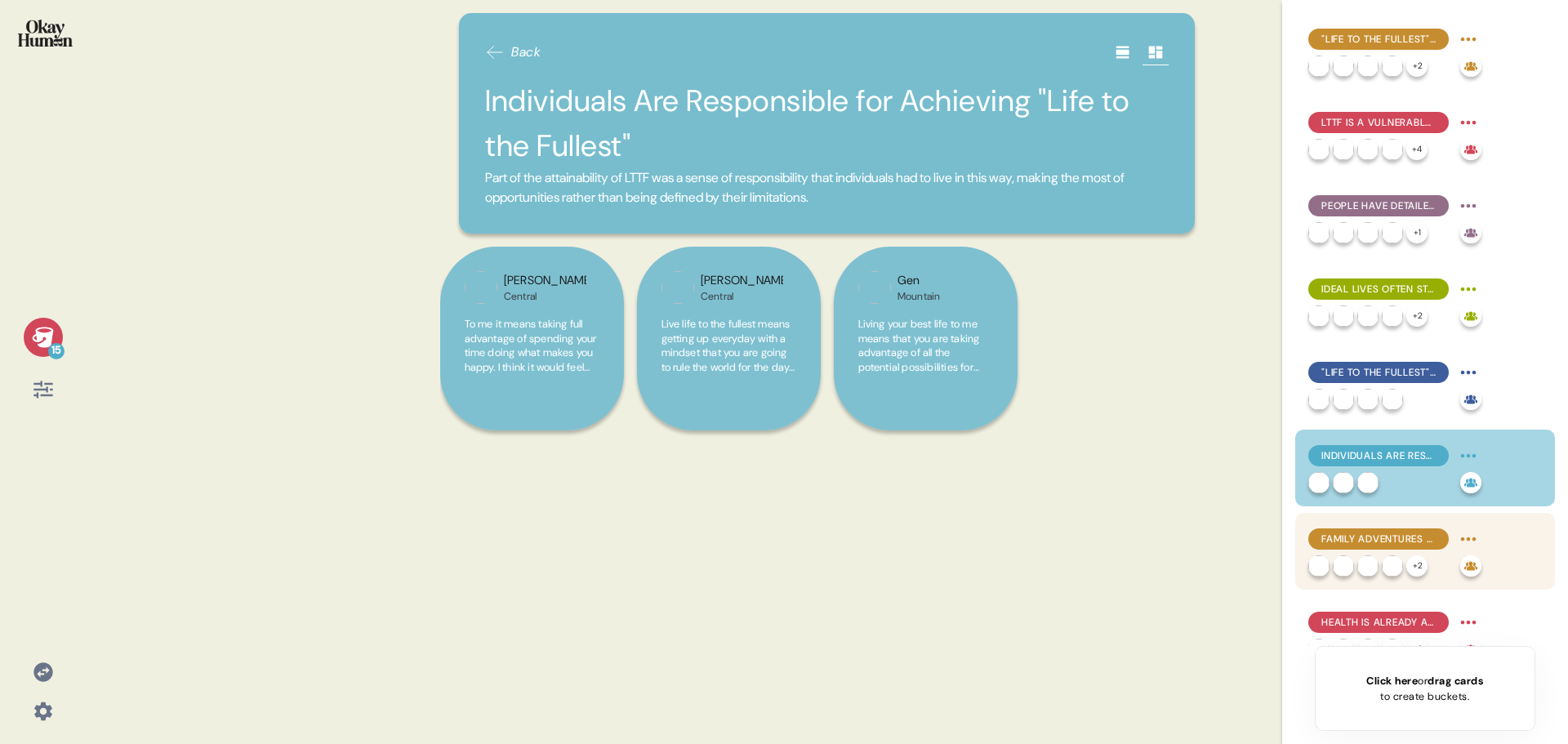
click at [1377, 532] on span "Family Adventures and Victories Take Center Stage in a Full Life" at bounding box center [1379, 539] width 115 height 15
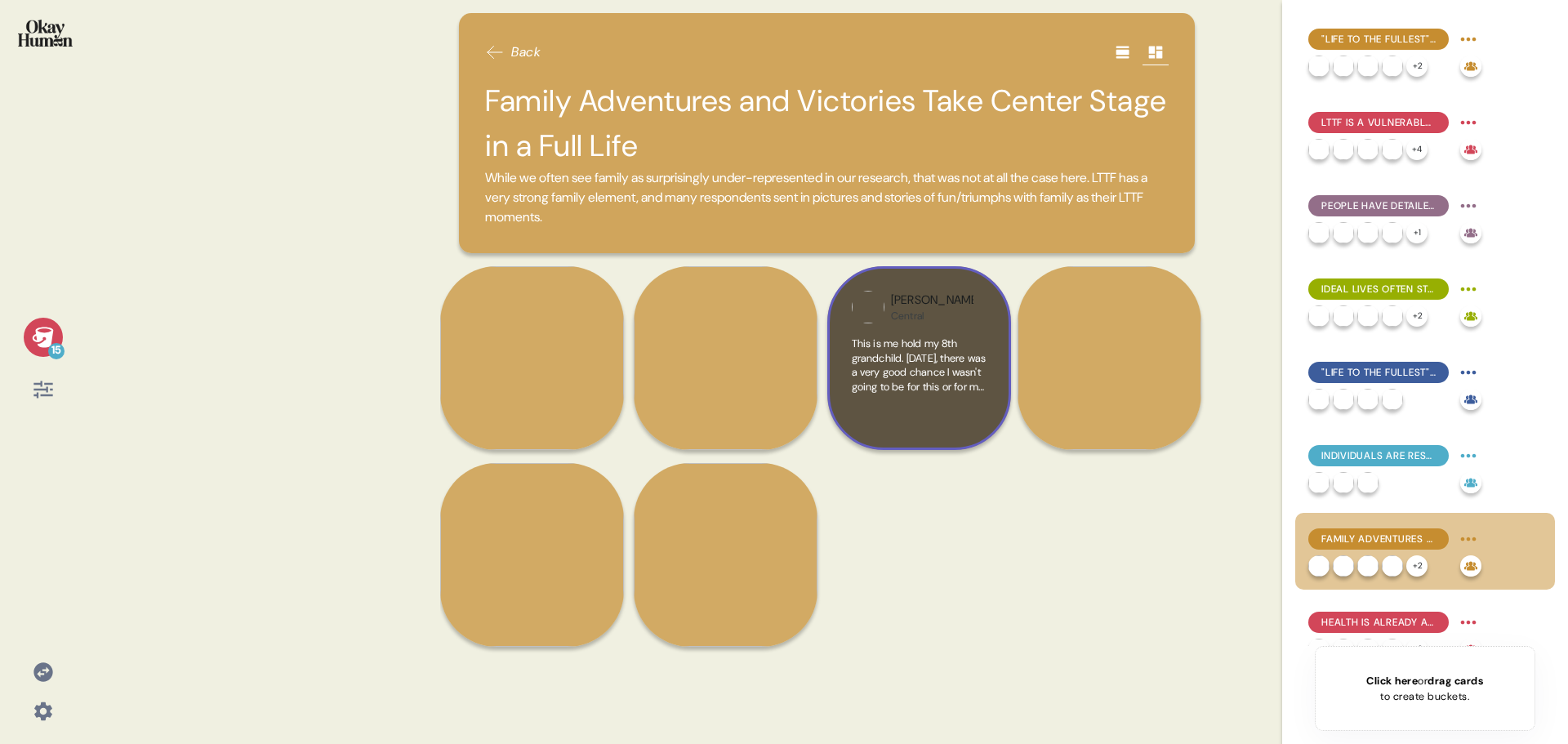
click at [902, 363] on span "This is me hold my 8th grandchild. 3 years ago, there was a very good chance I …" at bounding box center [919, 408] width 135 height 143
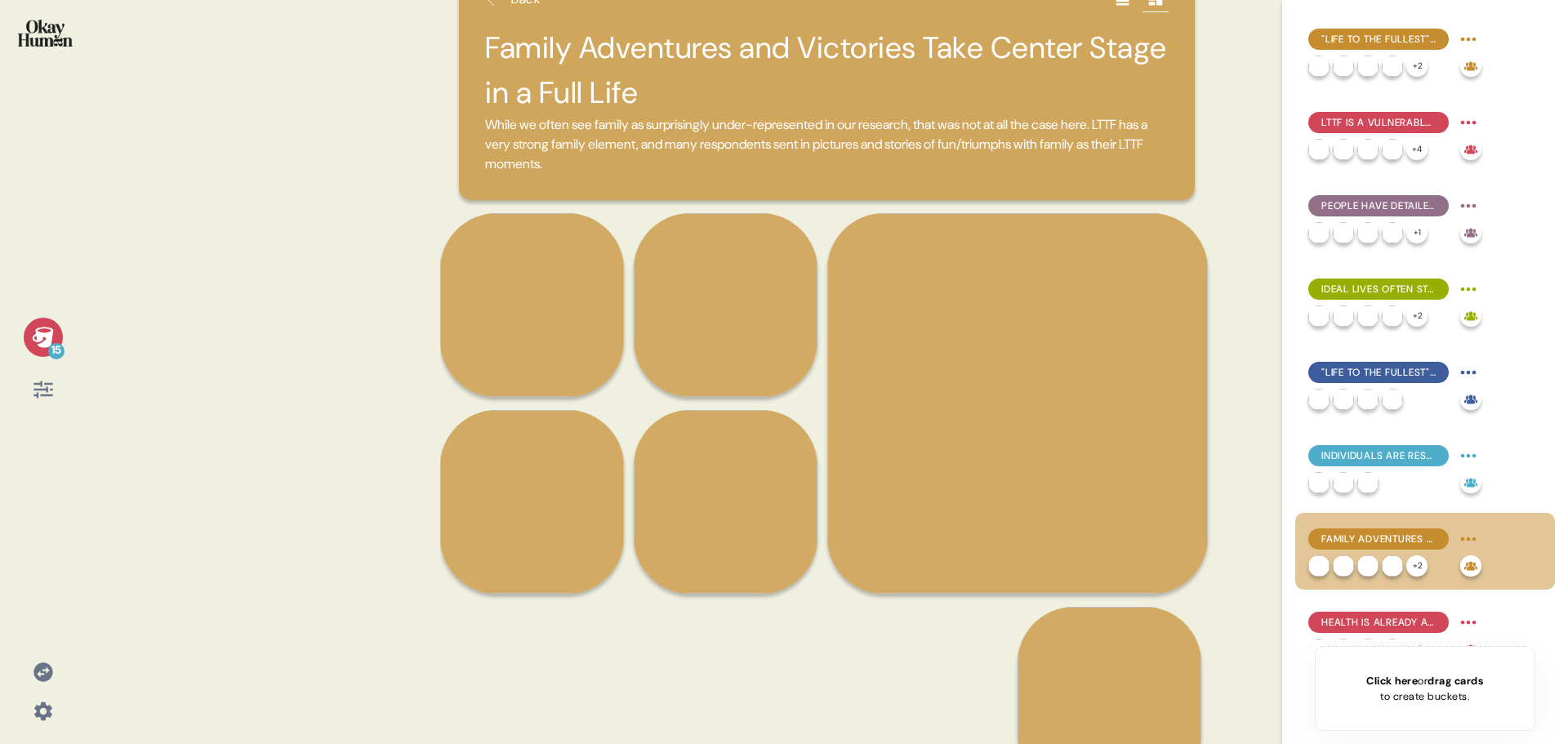
scroll to position [112, 0]
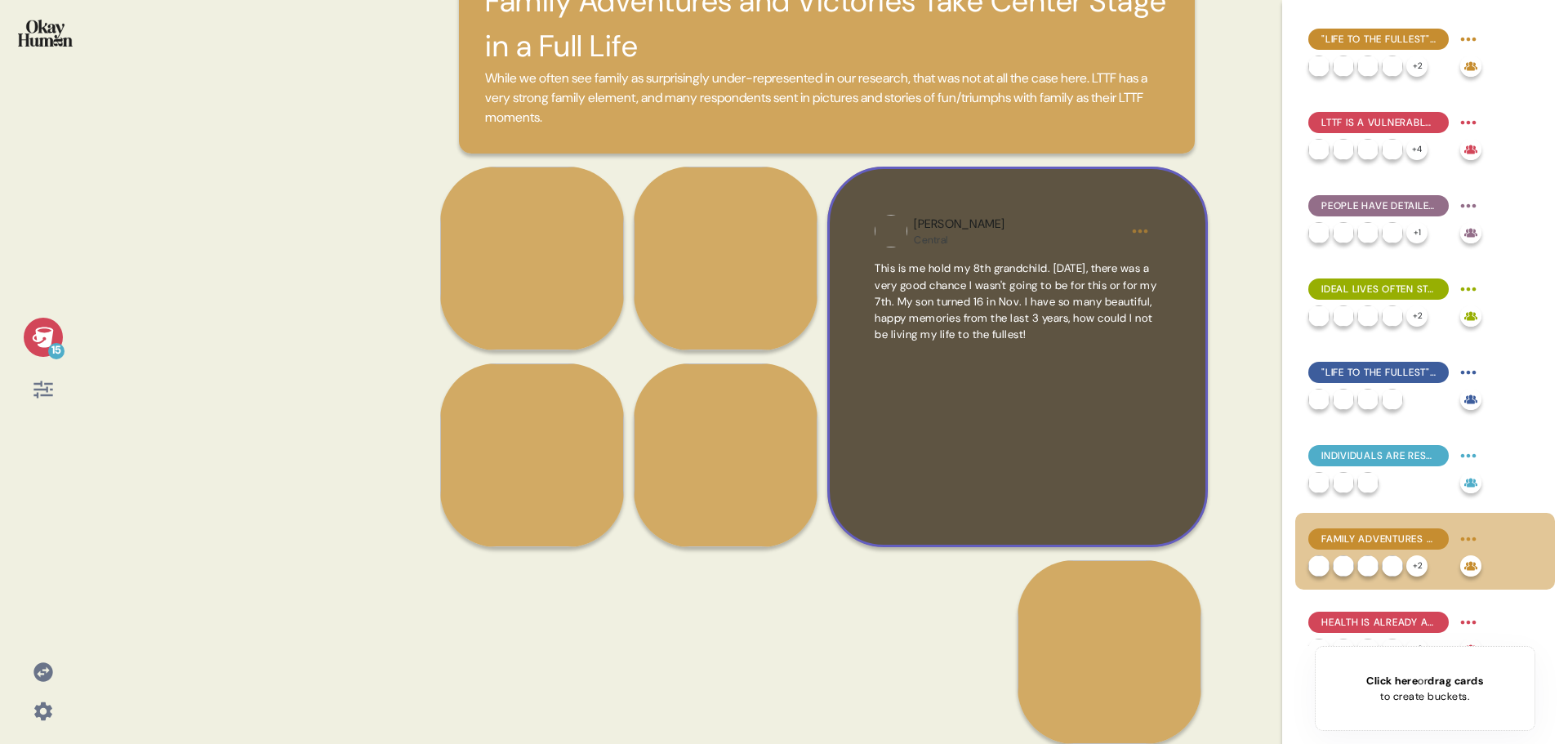
click at [974, 311] on span "This is me hold my 8th grandchild. 3 years ago, there was a very good chance I …" at bounding box center [1015, 301] width 281 height 80
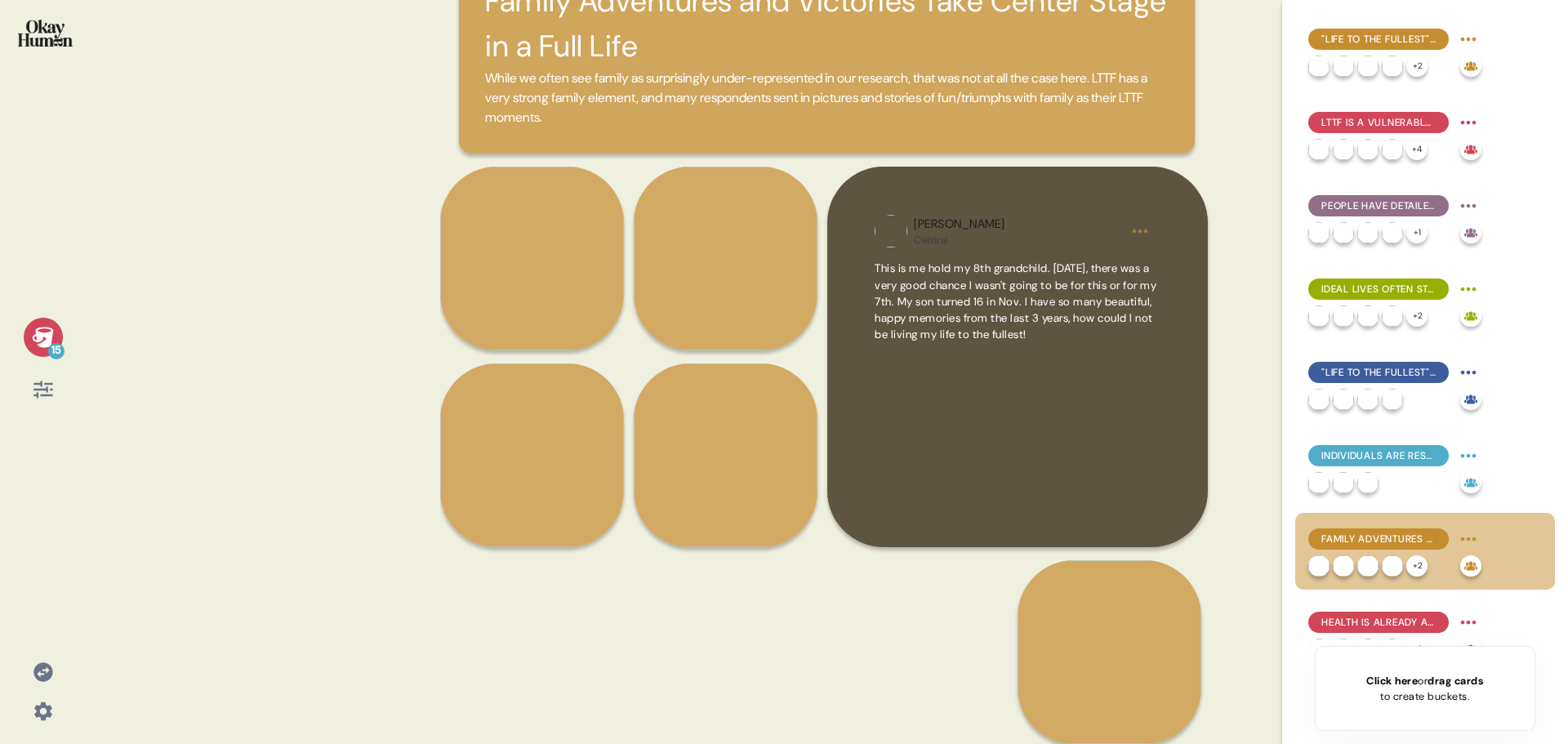
scroll to position [0, 0]
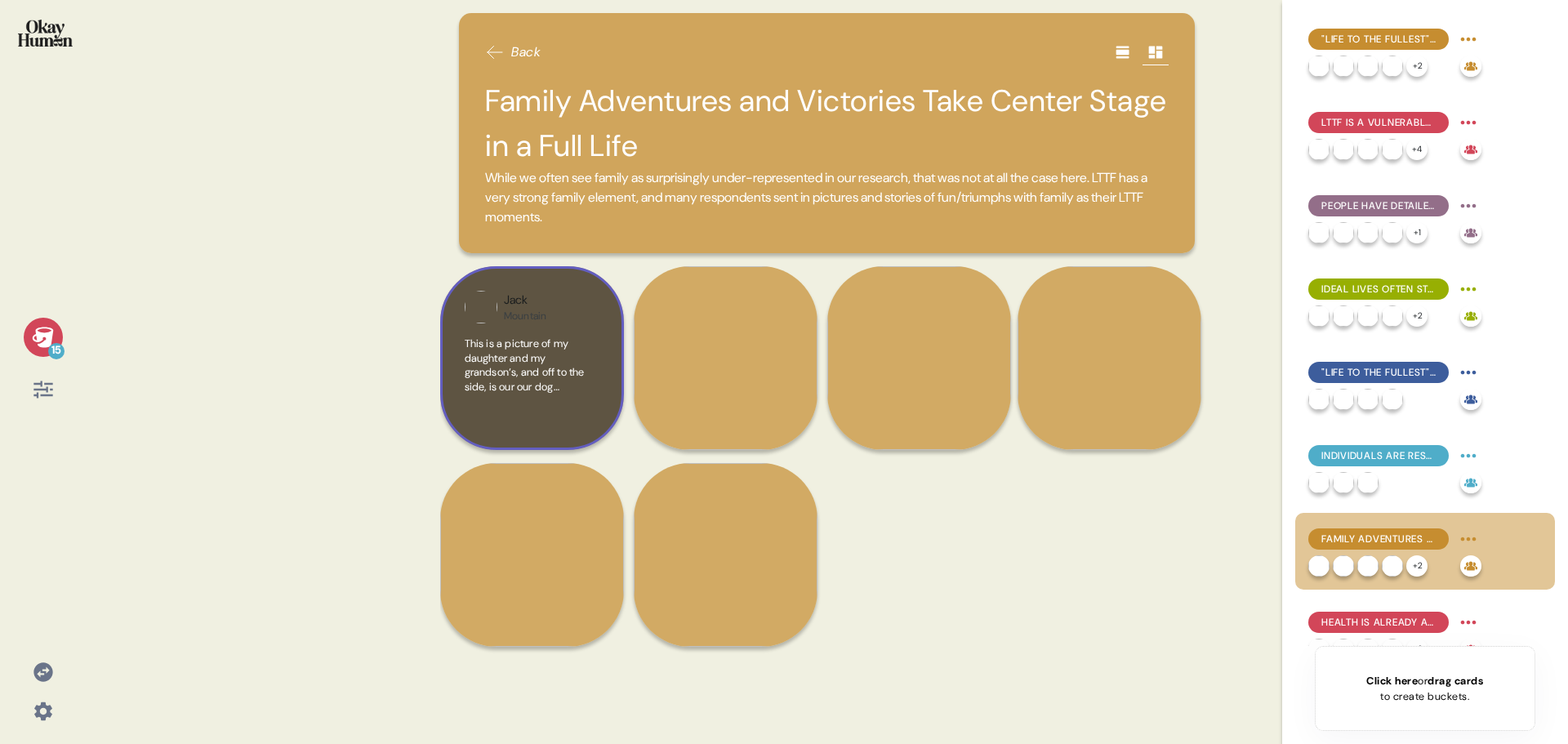
click at [523, 327] on div "Jack Mountain This is a picture of my daughter and my grandson‘s, and off to th…" at bounding box center [532, 358] width 184 height 184
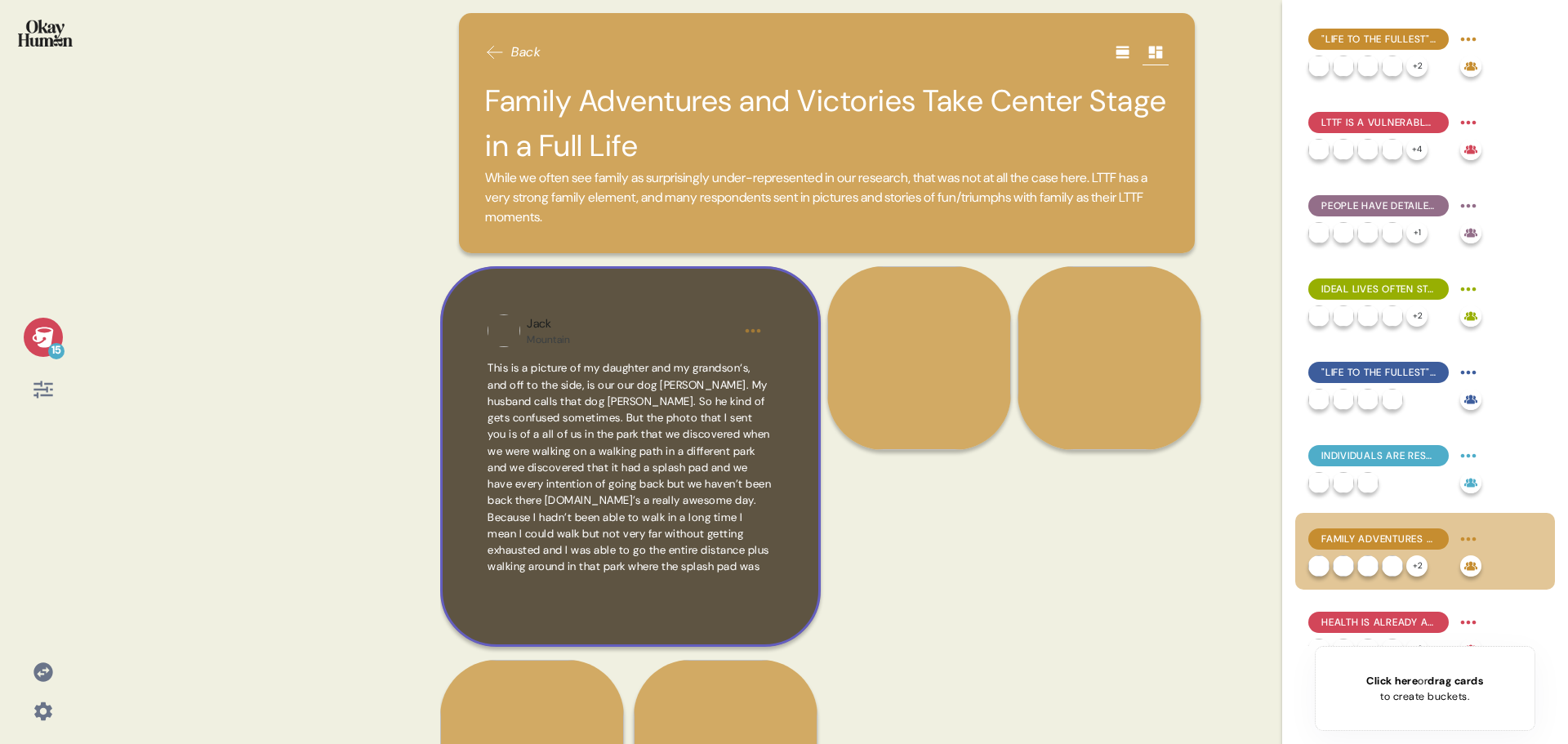
click at [765, 335] on html "15 Back Family Adventures and Victories Take Center Stage in a Full Life While …" at bounding box center [784, 372] width 1568 height 744
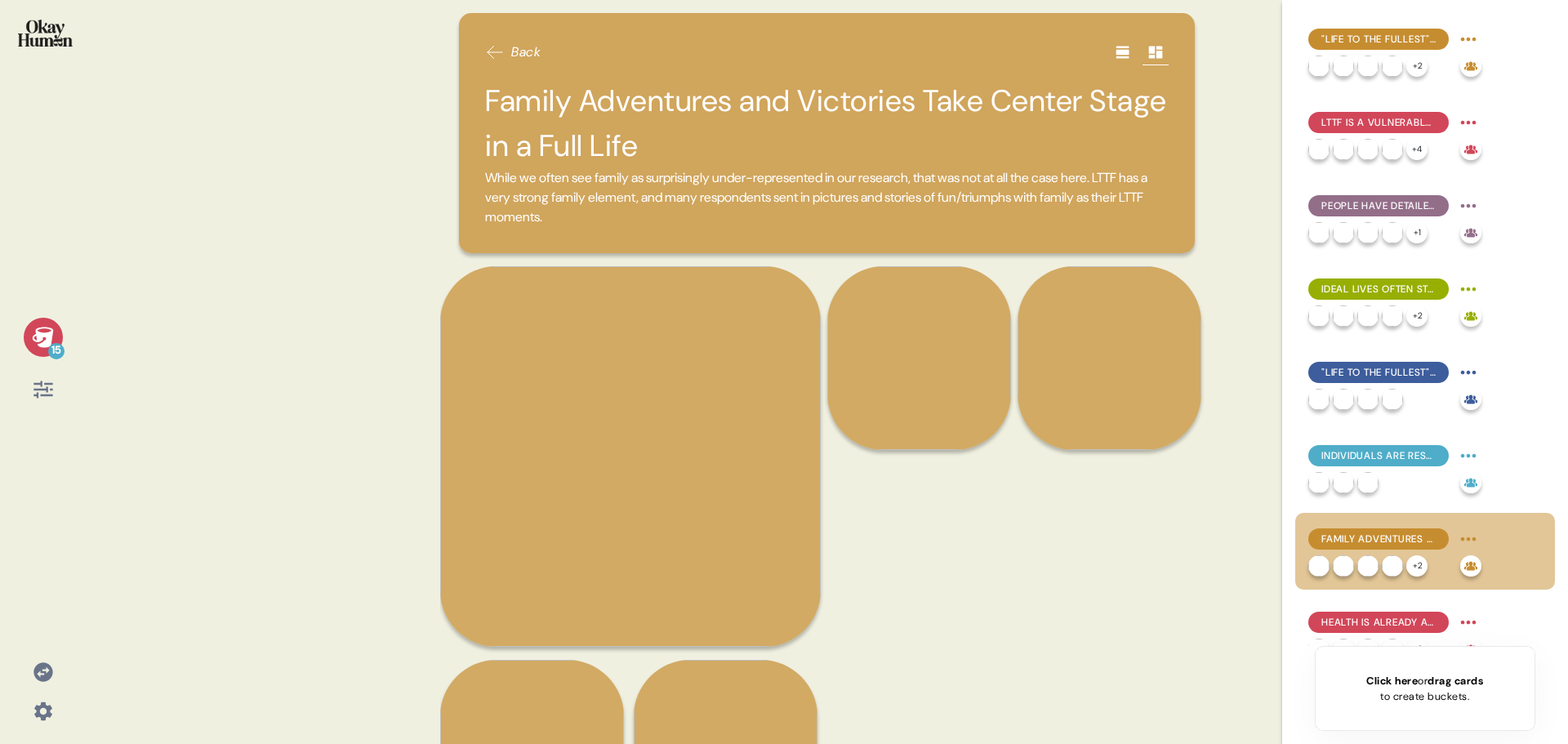
click at [355, 390] on html "15 Back Family Adventures and Victories Take Center Stage in a Full Life While …" at bounding box center [784, 372] width 1568 height 744
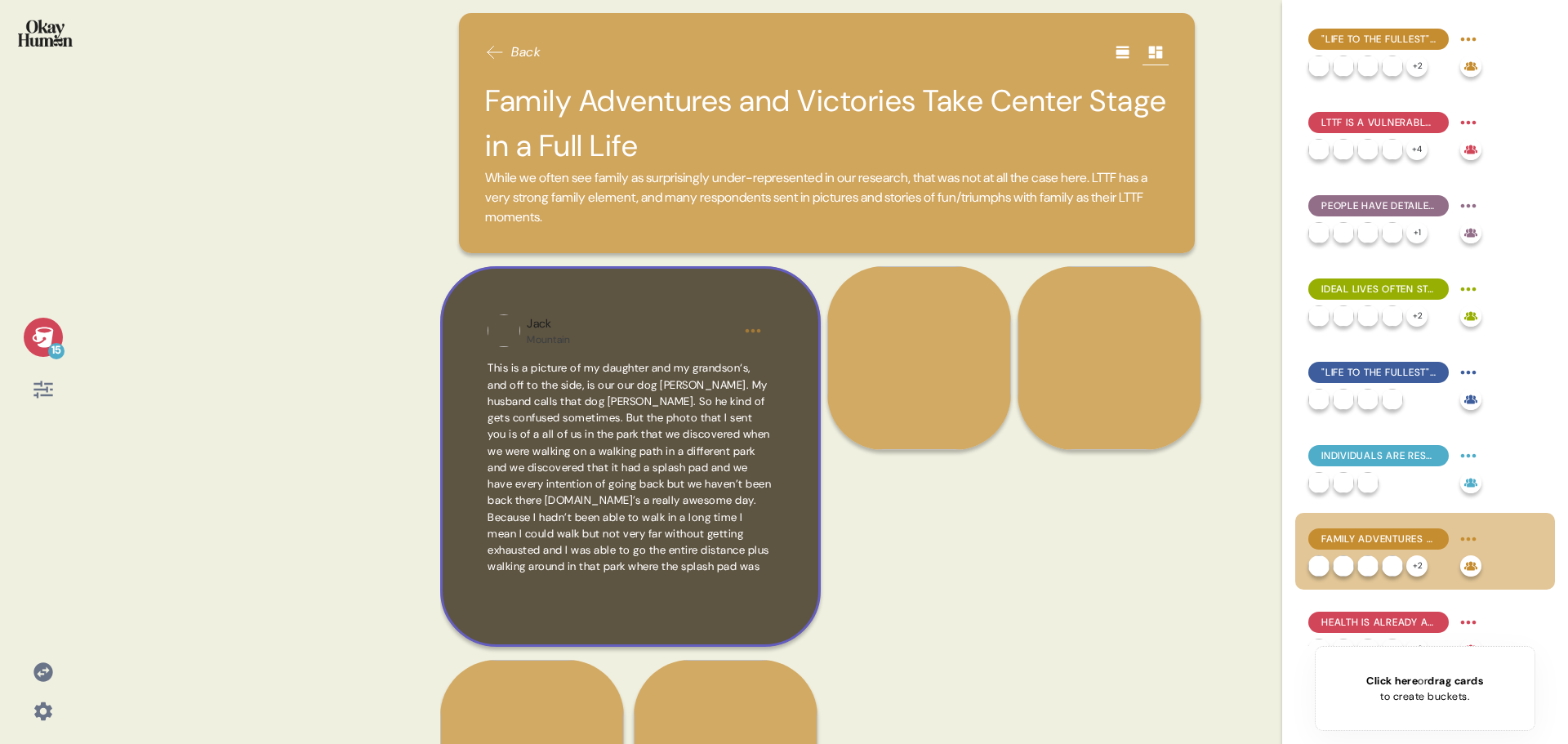
click at [685, 392] on span "This is a picture of my daughter and my grandson‘s, and off to the side, is our…" at bounding box center [629, 467] width 284 height 215
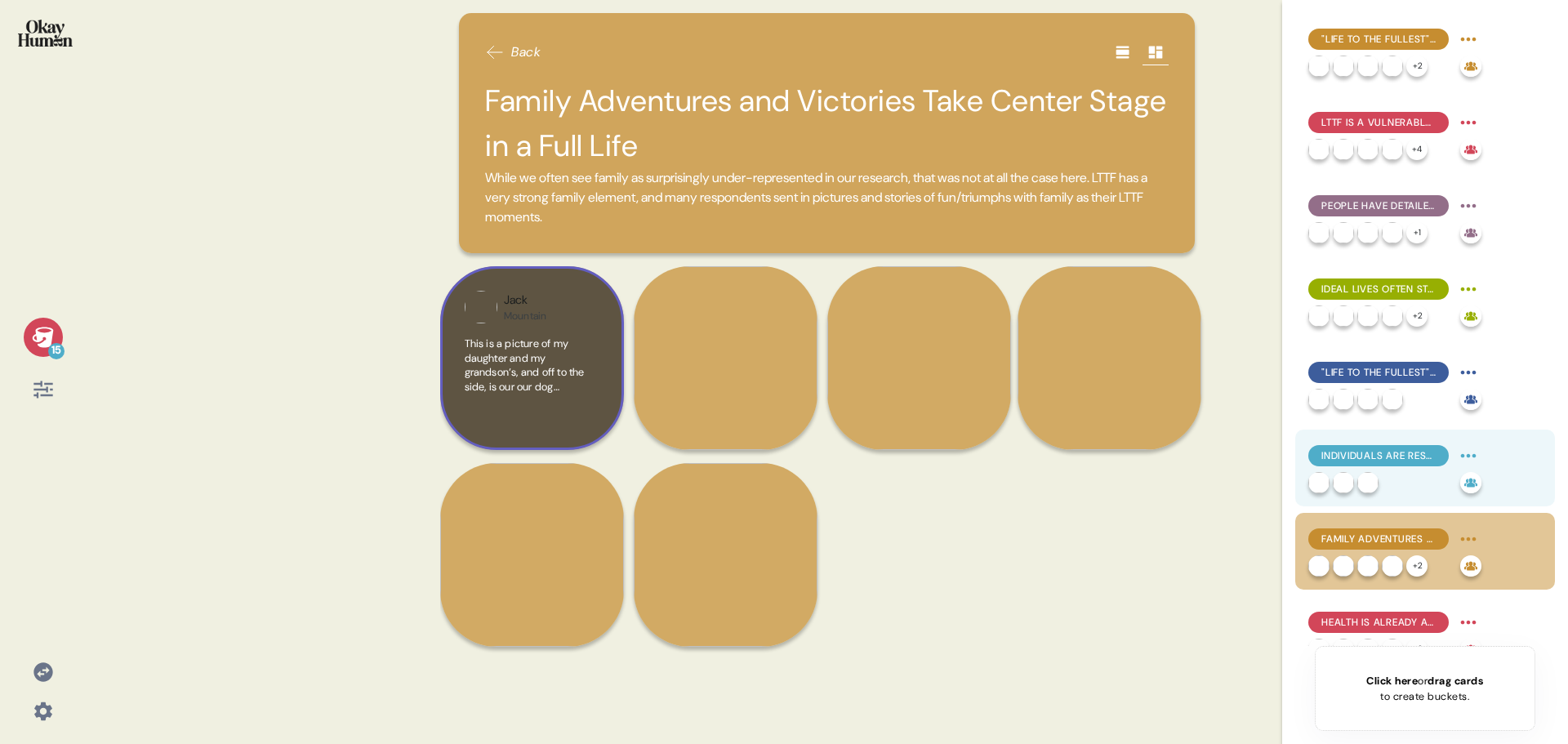
click at [1379, 450] on span "Individuals Are Responsible for Achieving "Life to the Fullest"" at bounding box center [1379, 455] width 115 height 15
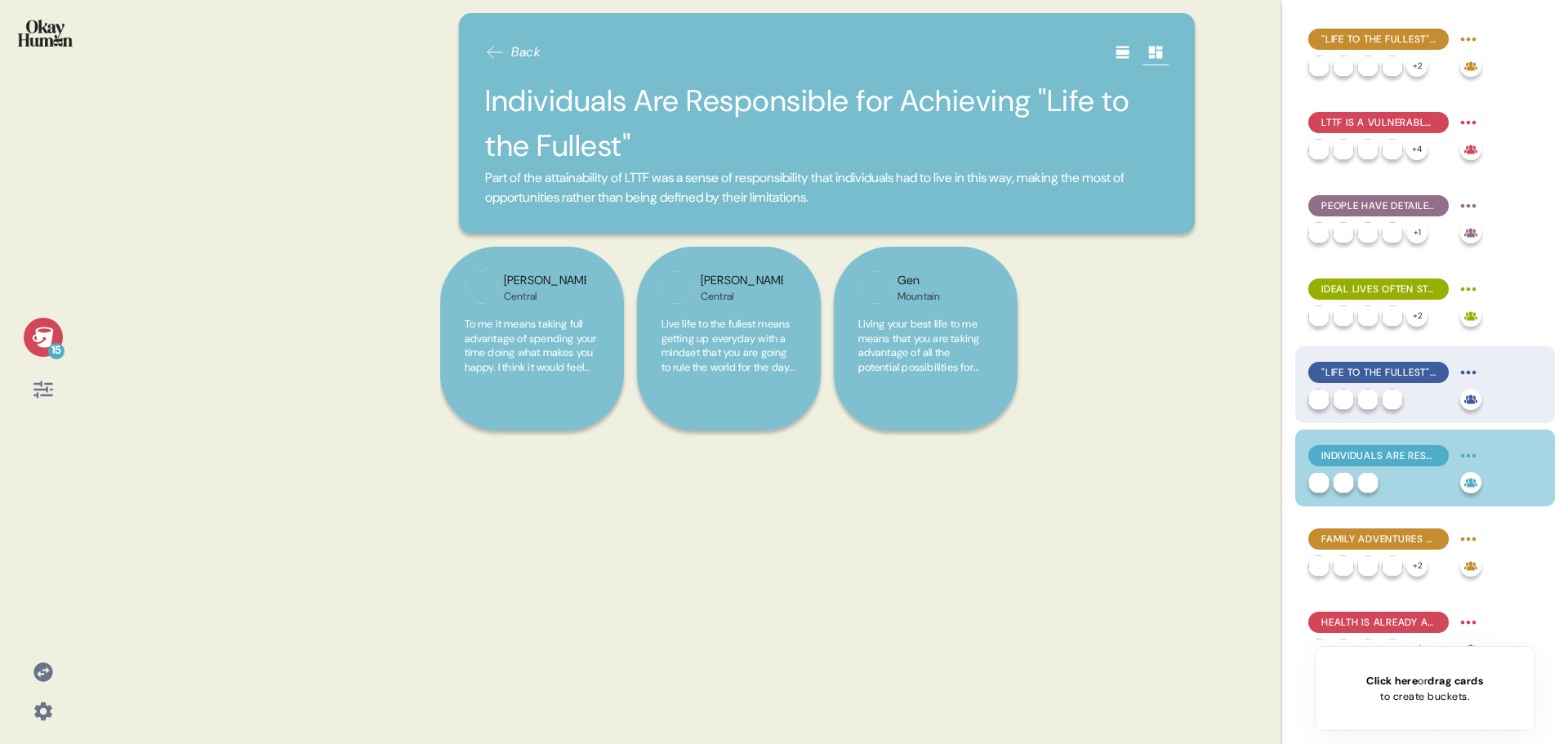
click at [1387, 366] on span ""Life to the Fullest" Is More About Presence than Perfection" at bounding box center [1379, 372] width 115 height 15
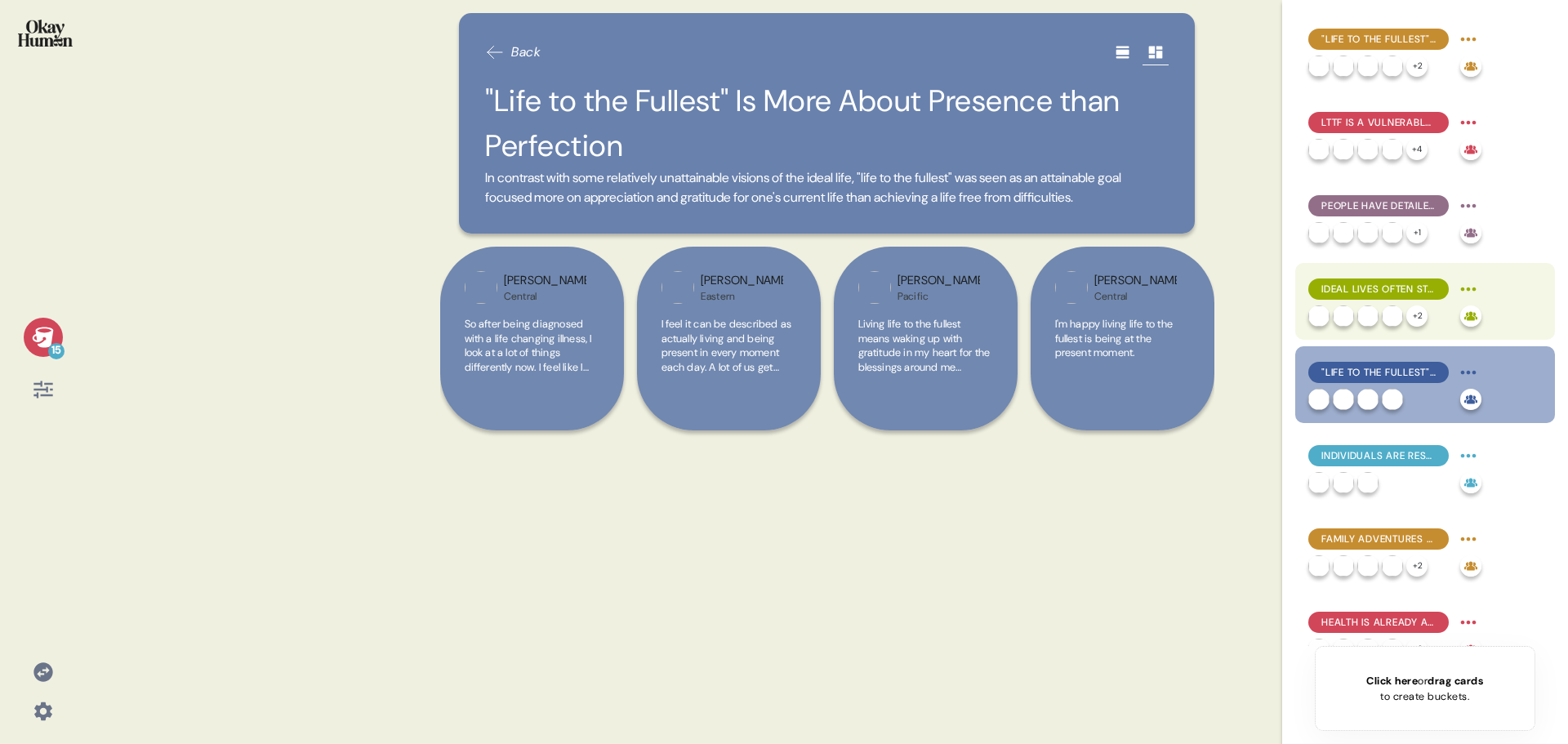
click at [1401, 294] on span "Ideal Lives Often Start with Resolving Issues" at bounding box center [1379, 289] width 115 height 15
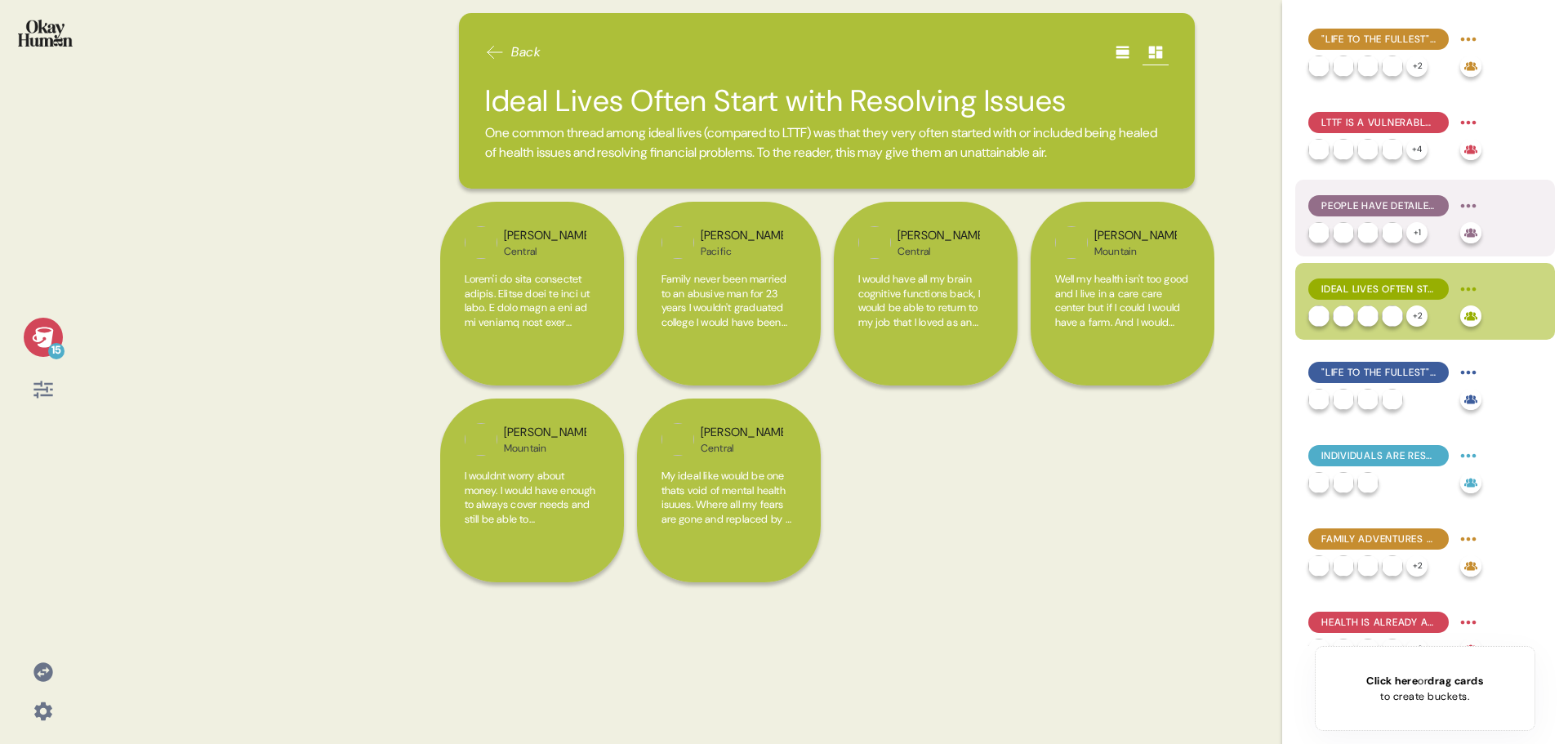
click at [1402, 211] on span "People Have Detailed Dreams of Their Ideal Lives" at bounding box center [1379, 205] width 115 height 15
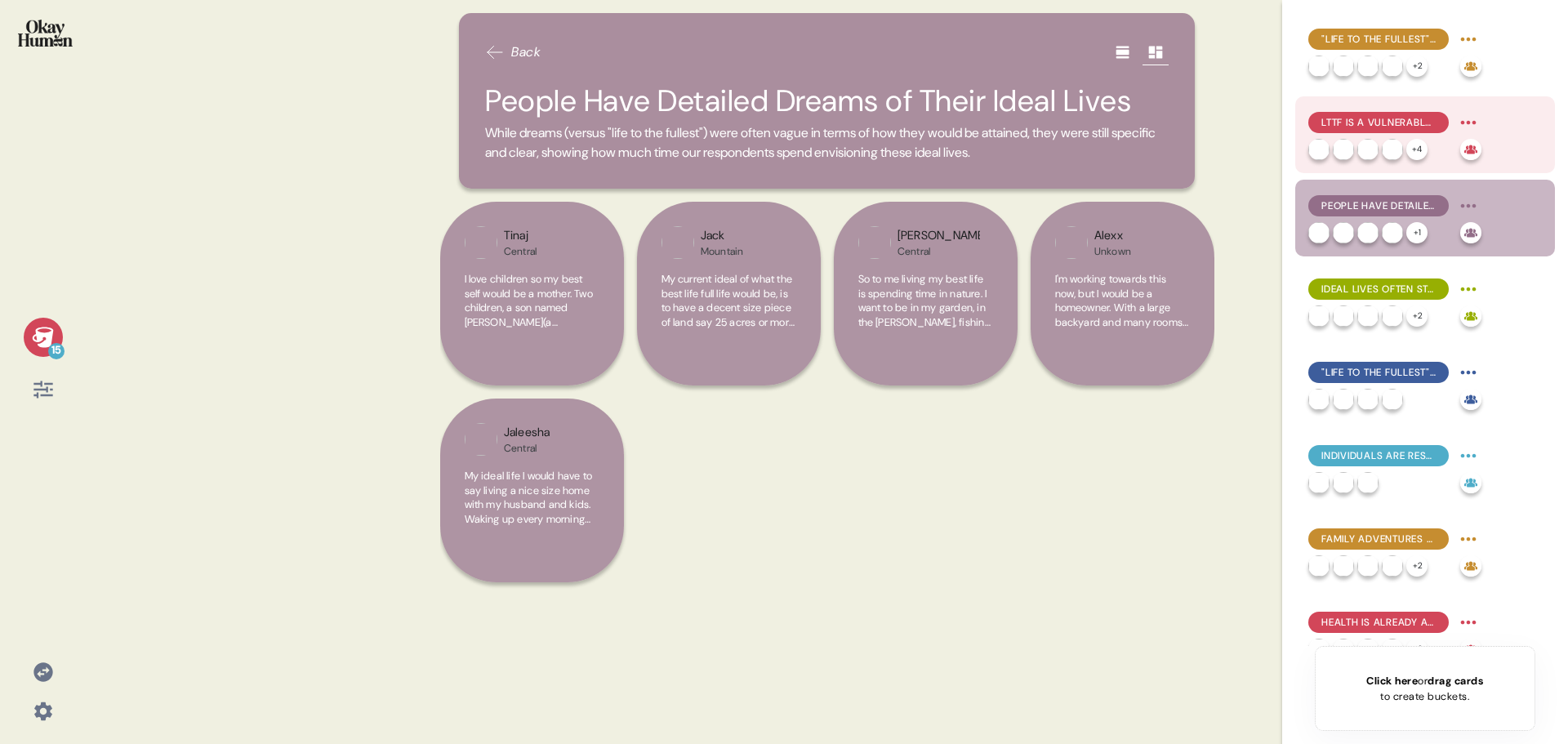
click at [1387, 119] on span "LTTF is a Vulnerable Topic - Often Unearthing Traumas and Struggles for Context" at bounding box center [1379, 122] width 115 height 15
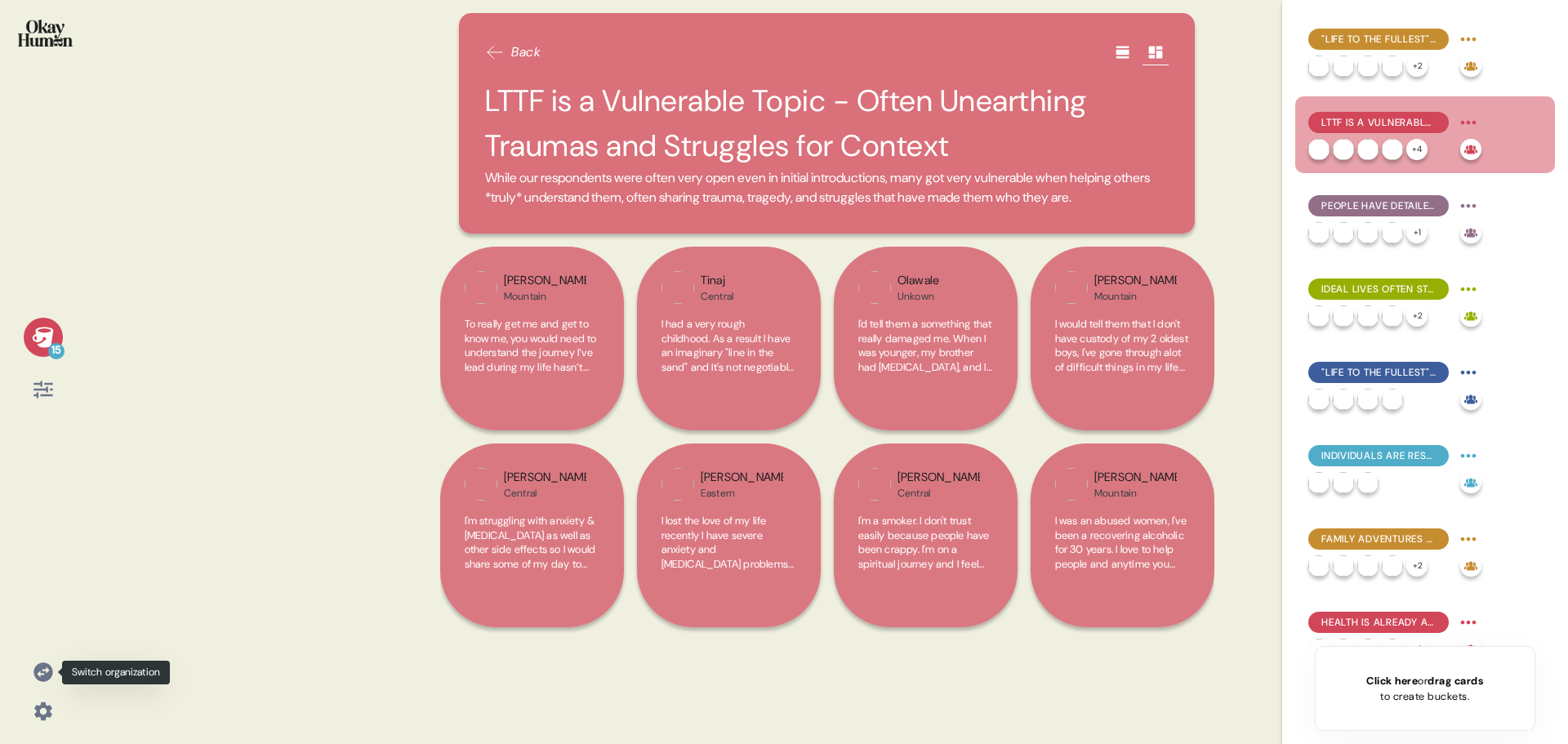
click at [42, 674] on icon at bounding box center [43, 672] width 23 height 23
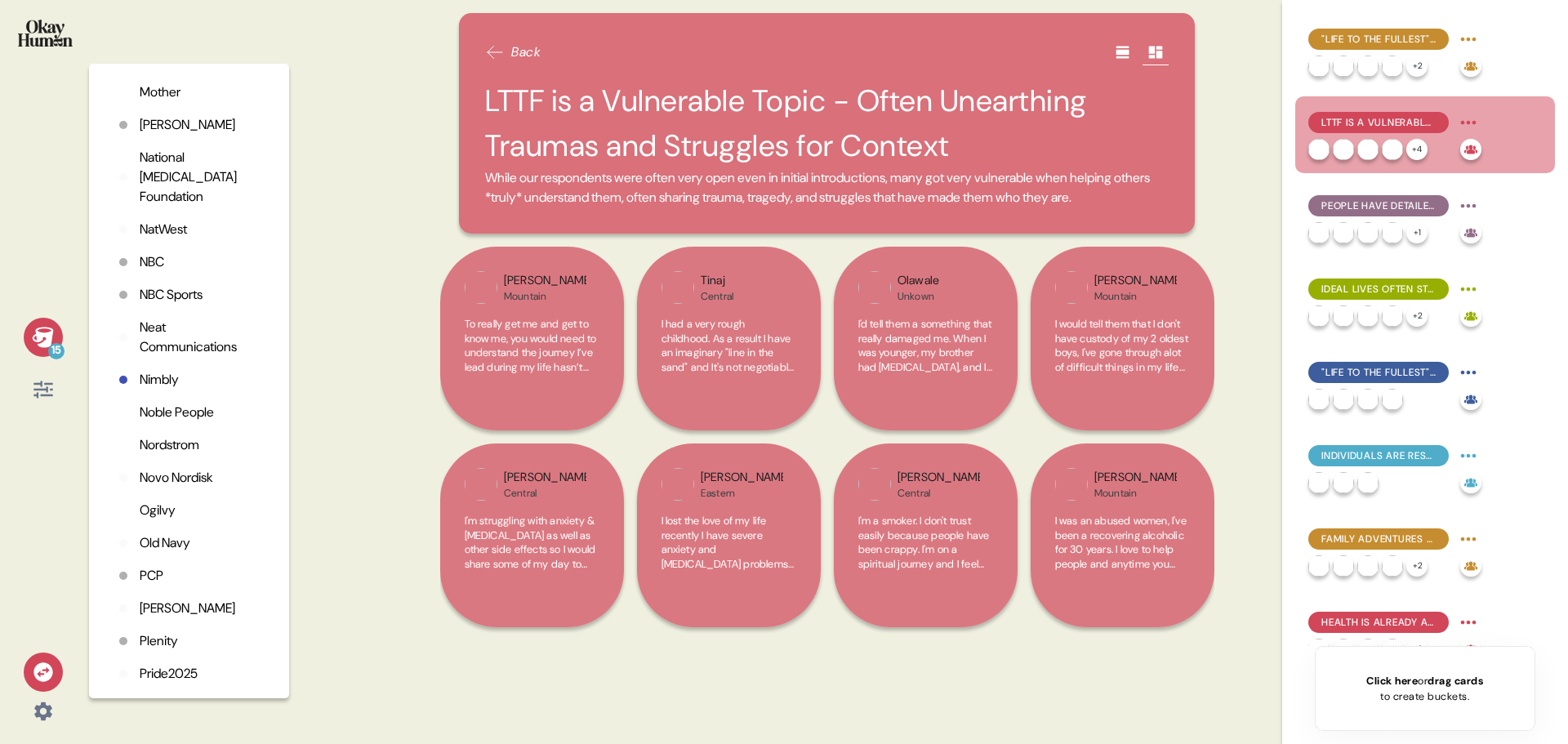
scroll to position [2998, 0]
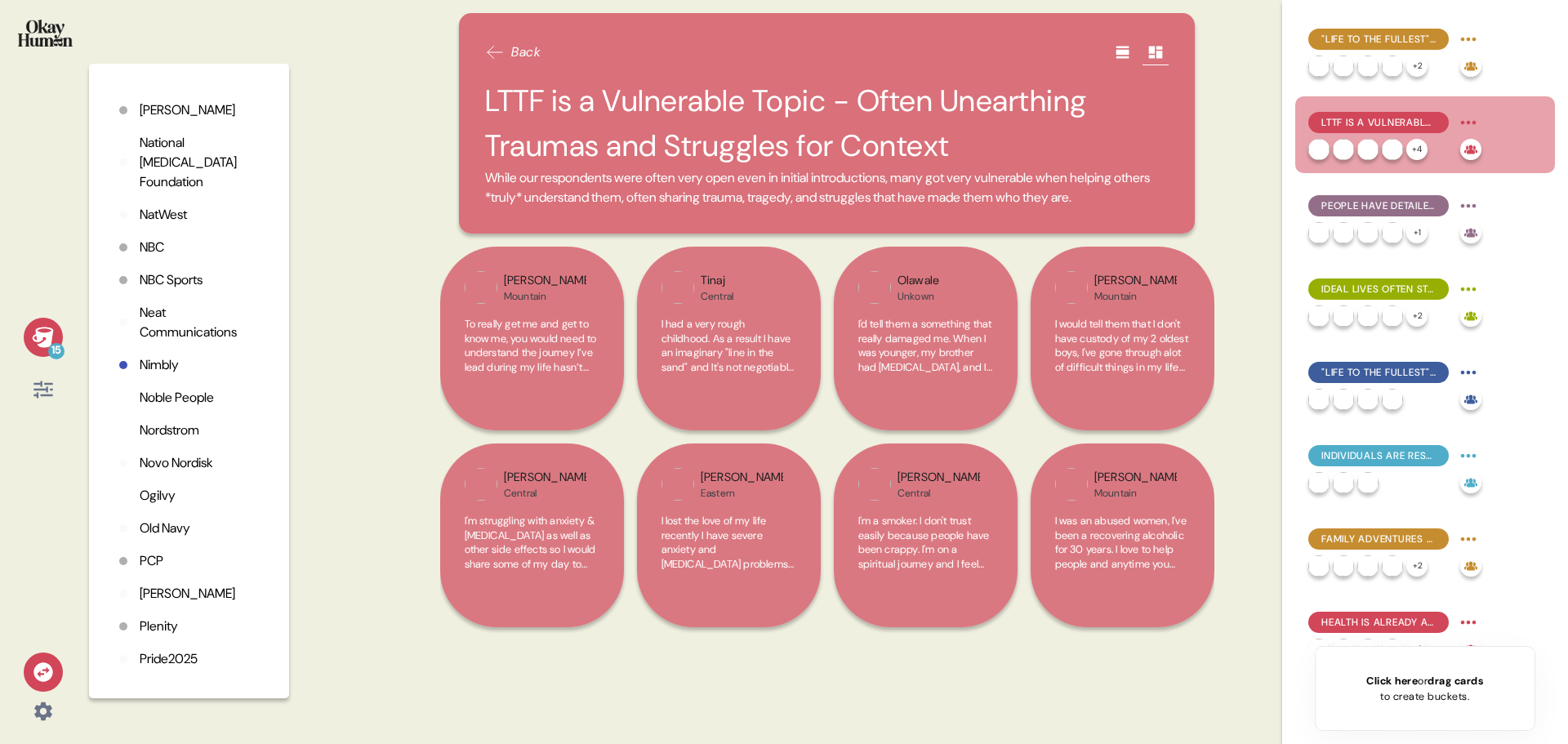
click at [192, 473] on p "Novo Nordisk" at bounding box center [176, 463] width 73 height 19
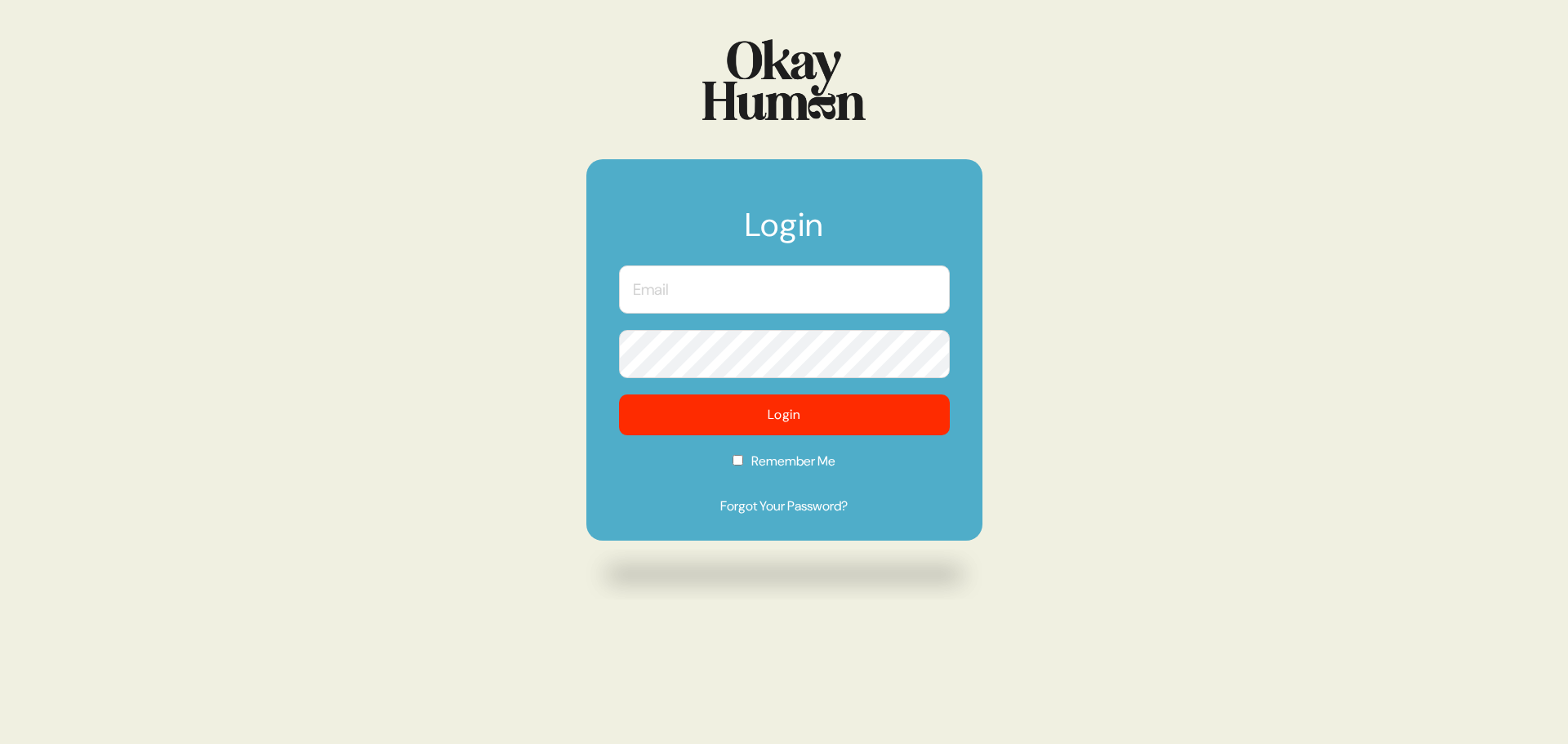
click at [691, 291] on input "text" at bounding box center [784, 290] width 330 height 48
type input "[PERSON_NAME][EMAIL_ADDRESS][DOMAIN_NAME]"
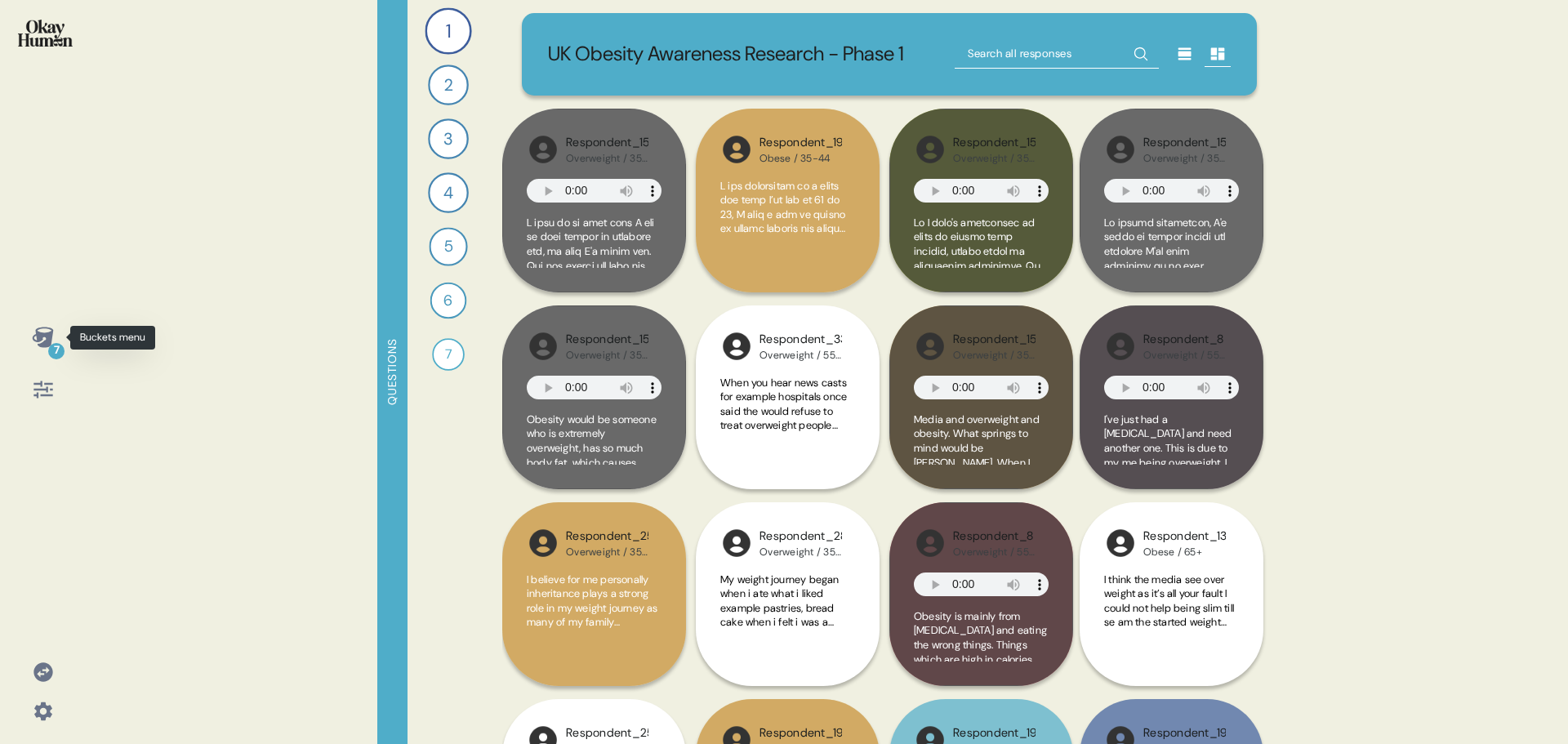
click at [51, 337] on icon at bounding box center [42, 337] width 21 height 20
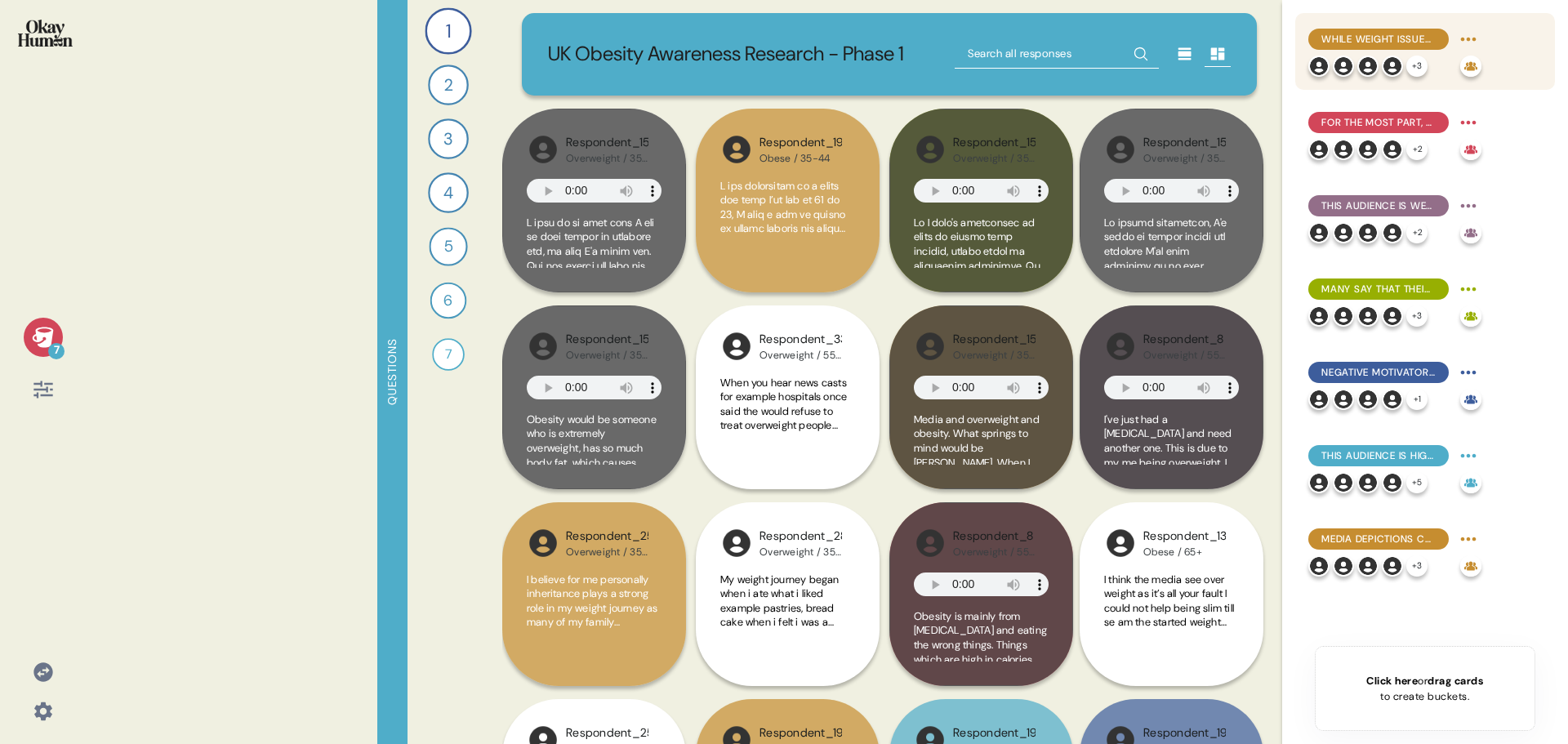
click at [1411, 32] on span "While weight issues are often a lifelong problem, many say up-and-down cycles a…" at bounding box center [1379, 39] width 115 height 15
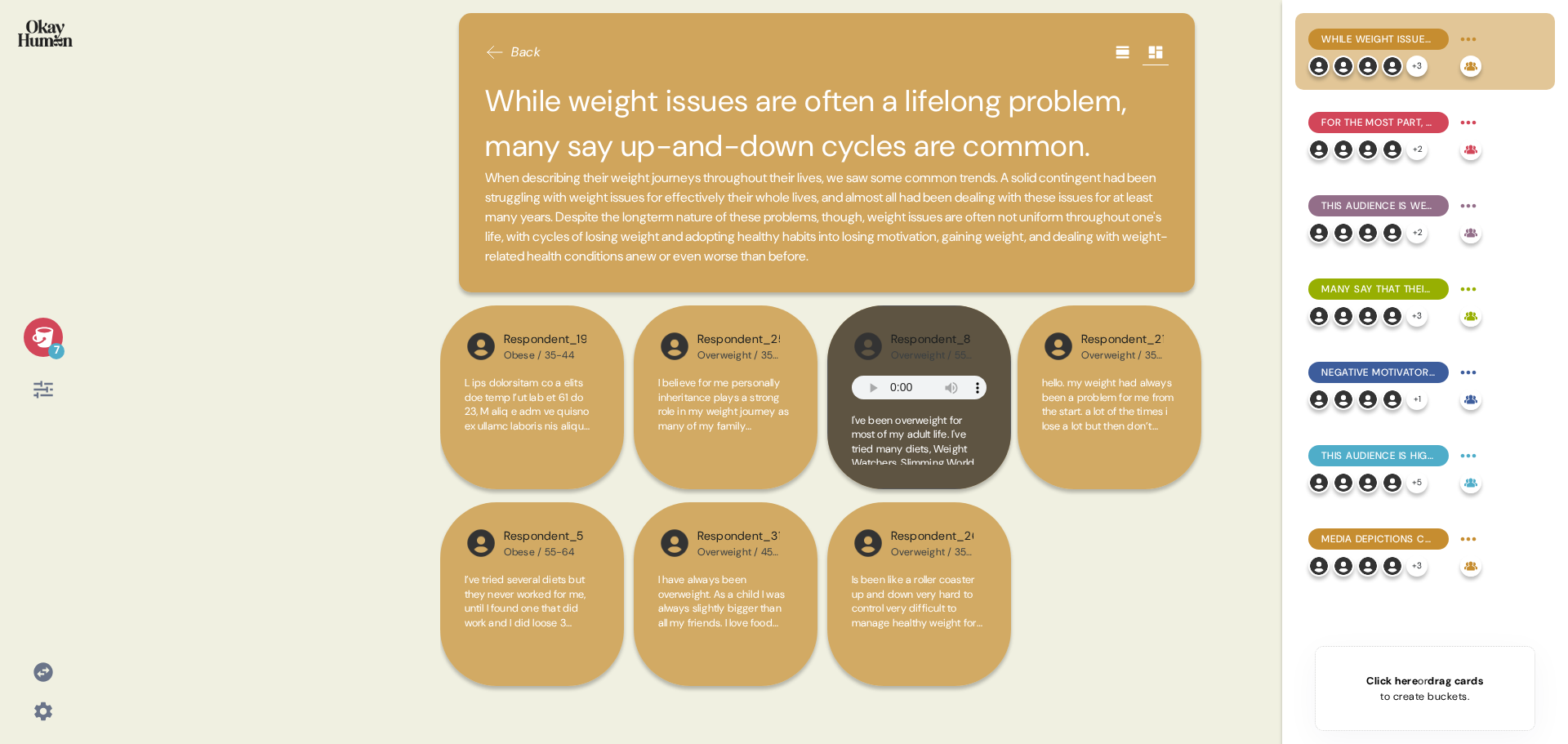
click at [47, 670] on icon at bounding box center [43, 672] width 23 height 23
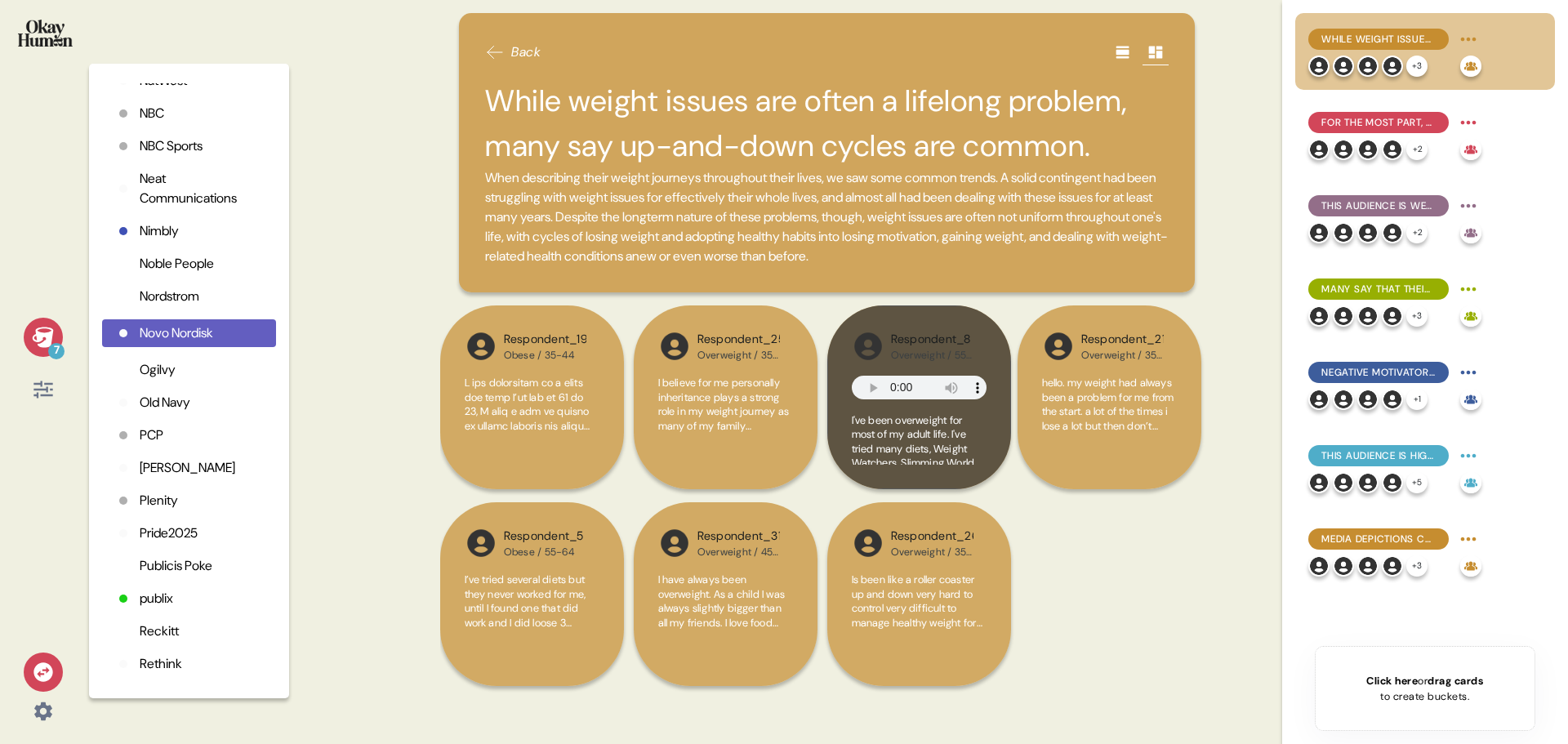
scroll to position [3168, 0]
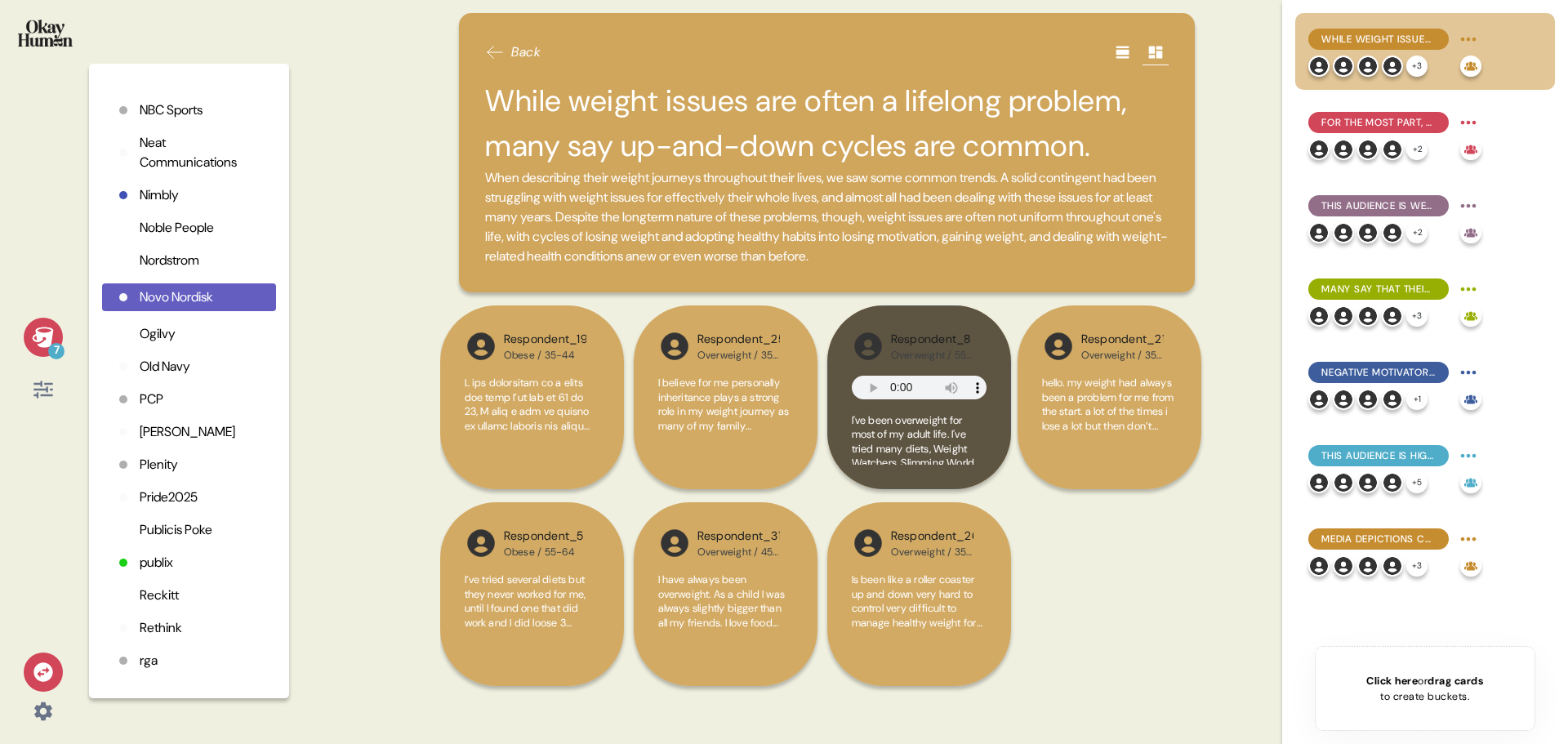
click at [163, 475] on p "Plenity" at bounding box center [158, 464] width 38 height 19
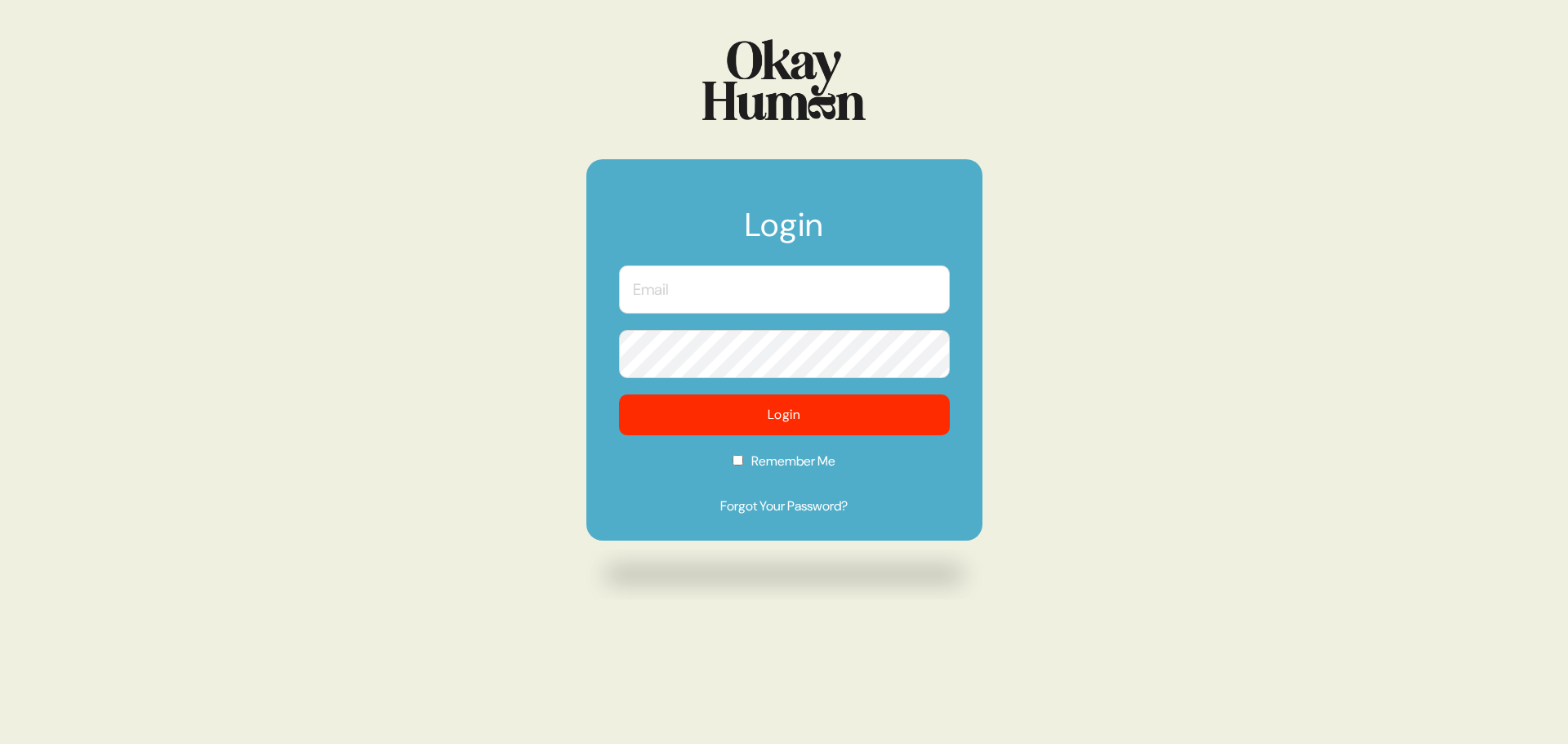
click at [739, 281] on input "text" at bounding box center [784, 290] width 330 height 48
type input "[PERSON_NAME][EMAIL_ADDRESS][DOMAIN_NAME]"
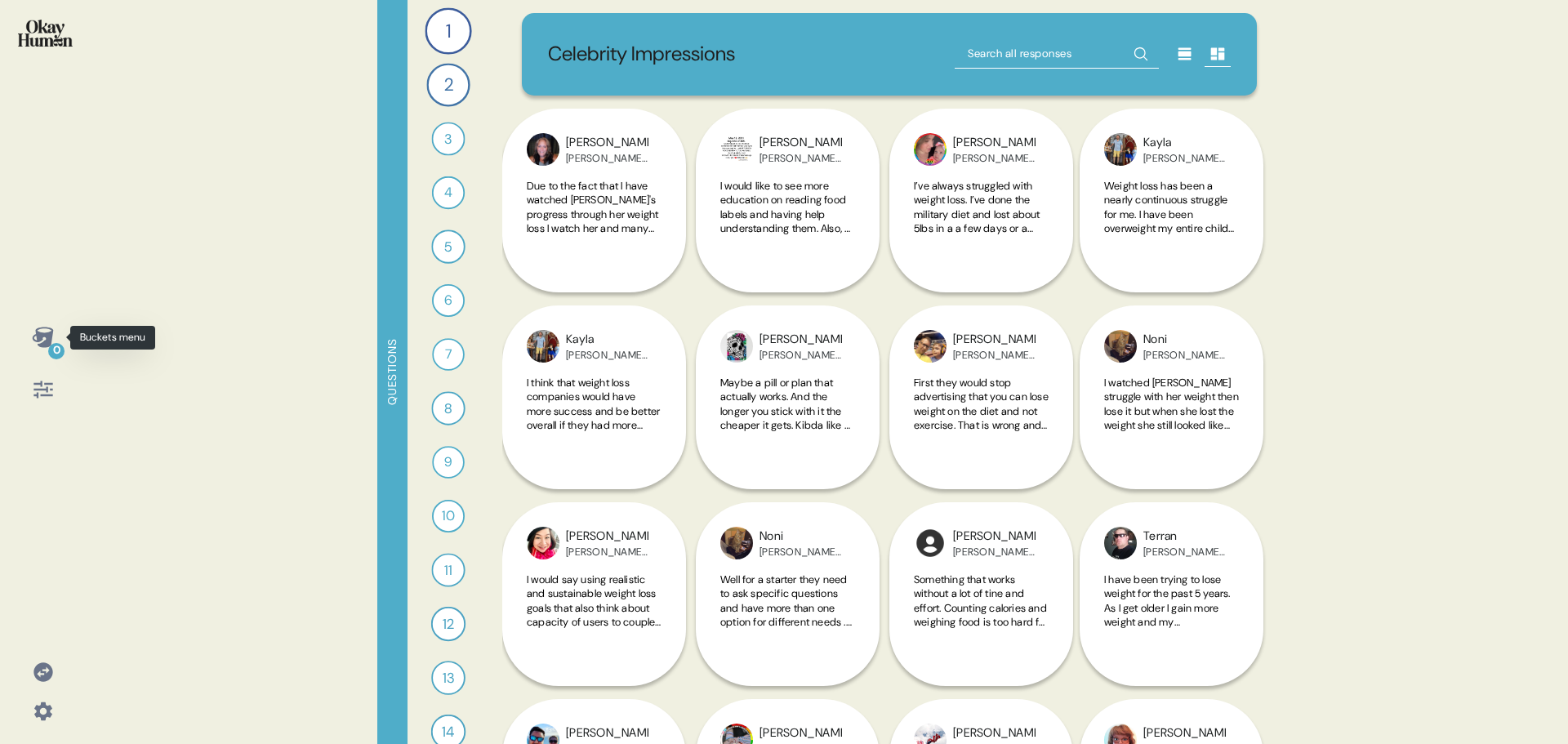
click at [45, 337] on icon at bounding box center [42, 337] width 21 height 20
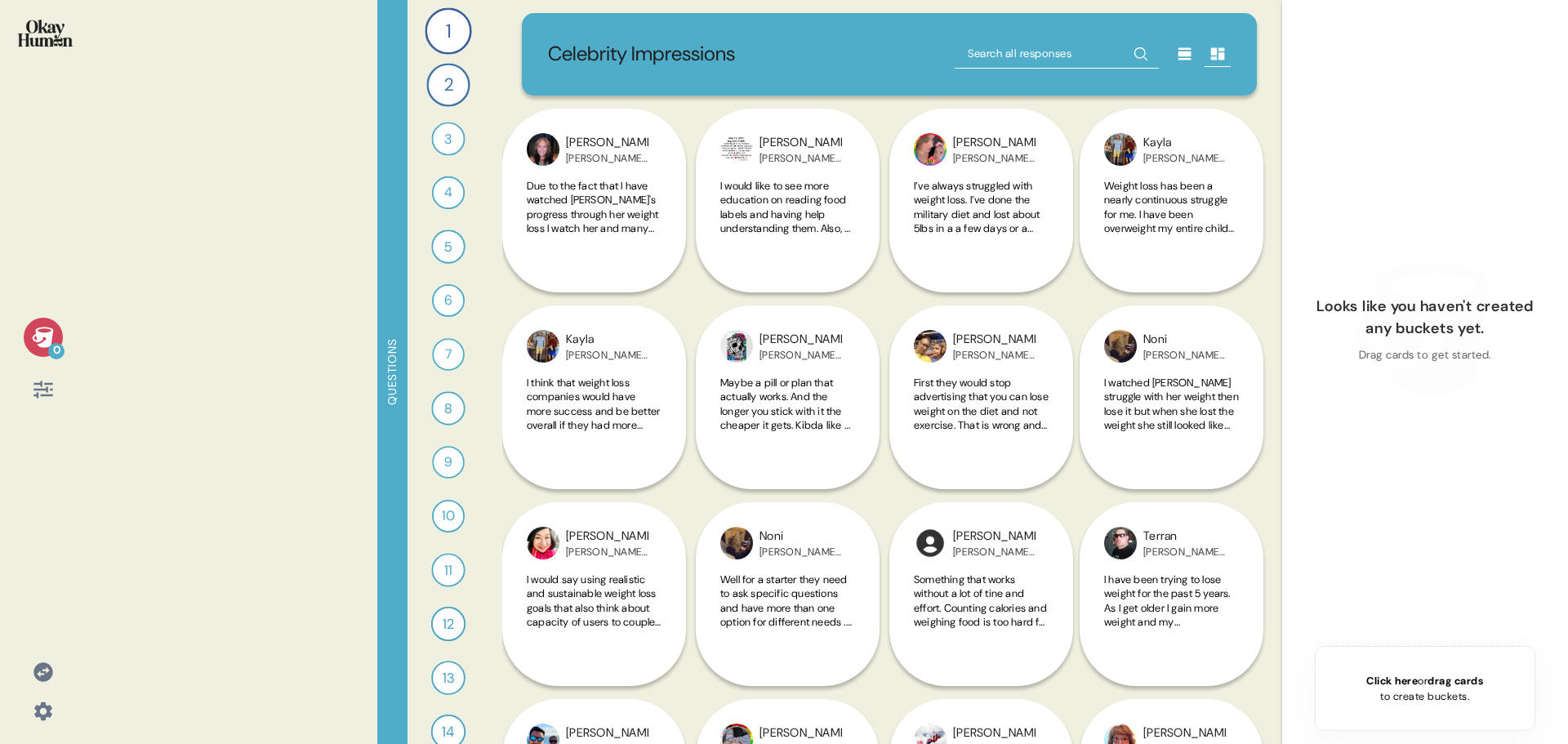
click at [45, 337] on icon at bounding box center [42, 337] width 21 height 20
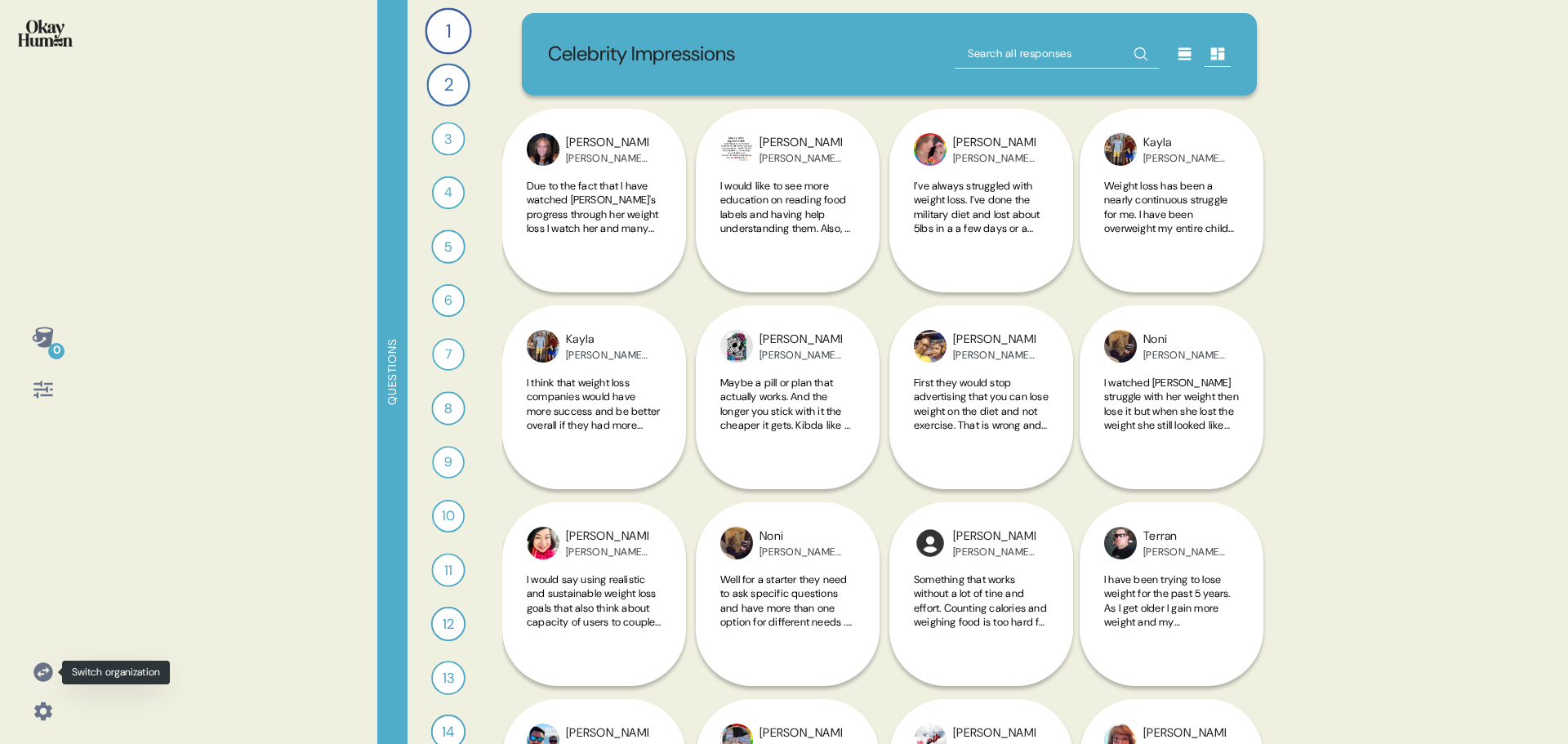
drag, startPoint x: 45, startPoint y: 669, endPoint x: 81, endPoint y: 658, distance: 37.6
click at [45, 669] on icon at bounding box center [43, 672] width 23 height 23
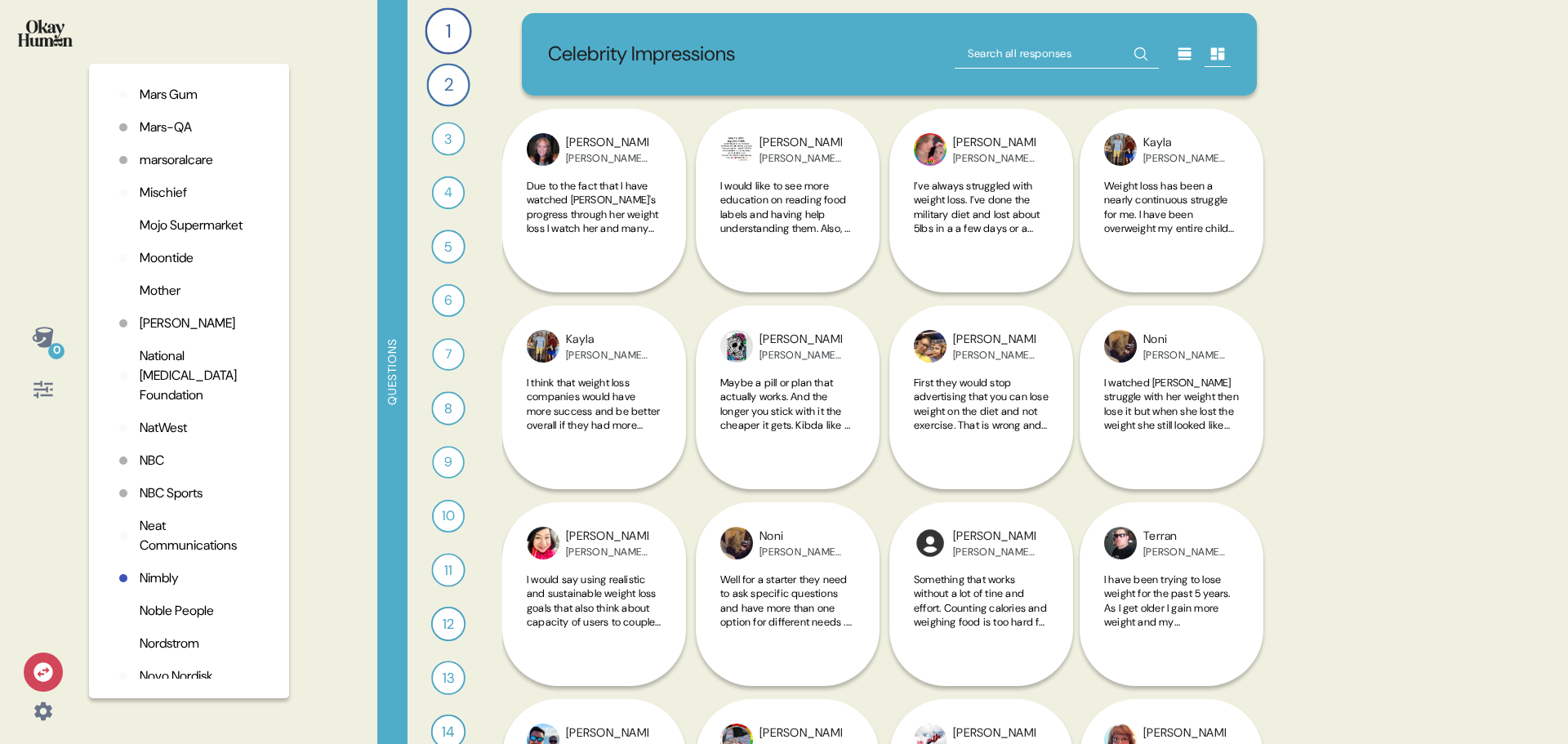
scroll to position [3069, 0]
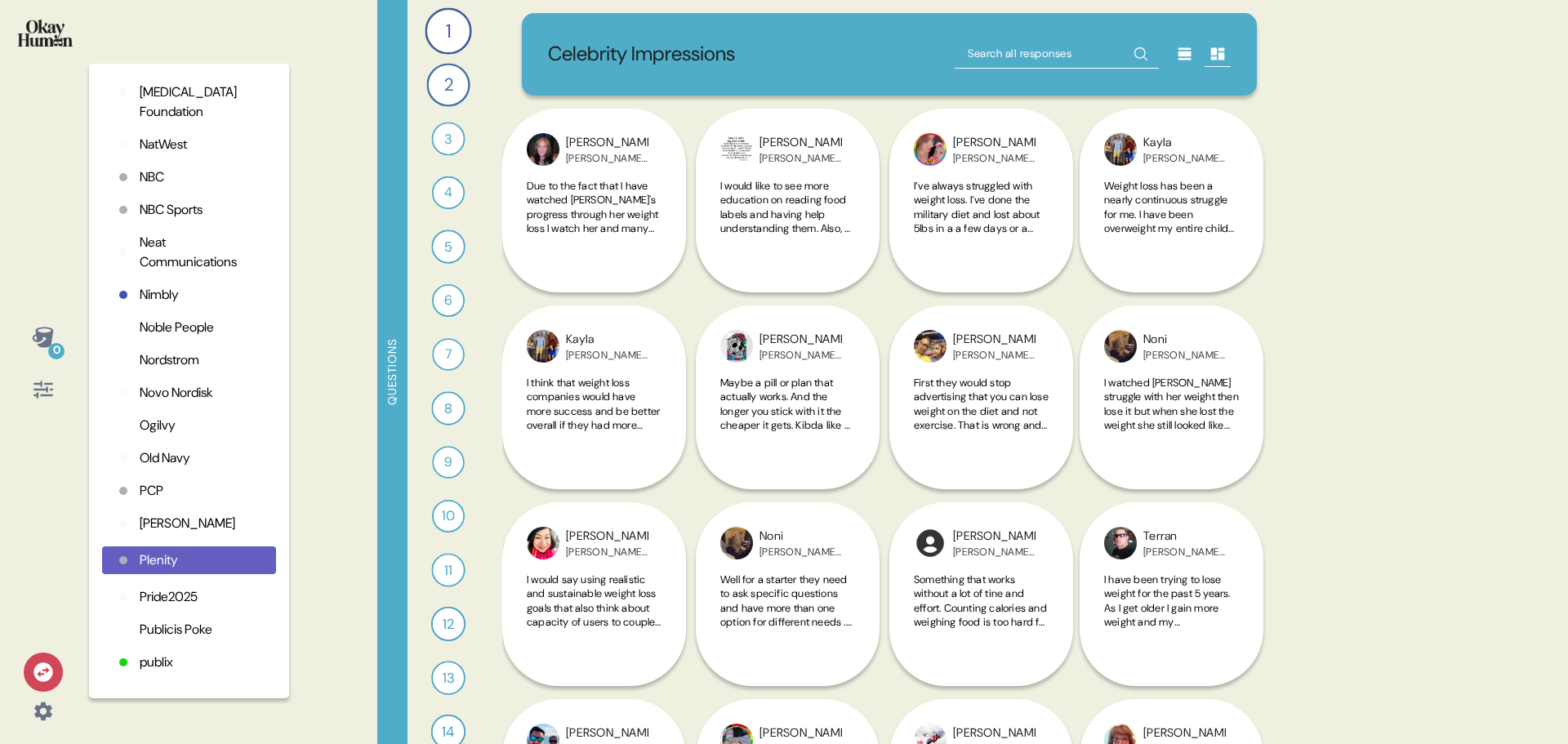
click at [191, 403] on p "Novo Nordisk" at bounding box center [176, 392] width 73 height 19
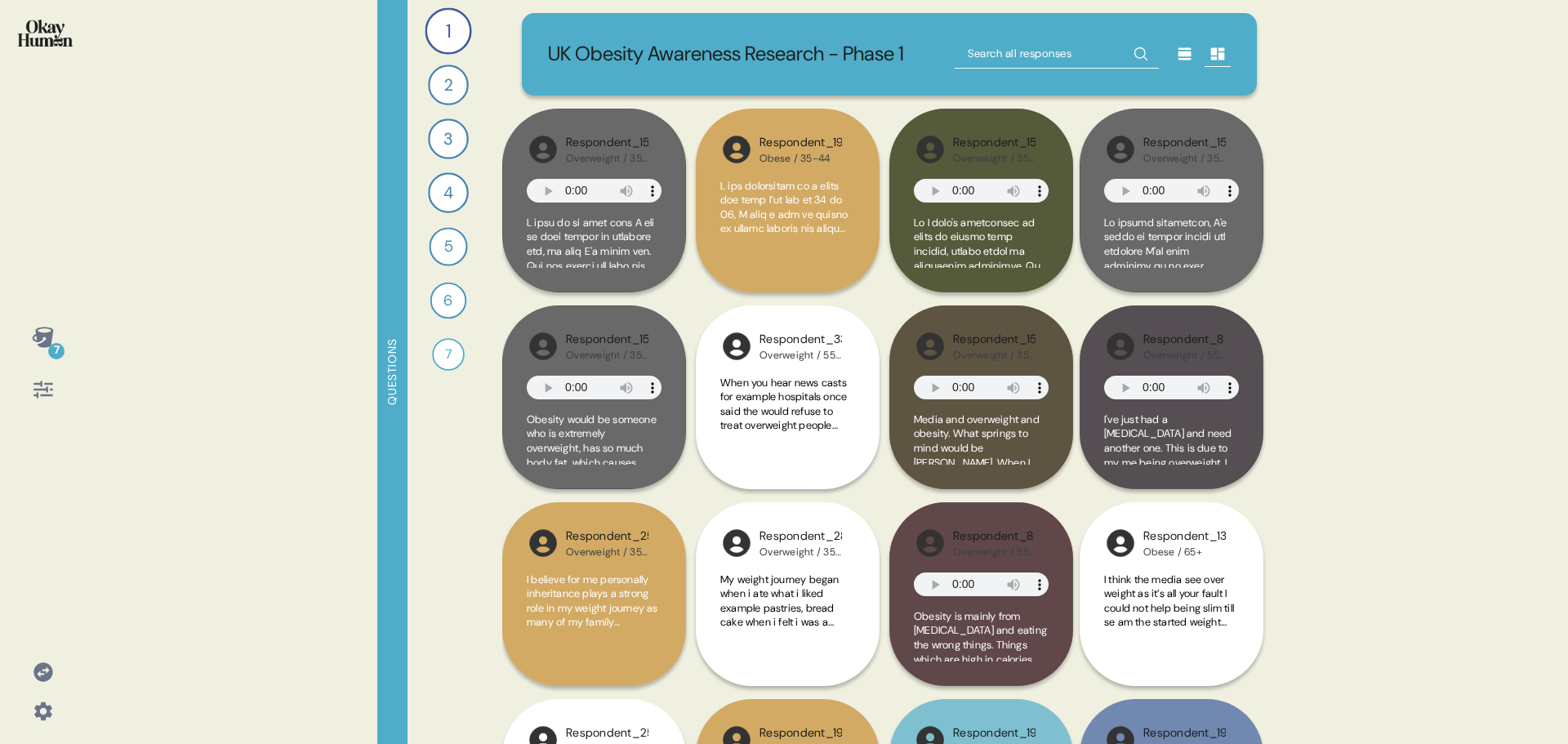
click at [38, 332] on icon at bounding box center [42, 337] width 21 height 20
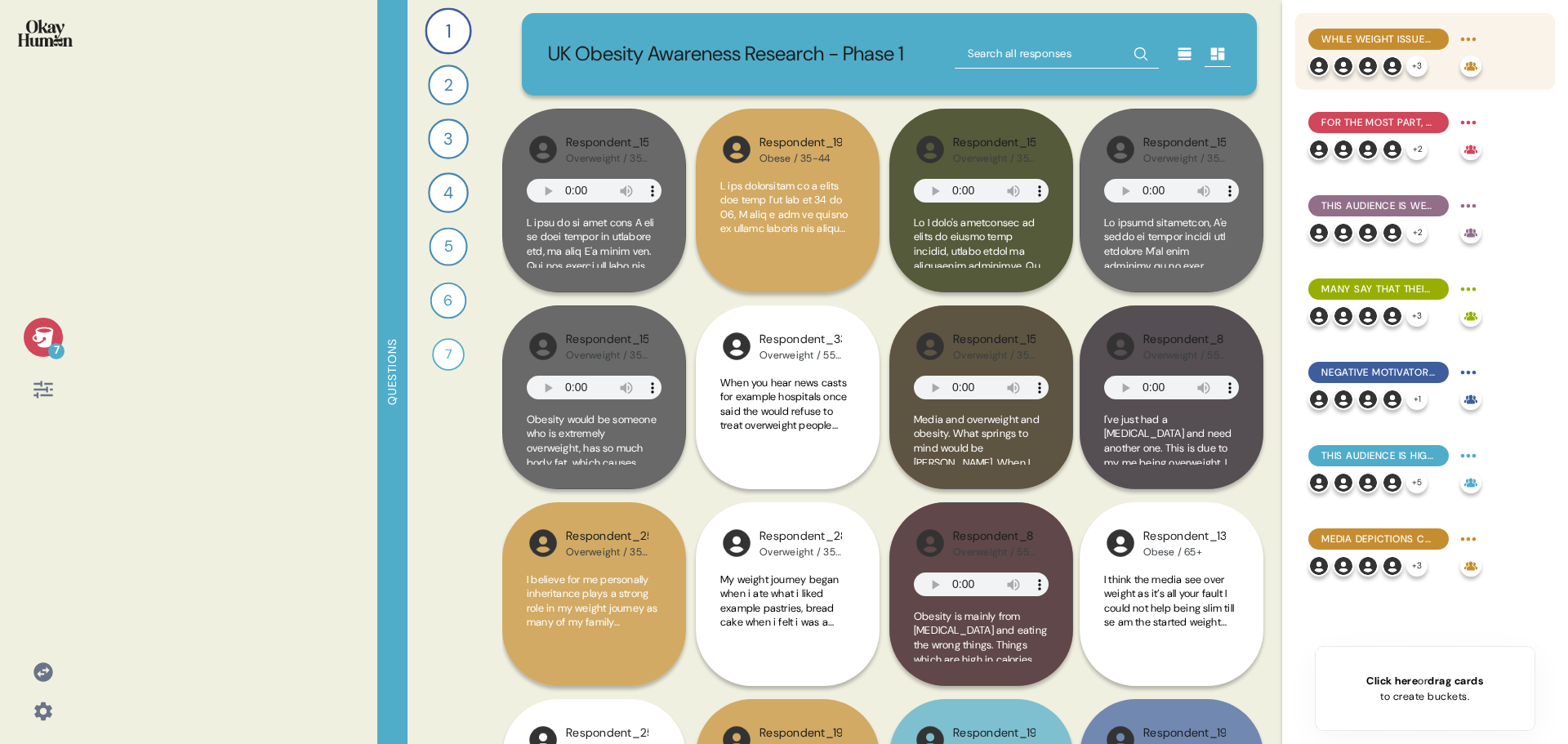
click at [1388, 36] on span "While weight issues are often a lifelong problem, many say up-and-down cycles a…" at bounding box center [1379, 39] width 115 height 15
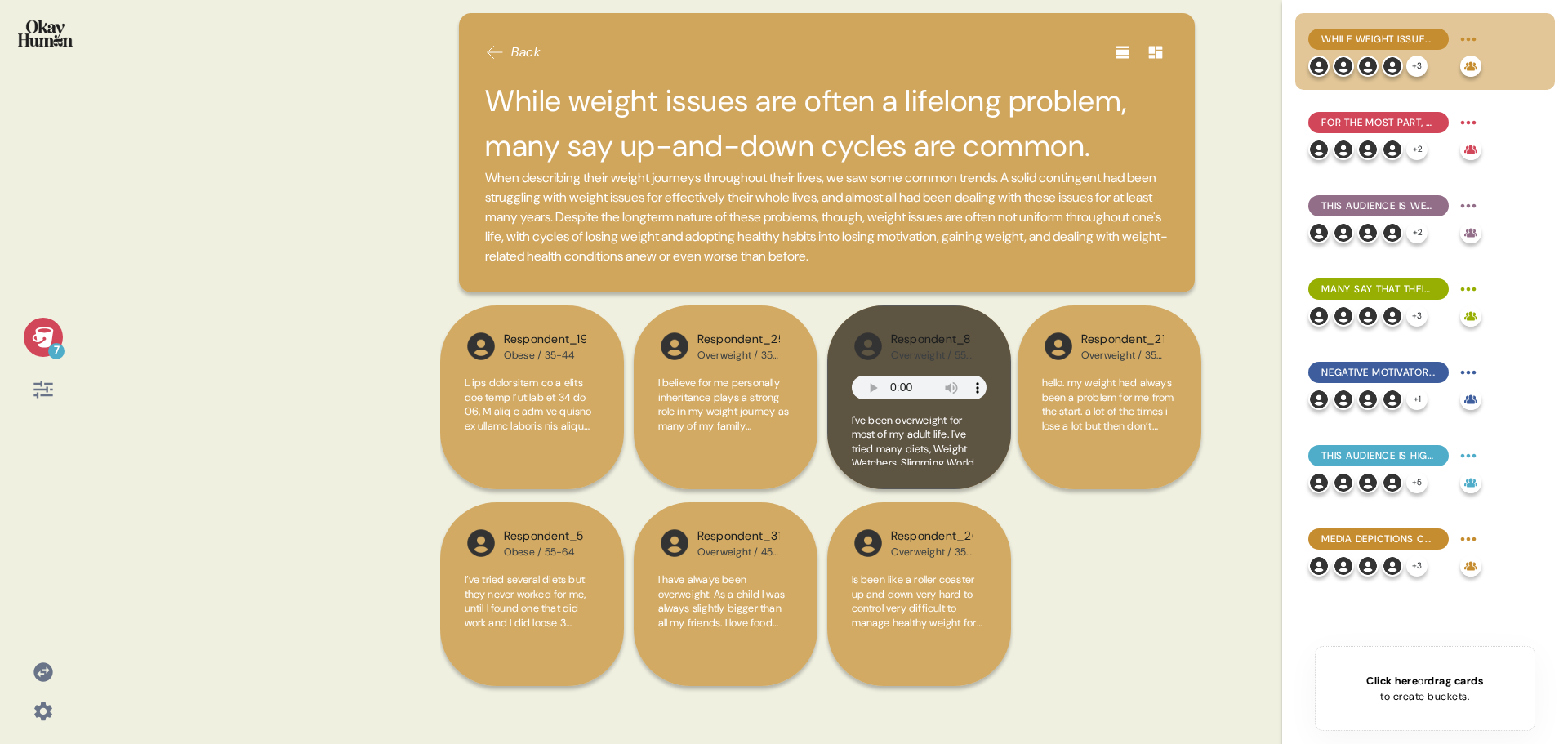
click at [764, 110] on h2 "While weight issues are often a lifelong problem, many say up-and-down cycles a…" at bounding box center [827, 123] width 683 height 90
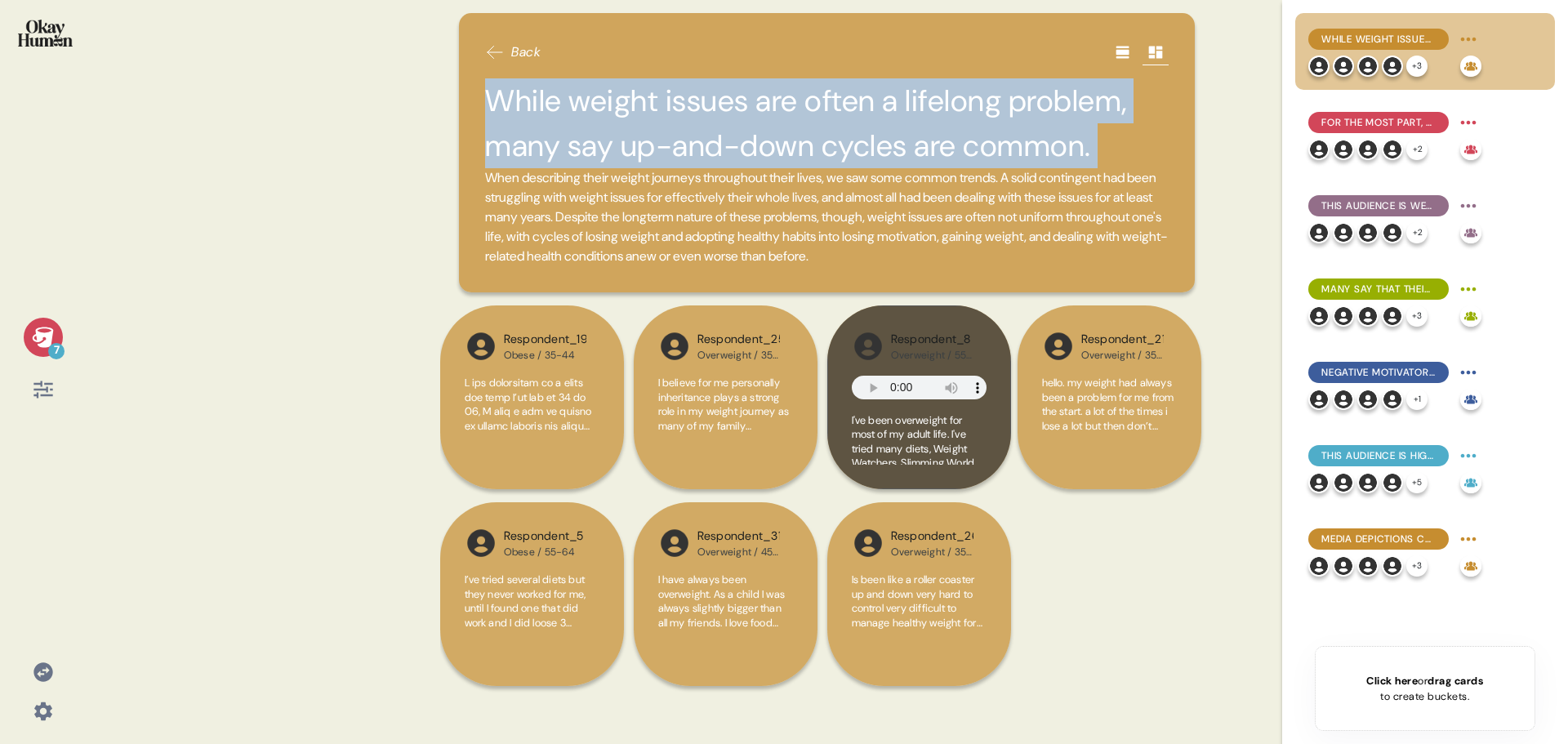
click at [764, 110] on h2 "While weight issues are often a lifelong problem, many say up-and-down cycles a…" at bounding box center [827, 123] width 683 height 90
copy h2 "While weight issues are often a lifelong problem, many say up-and-down cycles a…"
click at [1414, 113] on div "For the most part, they explain obesity in simplistic terms emphasizing persona…" at bounding box center [1378, 122] width 141 height 21
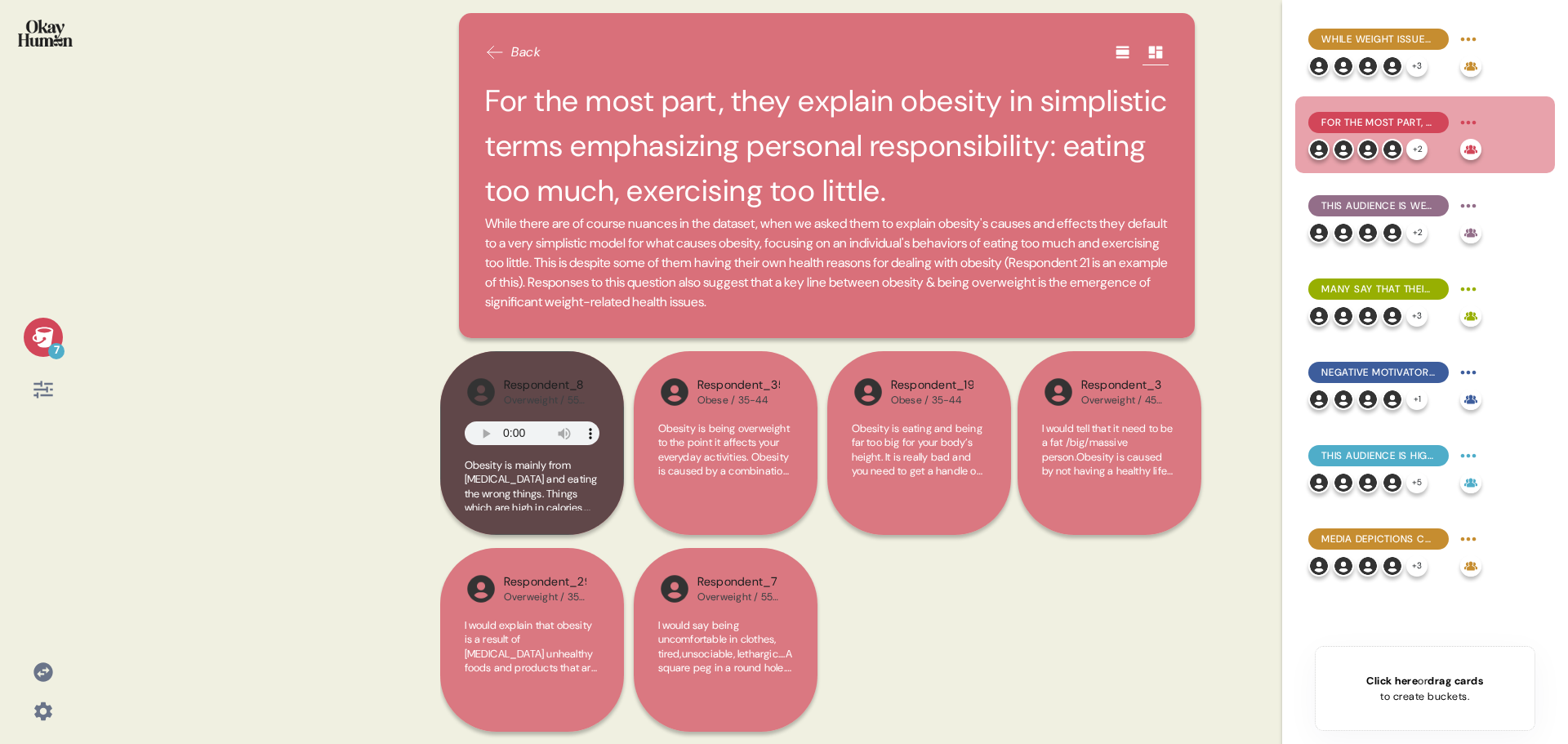
click at [865, 148] on h2 "For the most part, they explain obesity in simplistic terms emphasizing persona…" at bounding box center [827, 146] width 683 height 135
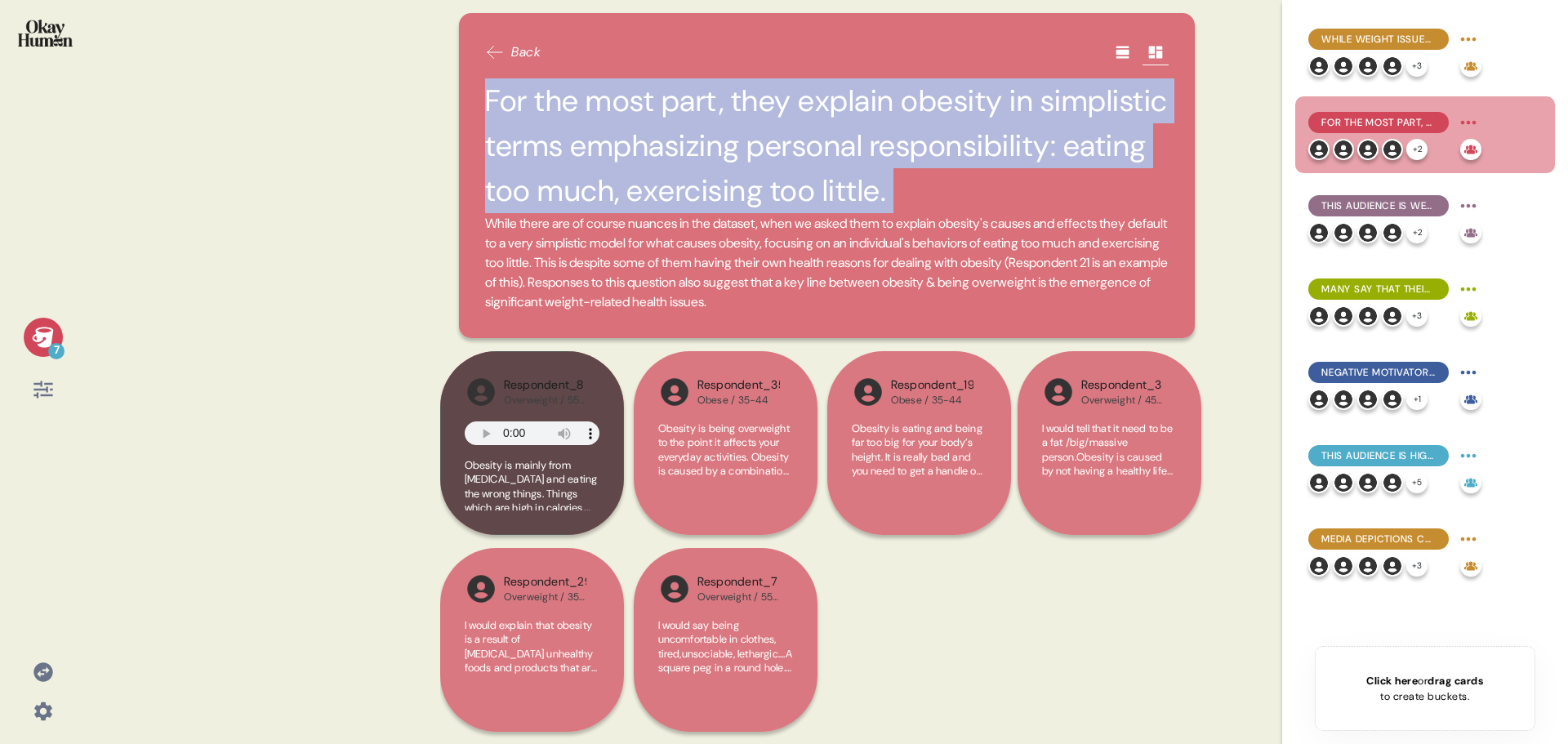
click at [865, 148] on h2 "For the most part, they explain obesity in simplistic terms emphasizing persona…" at bounding box center [827, 146] width 683 height 135
copy h2 "For the most part, they explain obesity in simplistic terms emphasizing persona…"
click at [1371, 212] on span "This audience is well aware of the physical health issues related to being over…" at bounding box center [1379, 205] width 115 height 15
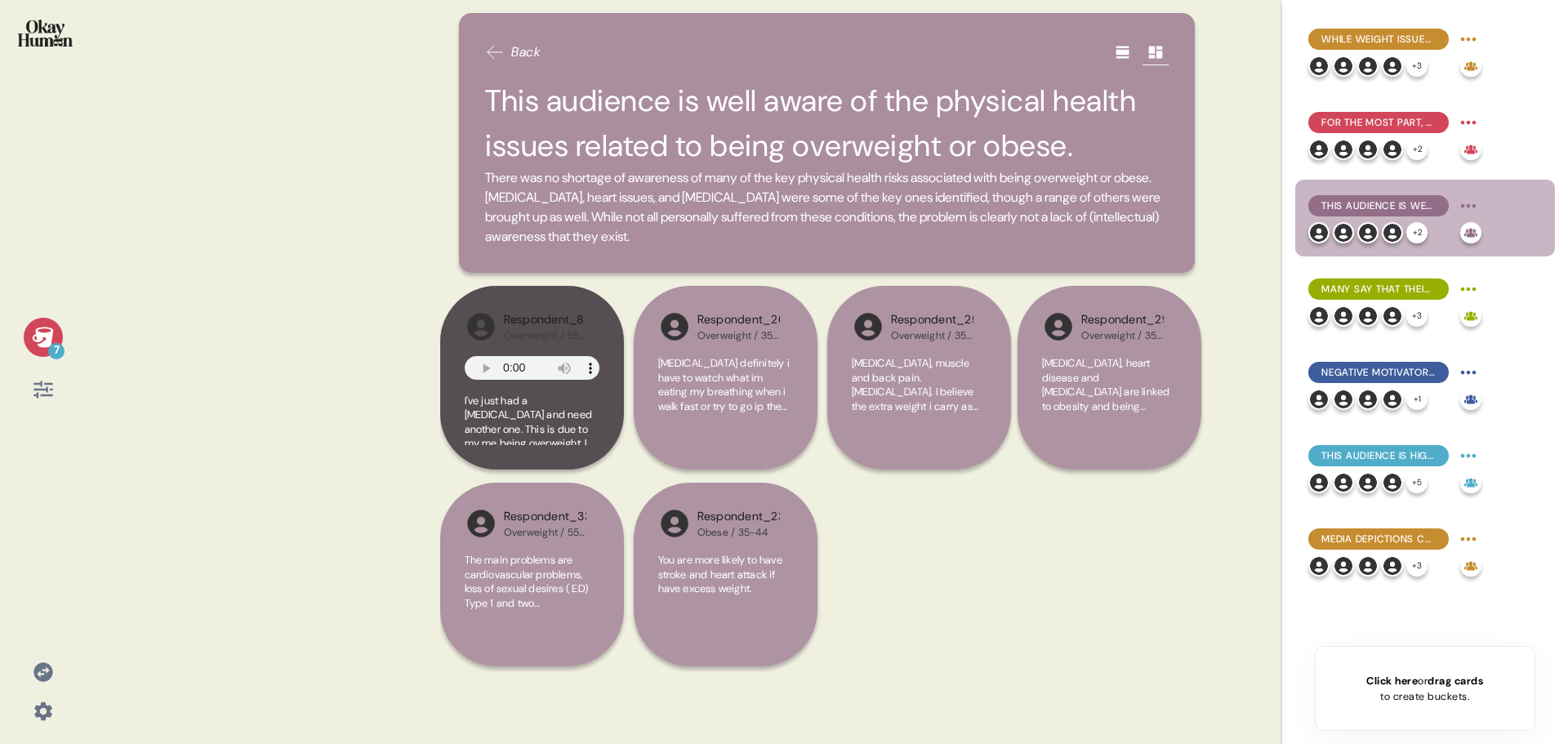
click at [785, 107] on h2 "This audience is well aware of the physical health issues related to being over…" at bounding box center [827, 123] width 683 height 90
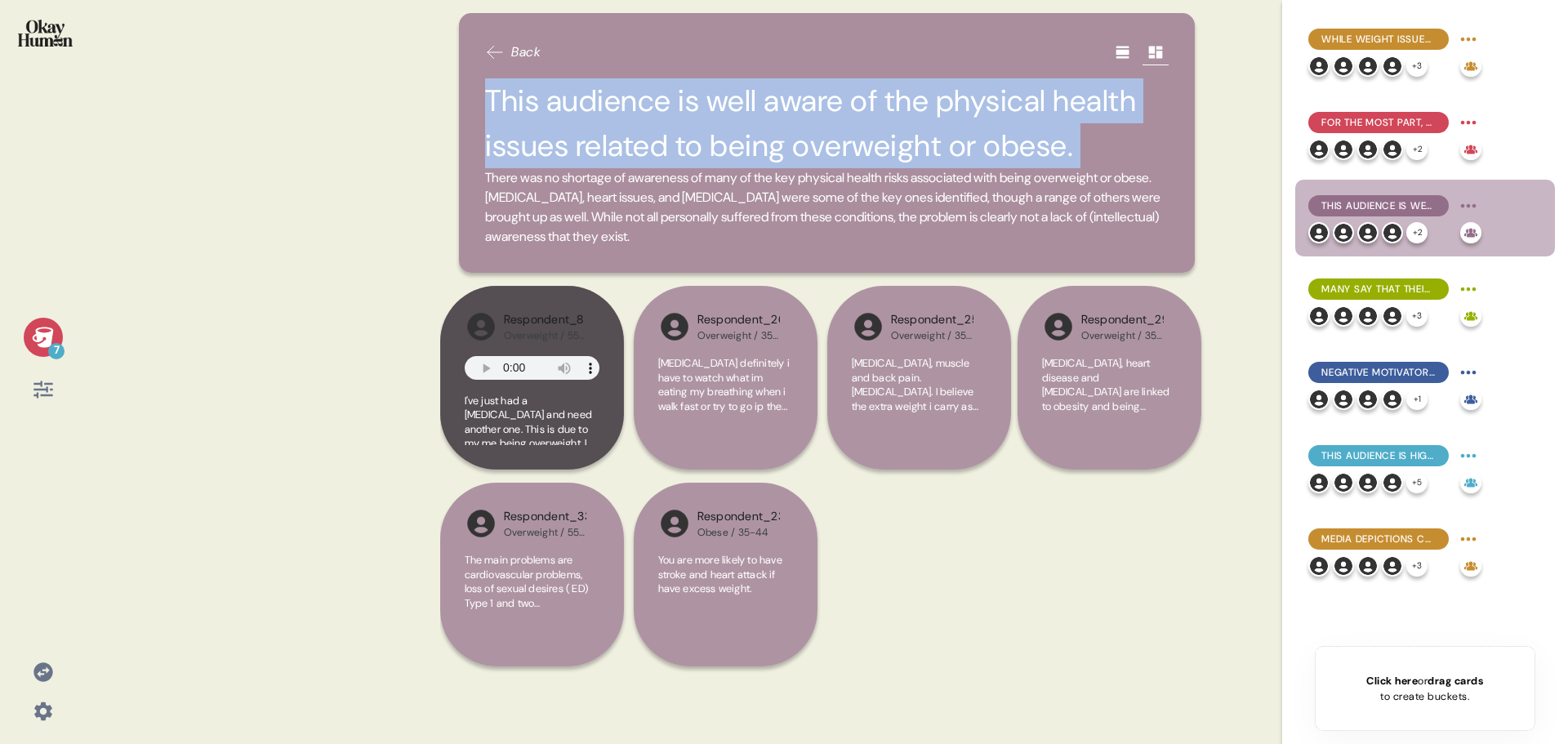
click at [785, 107] on h2 "This audience is well aware of the physical health issues related to being over…" at bounding box center [827, 123] width 683 height 90
copy h2 "This audience is well aware of the physical health issues related to being over…"
click at [1359, 463] on div "This audience is highly self-reliant, tending to prefer fitness programs & thei…" at bounding box center [1378, 455] width 141 height 21
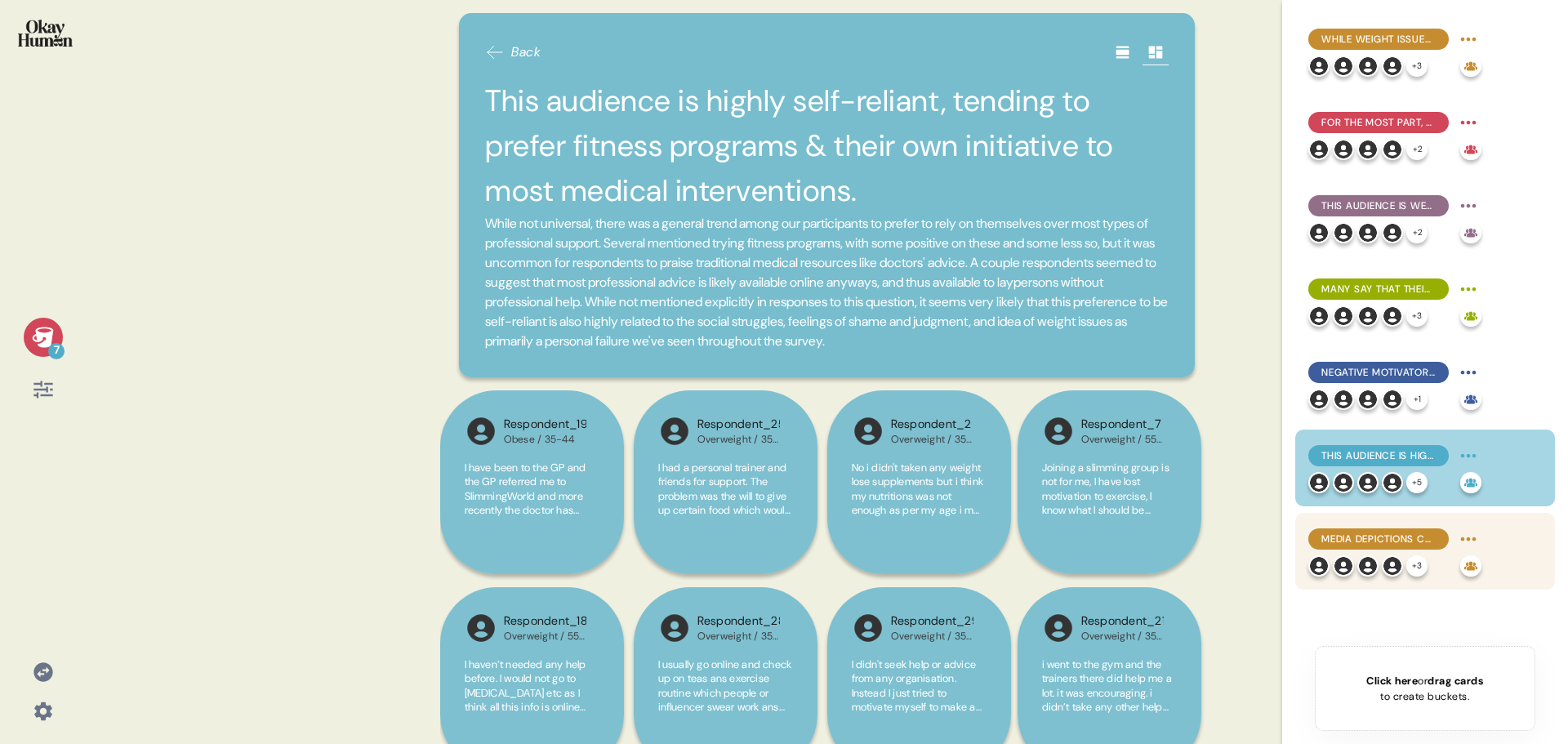
click at [1392, 532] on span "Media depictions cruelly label these people as lazy and disgusting - but they a…" at bounding box center [1379, 539] width 115 height 15
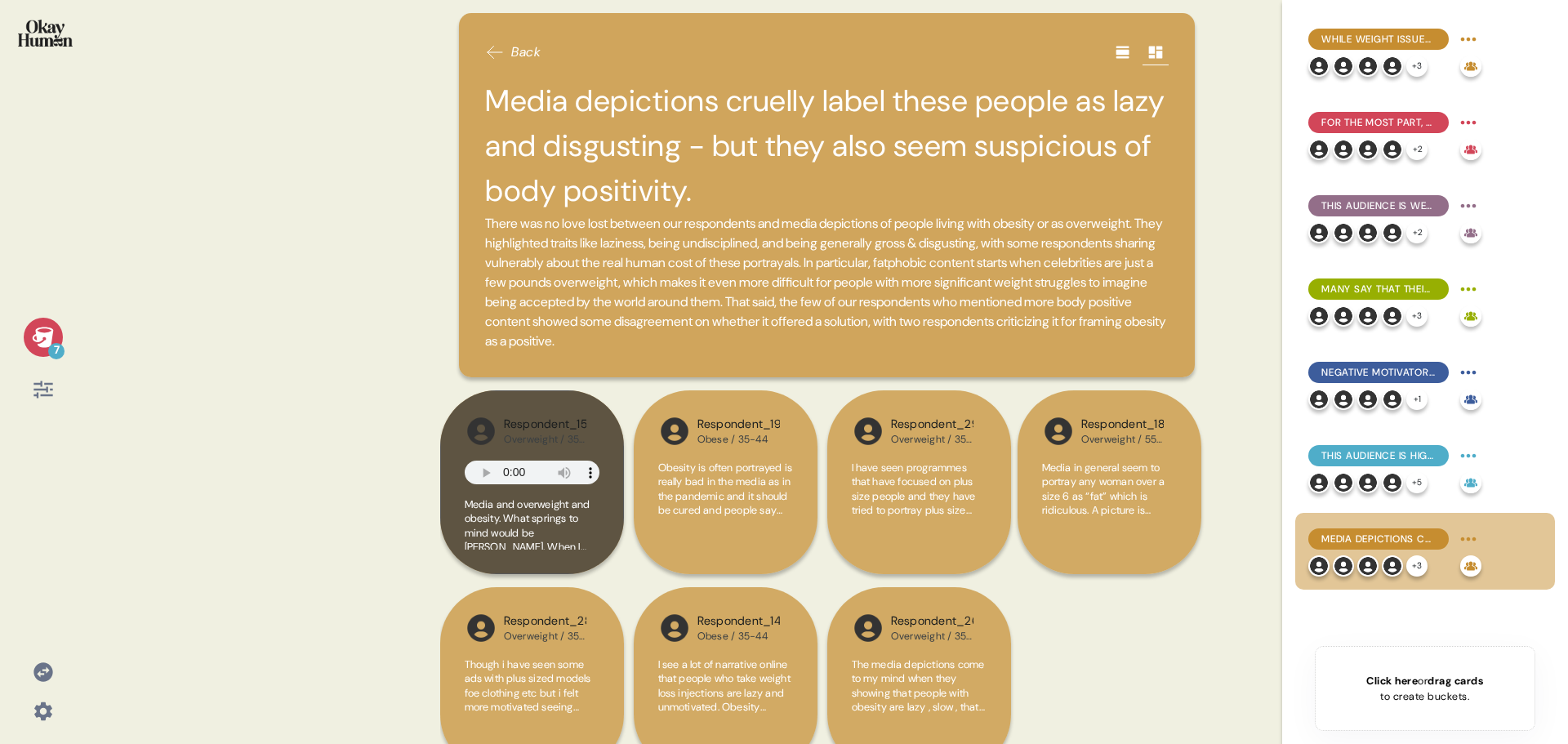
click at [692, 135] on h2 "Media depictions cruelly label these people as lazy and disgusting - but they a…" at bounding box center [827, 146] width 683 height 135
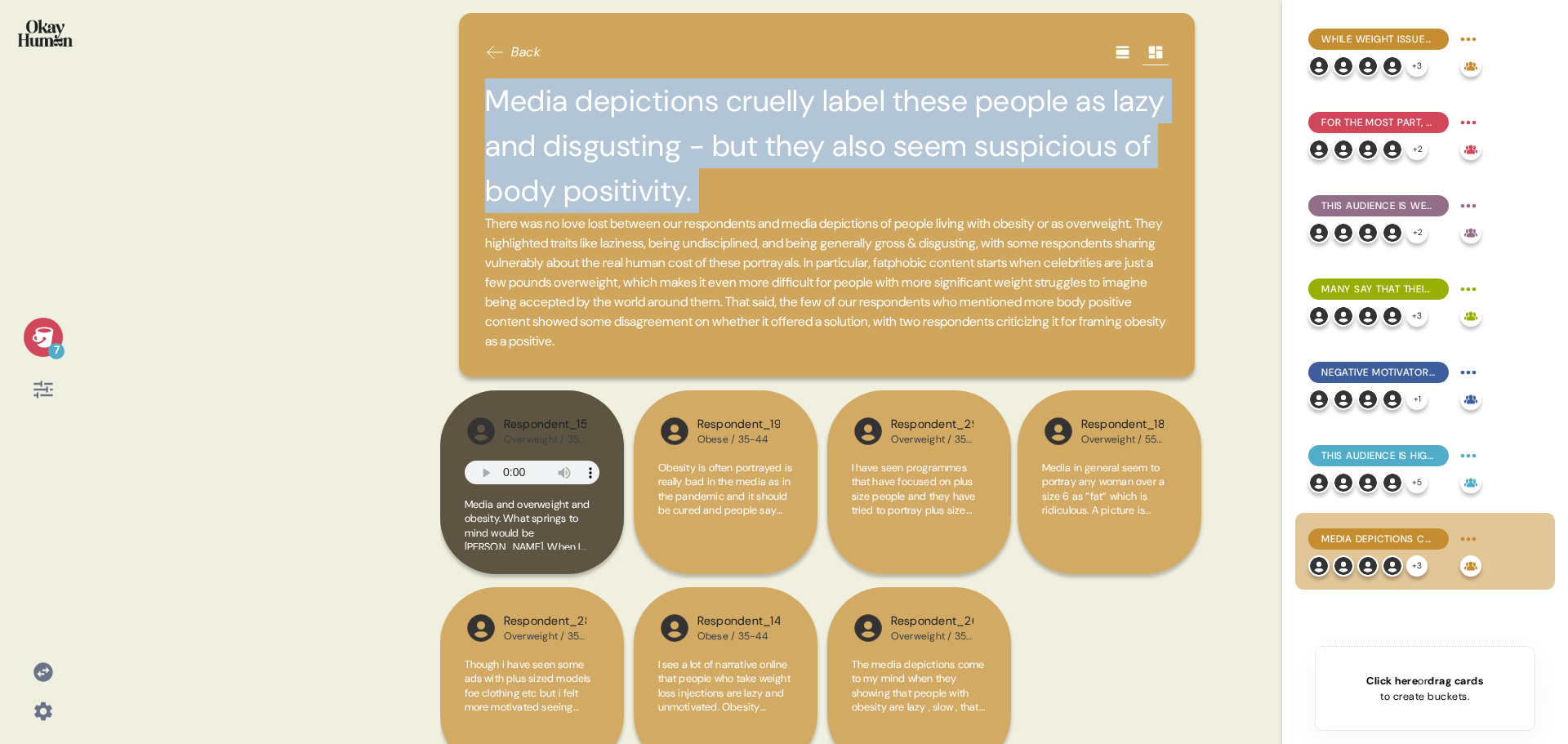
click at [692, 135] on h2 "Media depictions cruelly label these people as lazy and disgusting - but they a…" at bounding box center [827, 146] width 683 height 135
copy h2 "Media depictions cruelly label these people as lazy and disgusting - but they a…"
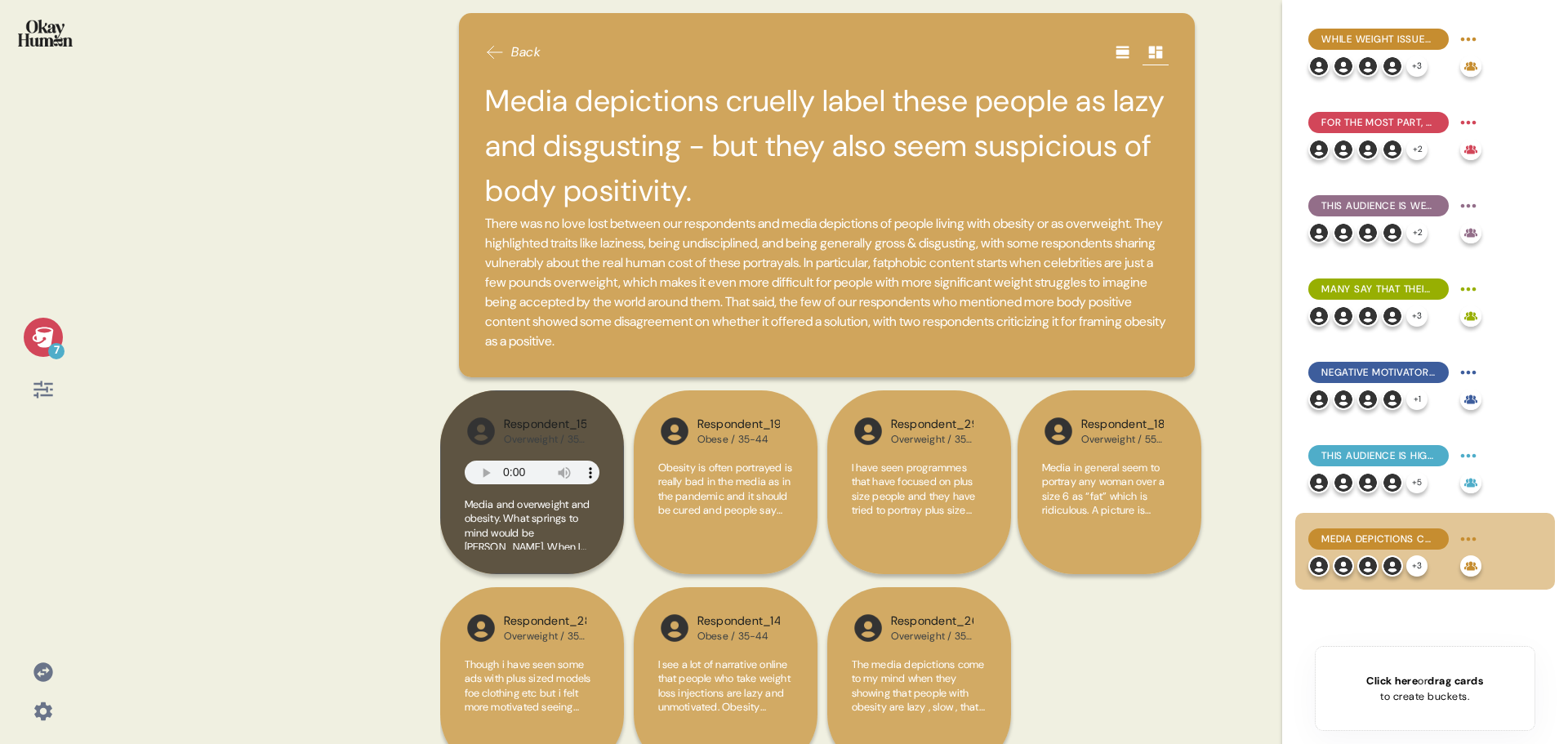
click at [342, 318] on div "7 Back Media depictions cruelly label these people as lazy and disgusting - but…" at bounding box center [784, 372] width 1568 height 744
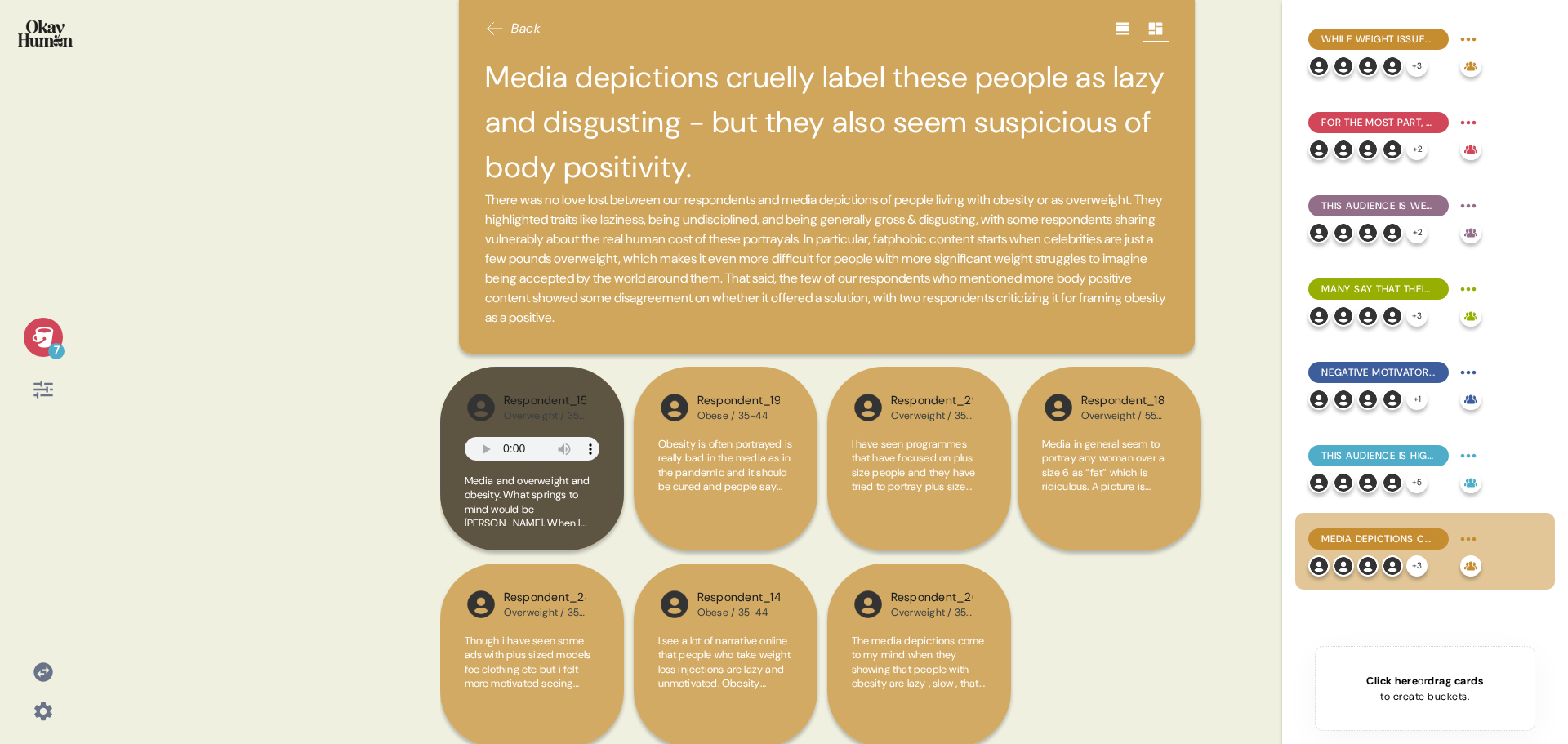
scroll to position [19, 0]
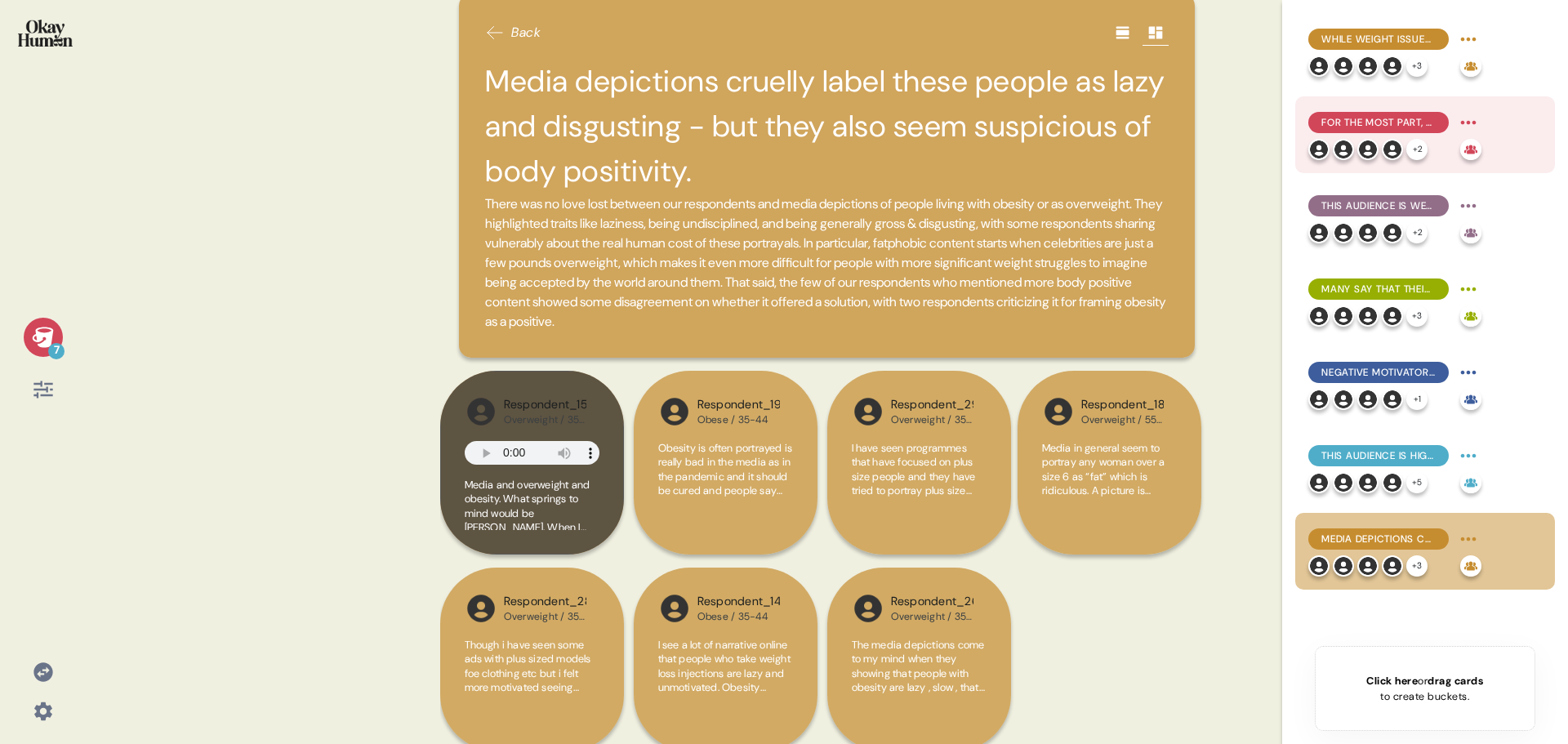
click at [1408, 121] on span "For the most part, they explain obesity in simplistic terms emphasizing persona…" at bounding box center [1379, 122] width 115 height 15
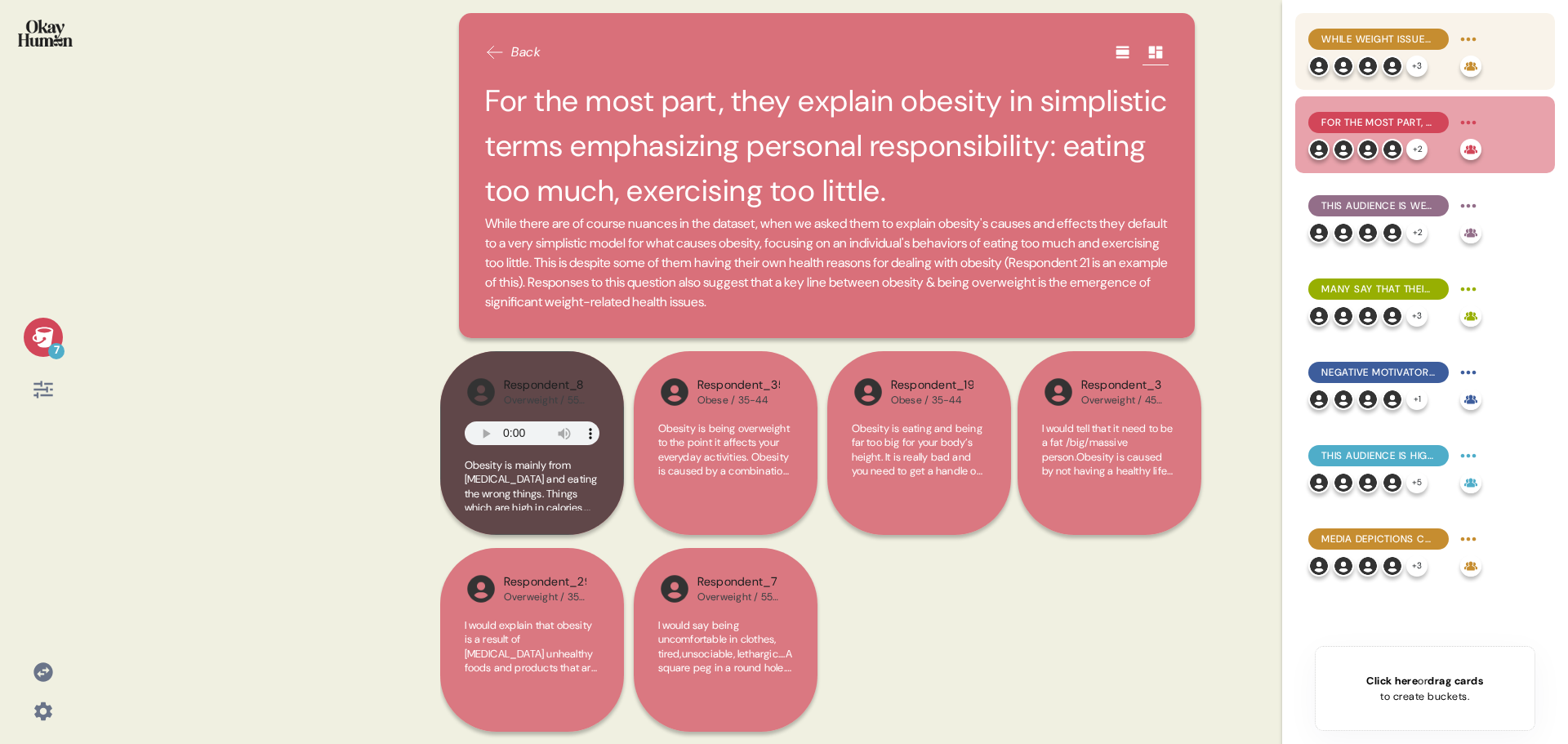
click at [1387, 37] on span "While weight issues are often a lifelong problem, many say up-and-down cycles a…" at bounding box center [1379, 39] width 115 height 15
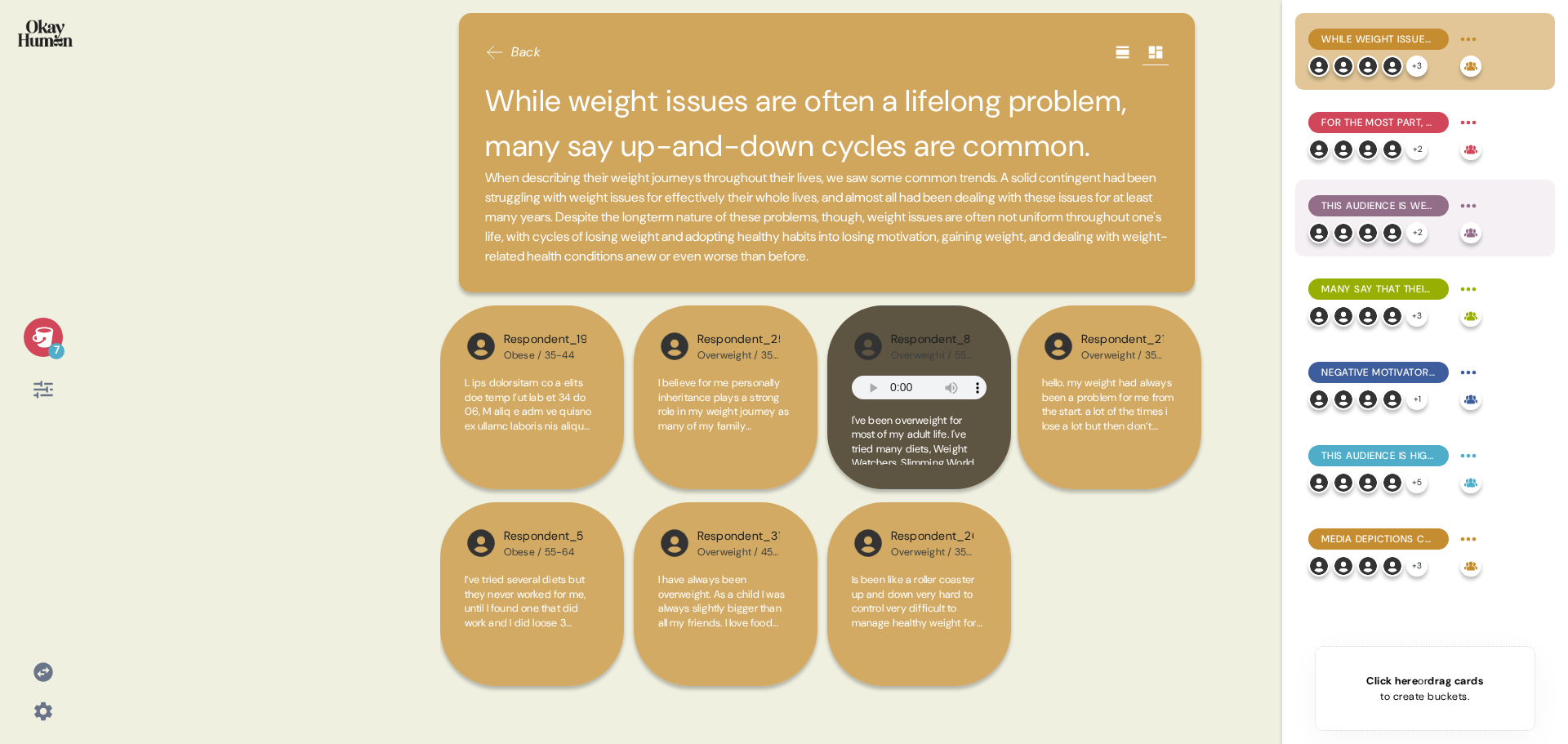
click at [1372, 206] on span "This audience is well aware of the physical health issues related to being over…" at bounding box center [1379, 205] width 115 height 15
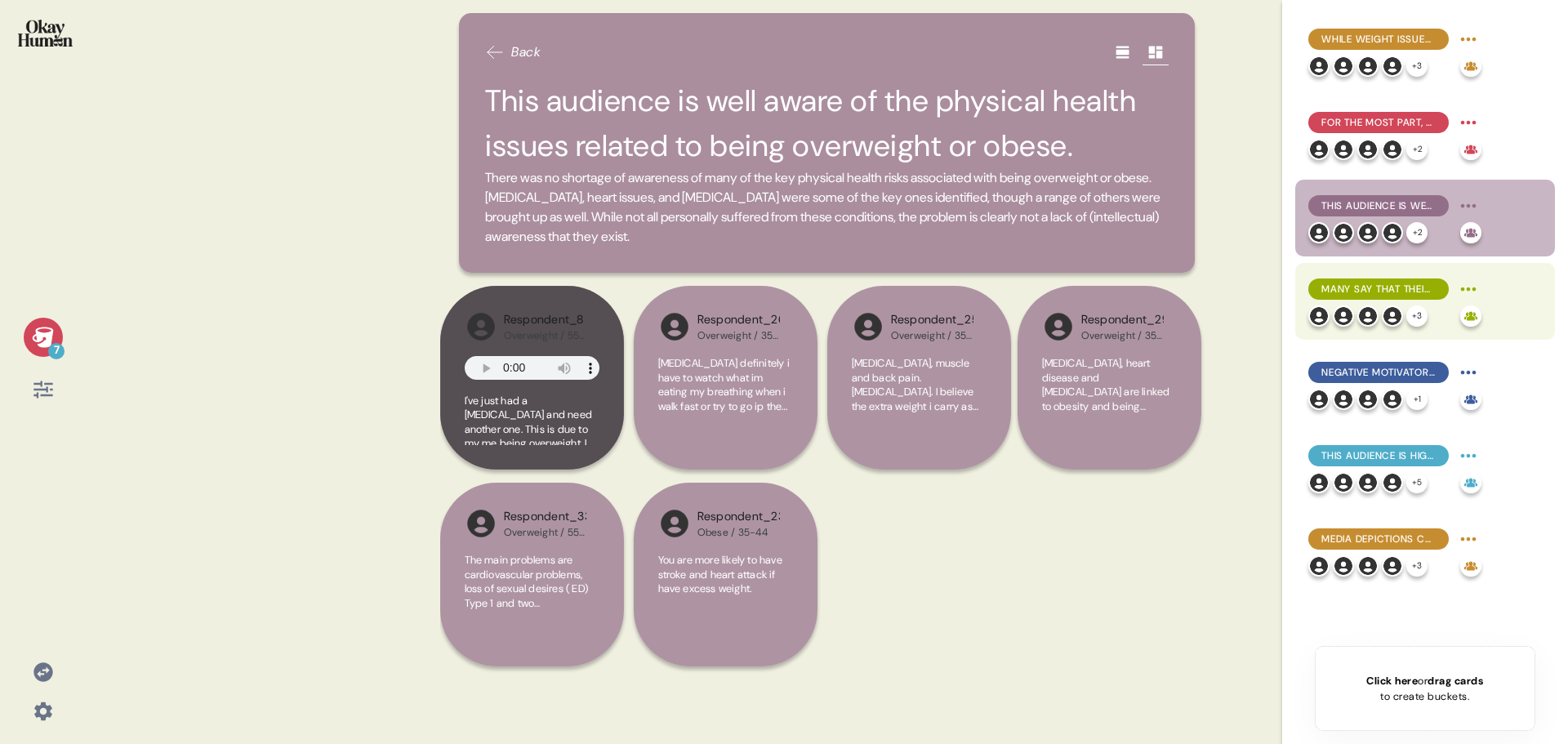
click at [1388, 287] on span "Many say that their weight struggles have cost them social possibilities, with …" at bounding box center [1379, 289] width 115 height 15
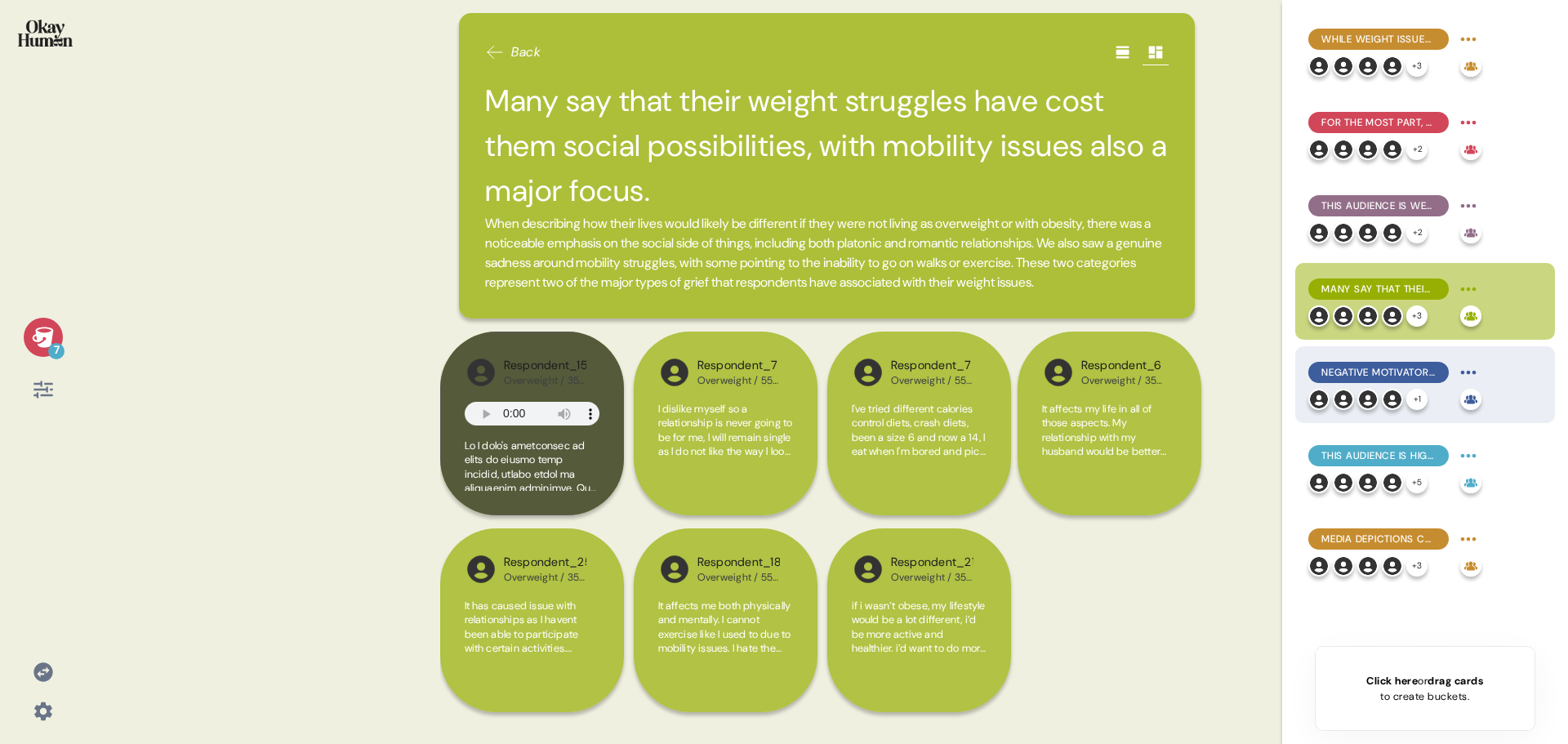
click at [1377, 371] on span "Negative motivators to change were most common, but healthy connections with ot…" at bounding box center [1379, 372] width 115 height 15
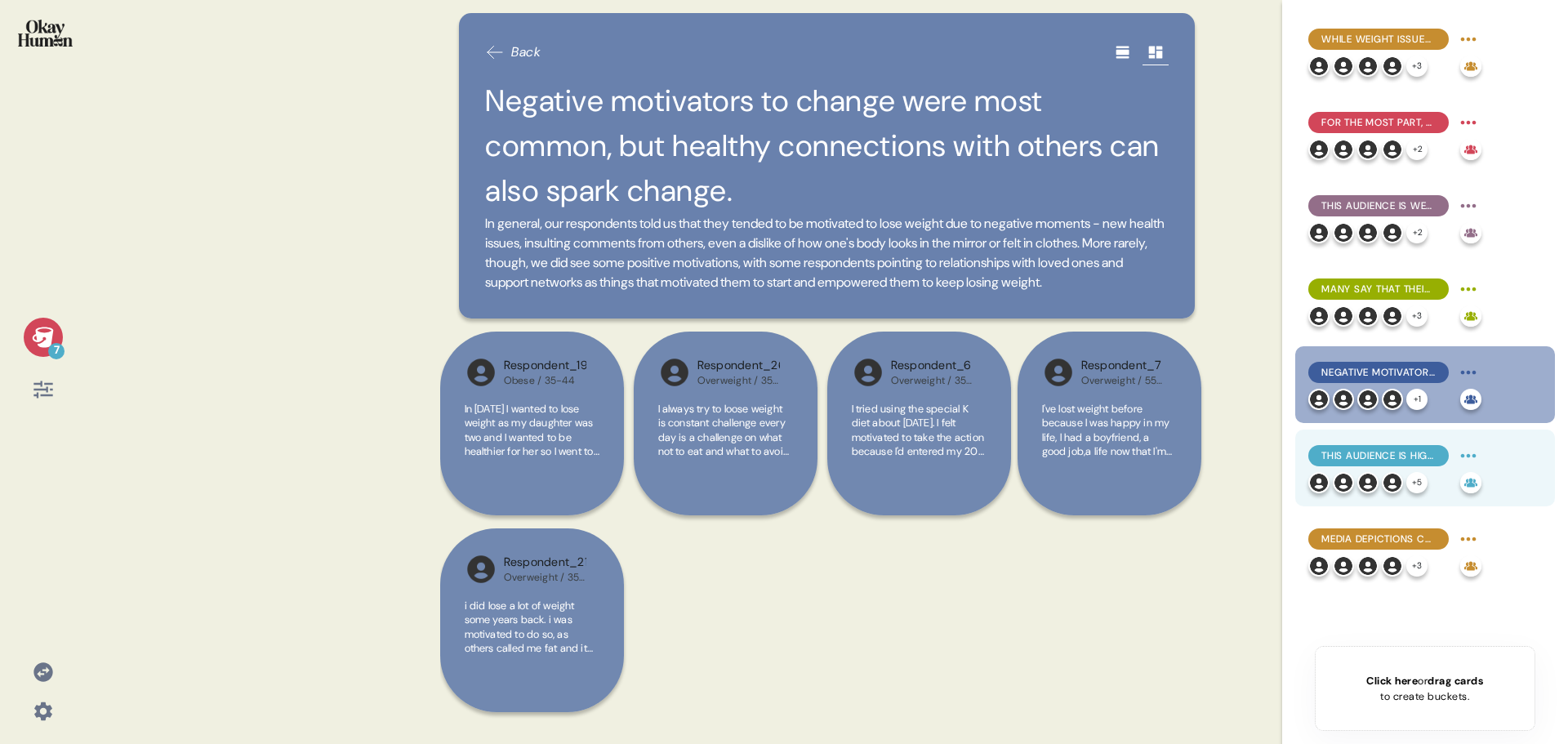
click at [1361, 454] on span "This audience is highly self-reliant, tending to prefer fitness programs & thei…" at bounding box center [1379, 455] width 115 height 15
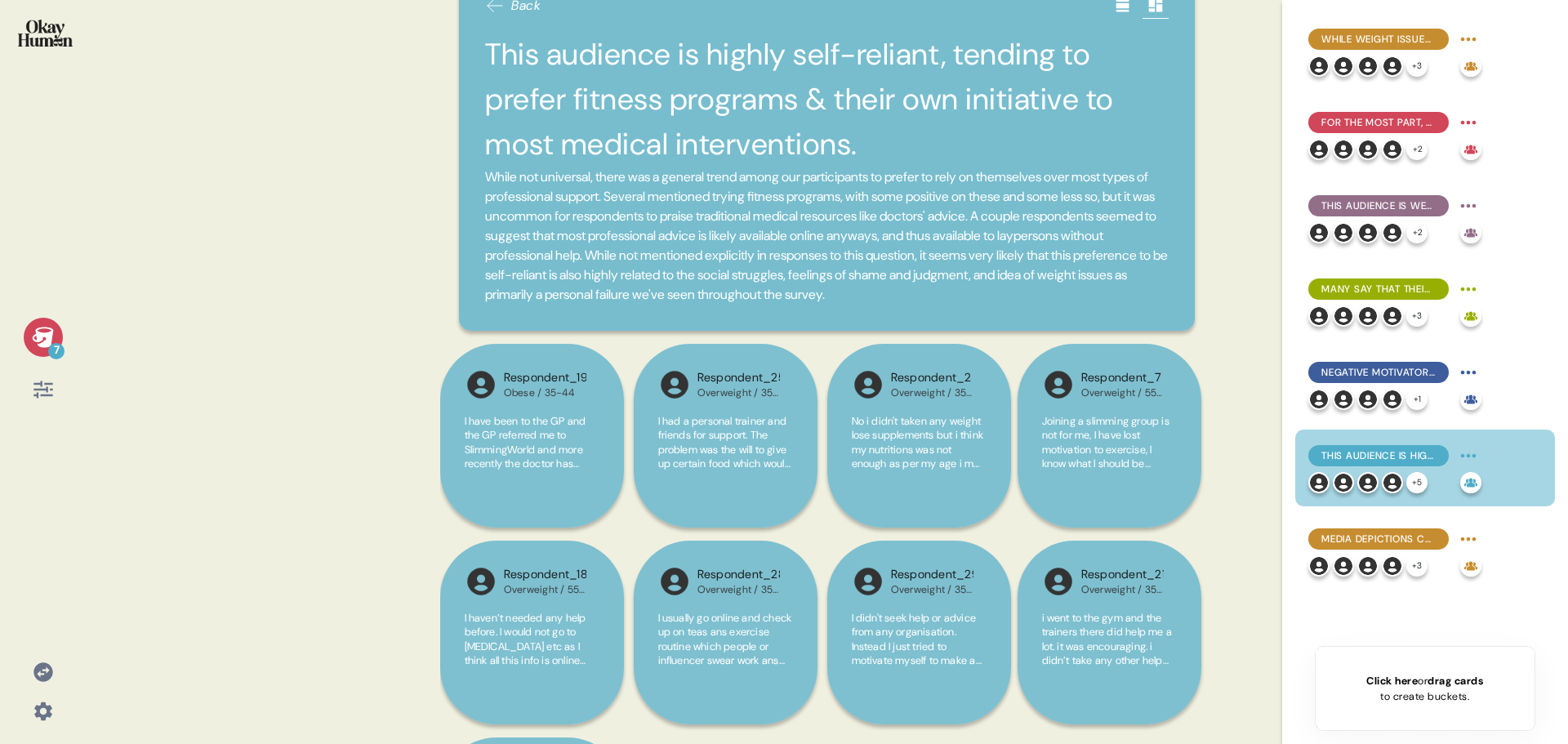
scroll to position [38, 0]
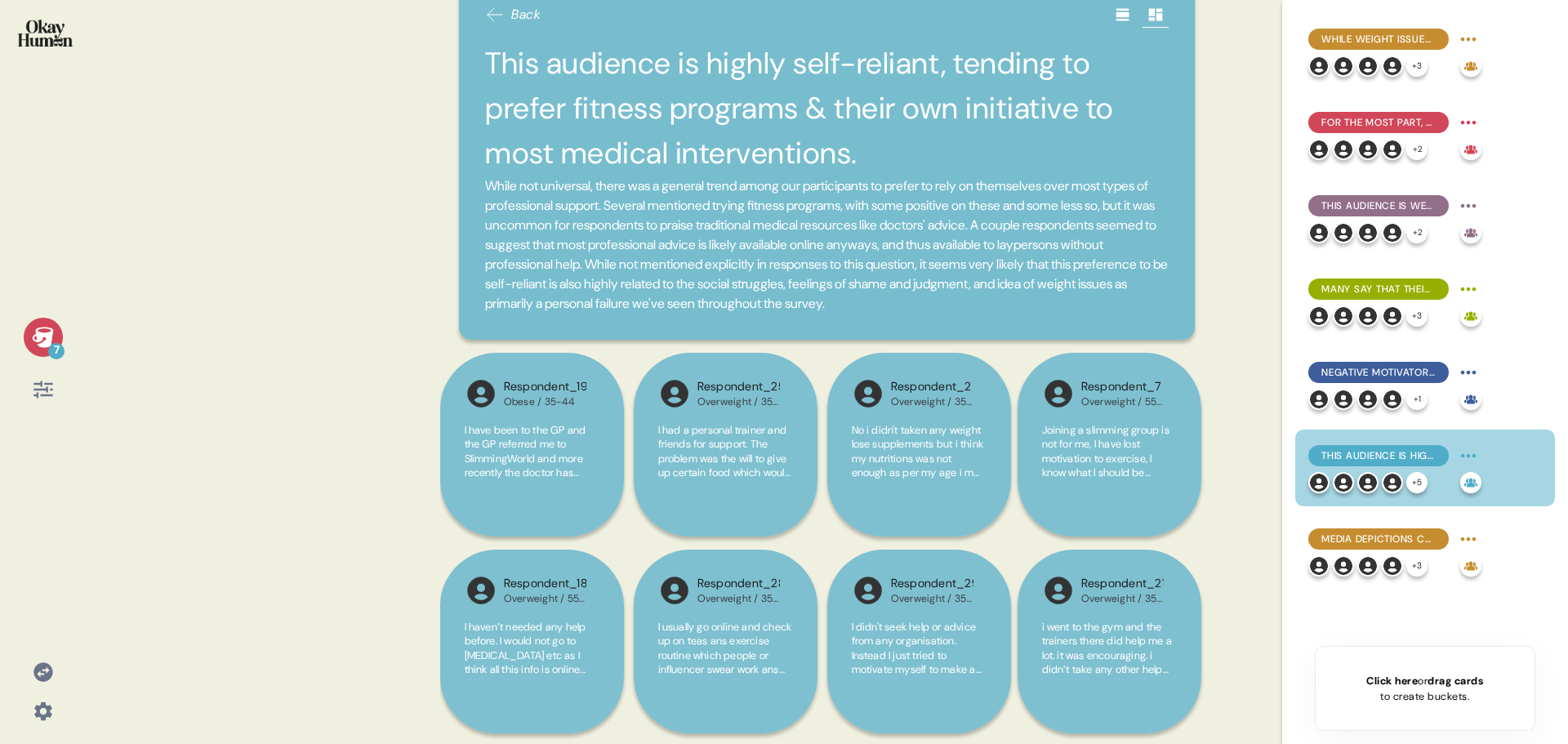
click at [46, 677] on icon at bounding box center [43, 672] width 19 height 19
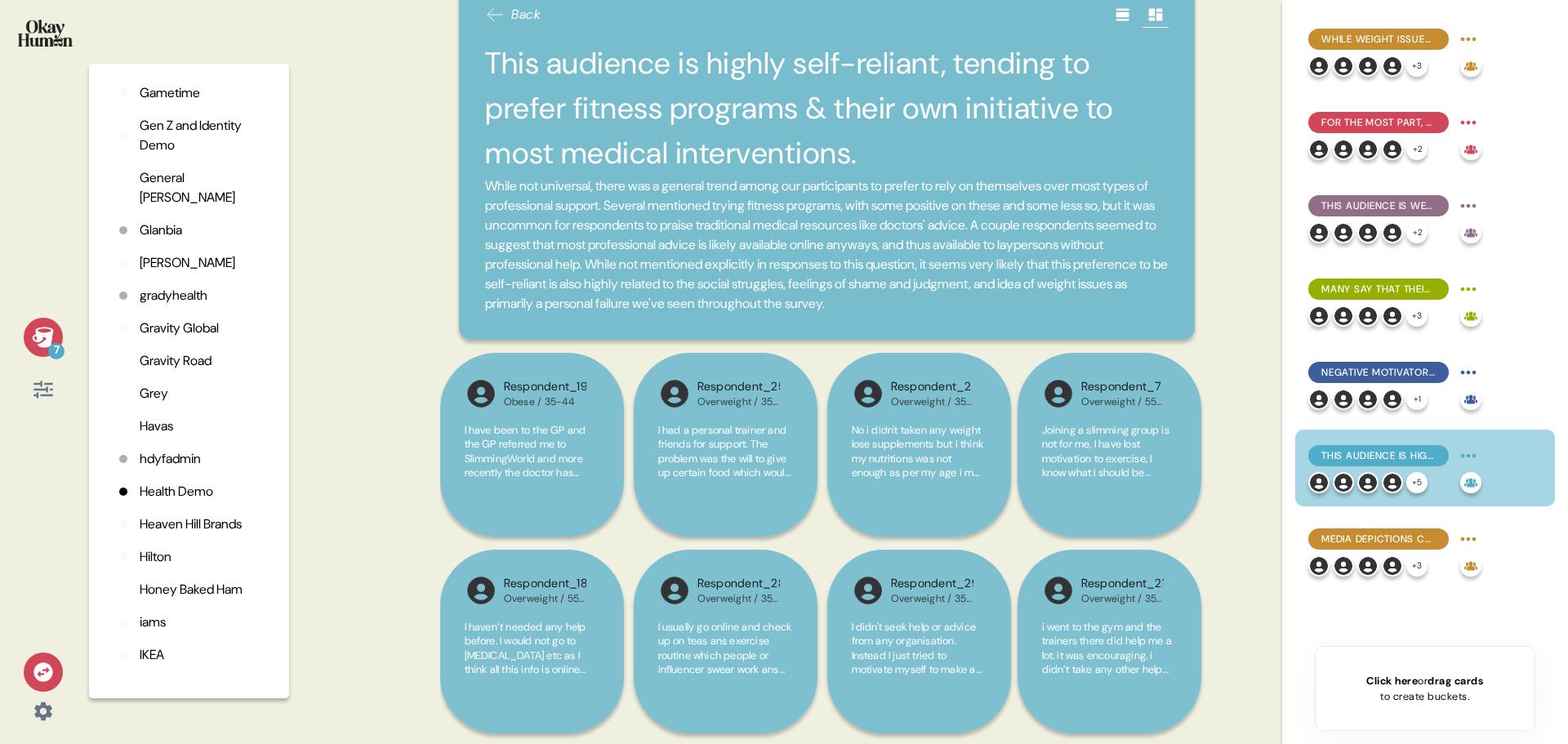
scroll to position [1523, 0]
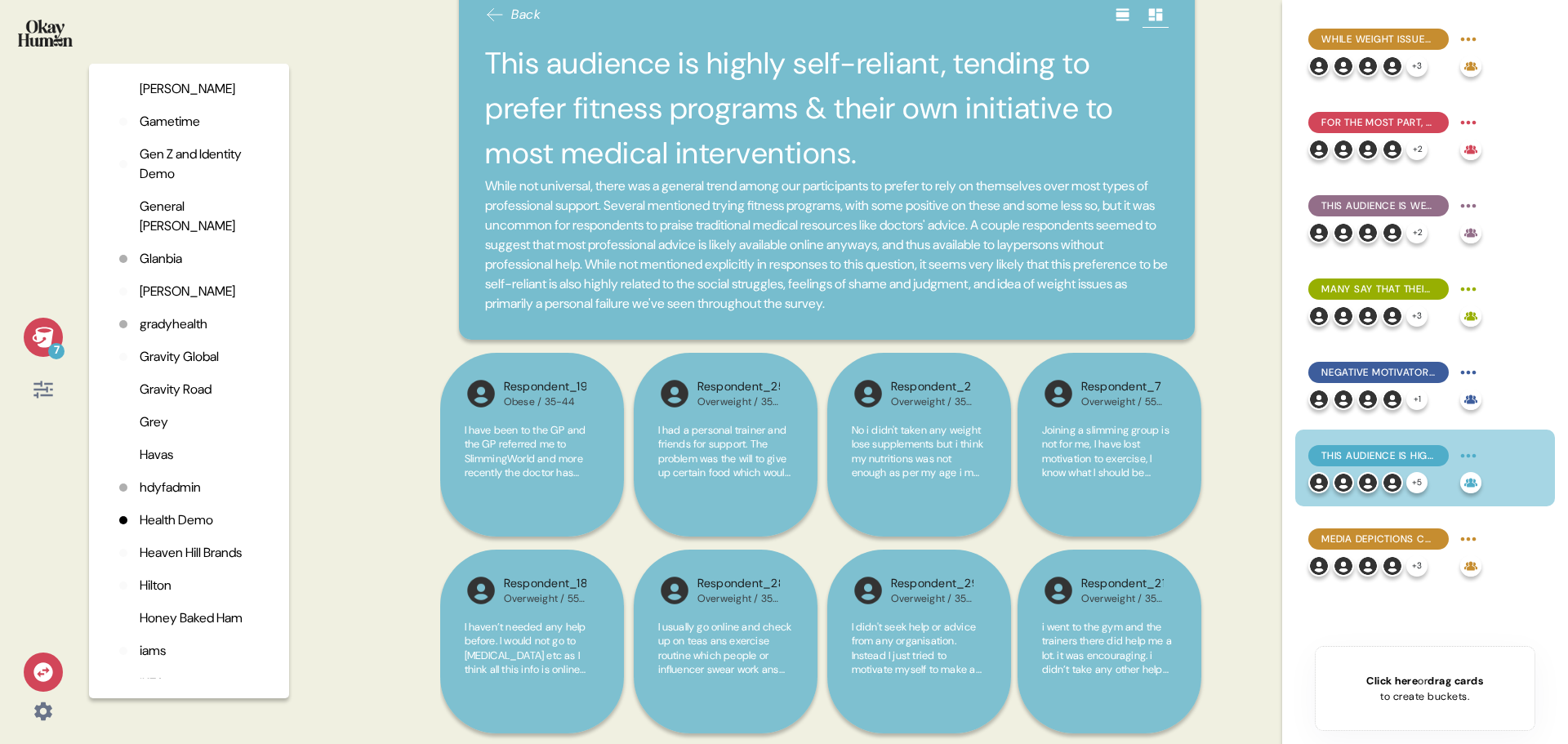
click at [158, 424] on p "Grey" at bounding box center [154, 422] width 29 height 19
